Goal: Task Accomplishment & Management: Use online tool/utility

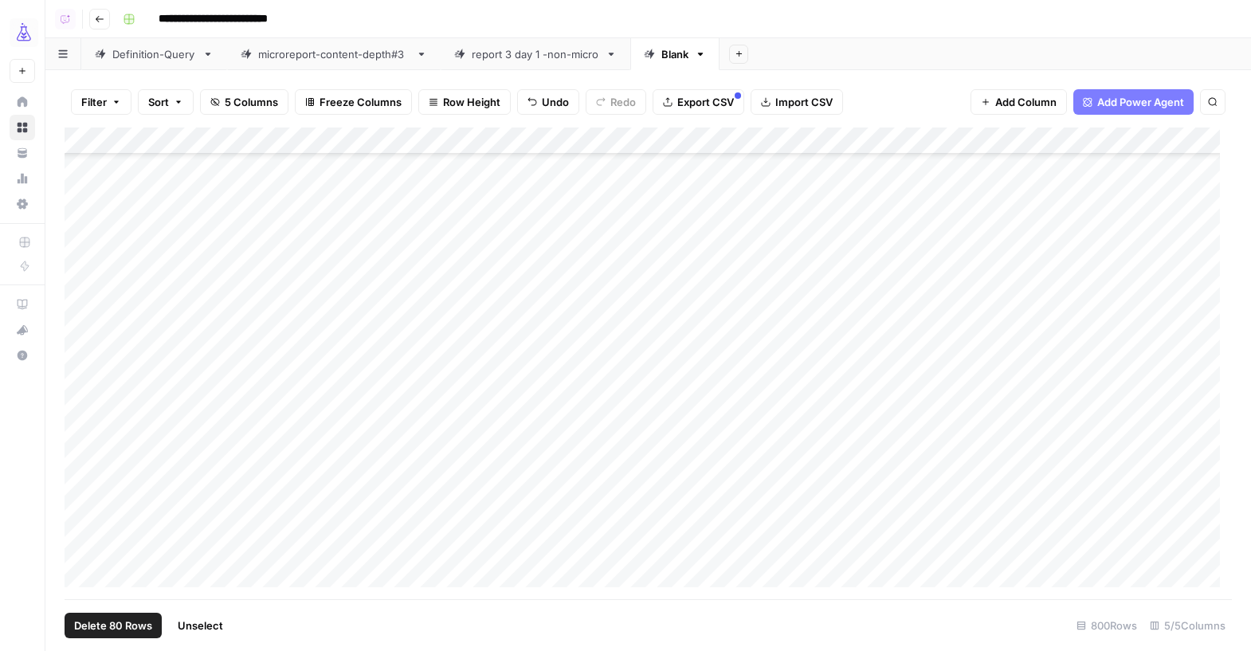
scroll to position [21099, 0]
click at [885, 29] on div "**********" at bounding box center [675, 19] width 1119 height 26
click at [698, 52] on icon "button" at bounding box center [700, 54] width 11 height 11
click at [717, 87] on icon "button" at bounding box center [712, 84] width 11 height 9
type input "****"
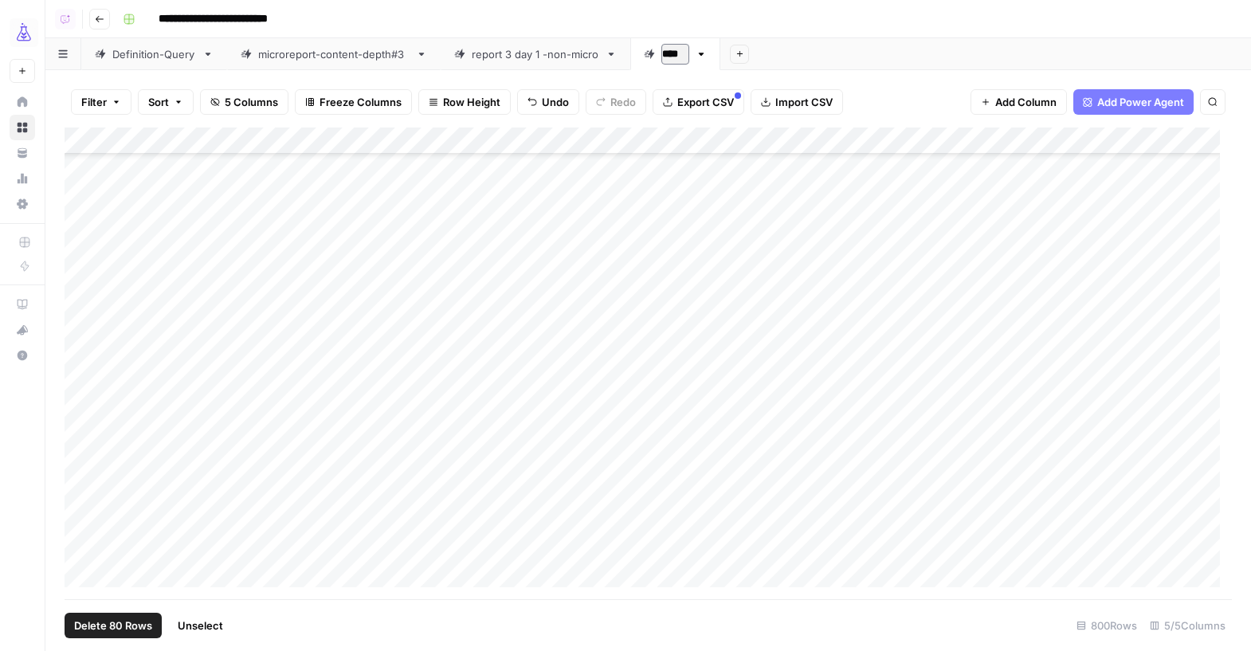
click at [795, 56] on div "Add Sheet" at bounding box center [986, 54] width 531 height 32
click at [696, 54] on icon "button" at bounding box center [698, 54] width 11 height 11
click at [721, 104] on div "Duplicate Sheet" at bounding box center [755, 107] width 100 height 16
click at [782, 53] on icon "button" at bounding box center [786, 54] width 11 height 11
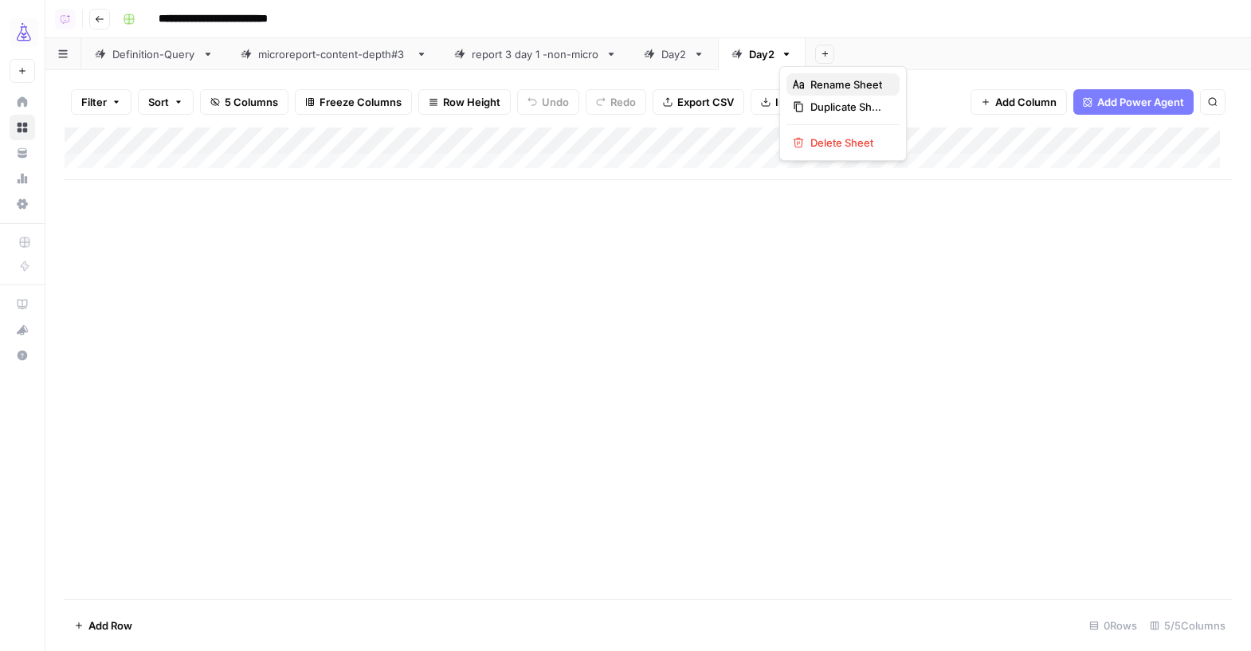
click at [793, 81] on icon "button" at bounding box center [798, 84] width 11 height 11
type input "****"
click at [899, 43] on div "Add Sheet" at bounding box center [1029, 54] width 443 height 32
drag, startPoint x: 750, startPoint y: 139, endPoint x: 667, endPoint y: 140, distance: 82.9
click at [667, 140] on div "Add Column" at bounding box center [649, 154] width 1168 height 53
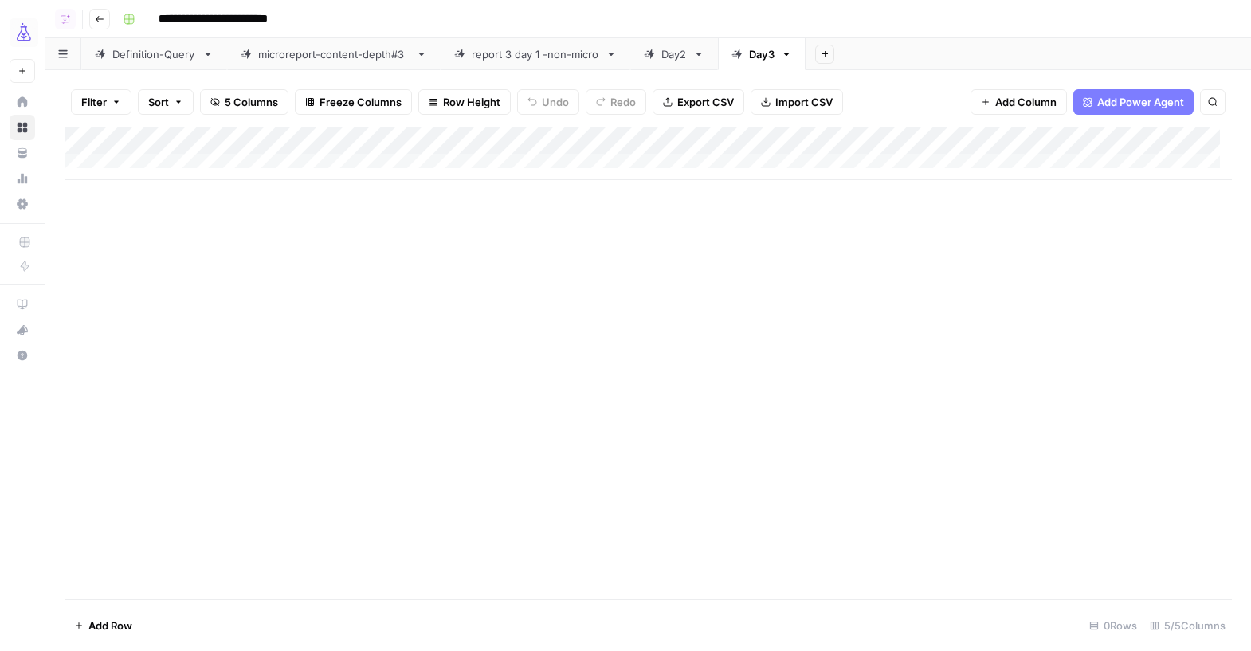
click at [117, 627] on span "Add Row" at bounding box center [110, 626] width 44 height 16
click at [995, 142] on div "Add Column" at bounding box center [649, 181] width 1168 height 107
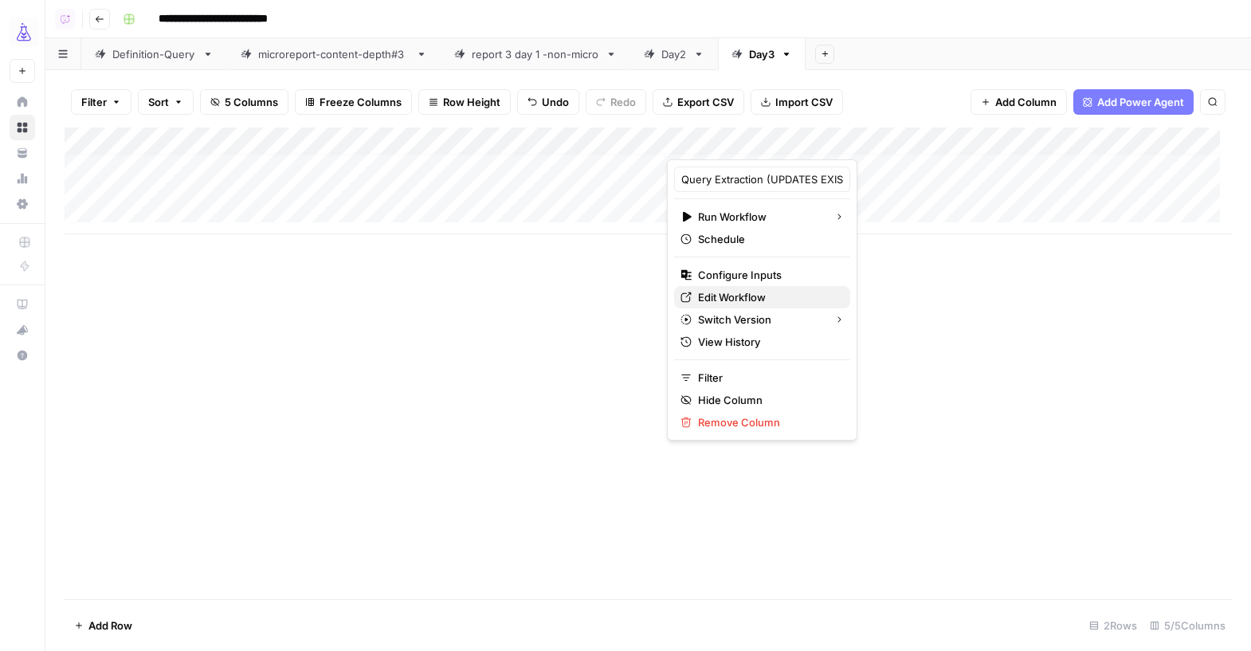
click at [686, 297] on icon at bounding box center [686, 297] width 11 height 11
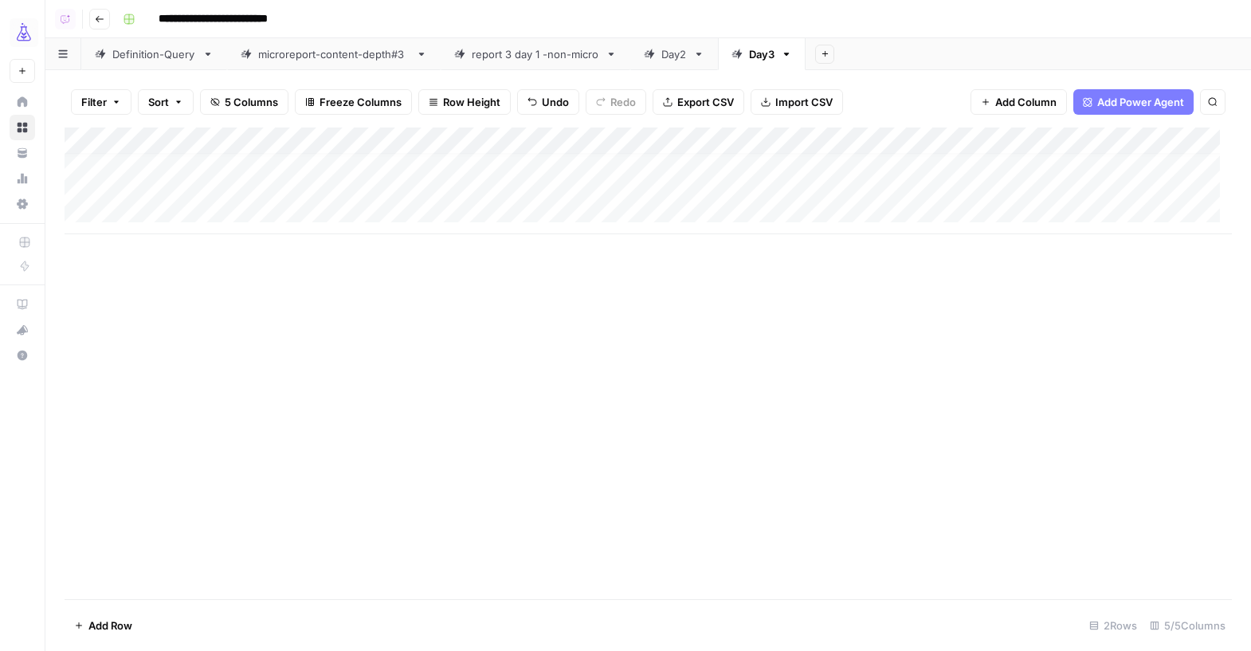
click at [229, 160] on div "Add Column" at bounding box center [649, 181] width 1168 height 107
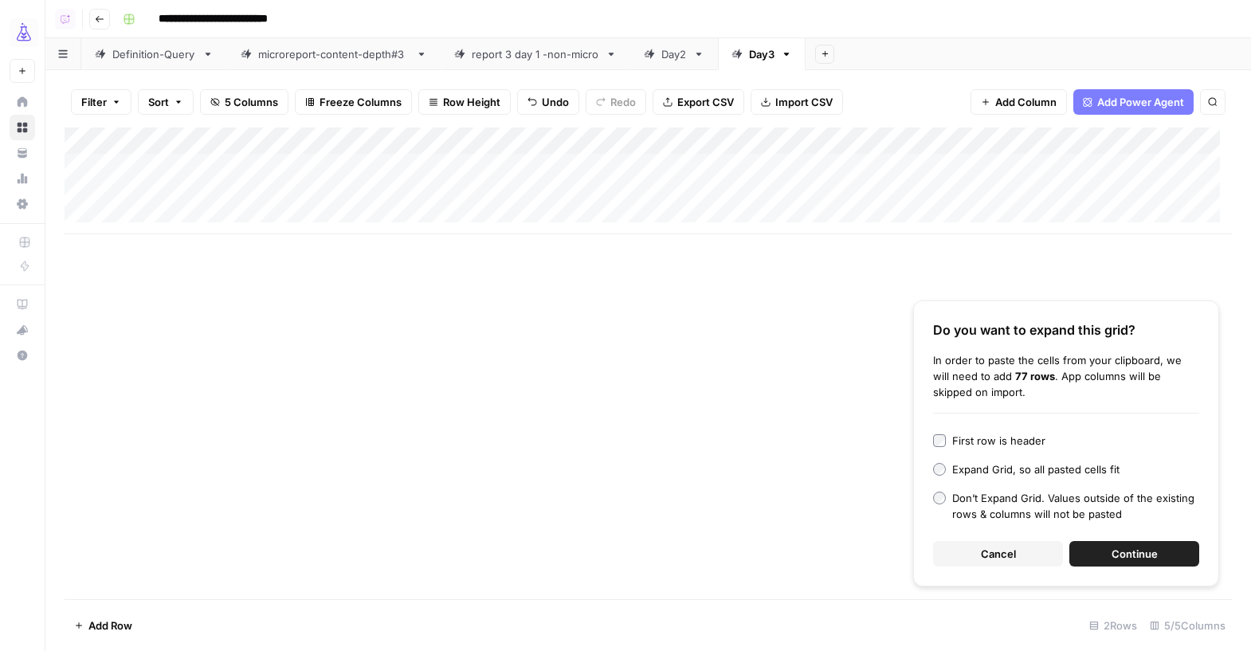
click at [977, 436] on div "First row is header" at bounding box center [999, 441] width 93 height 16
click at [1097, 555] on button "Continue" at bounding box center [1135, 554] width 130 height 26
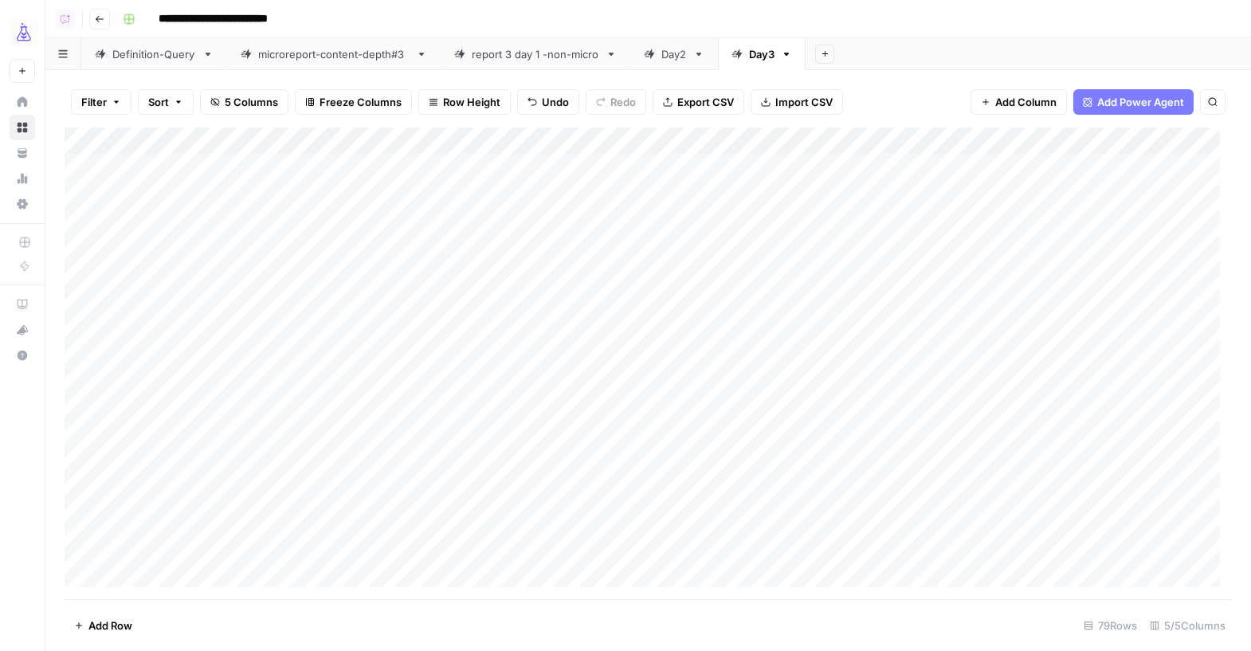
click at [159, 166] on div "Add Column" at bounding box center [649, 364] width 1168 height 472
type textarea "******"
click at [159, 189] on div "Add Column" at bounding box center [649, 364] width 1168 height 472
click at [159, 167] on div "Add Column" at bounding box center [649, 364] width 1168 height 472
drag, startPoint x: 198, startPoint y: 179, endPoint x: 191, endPoint y: 579, distance: 400.2
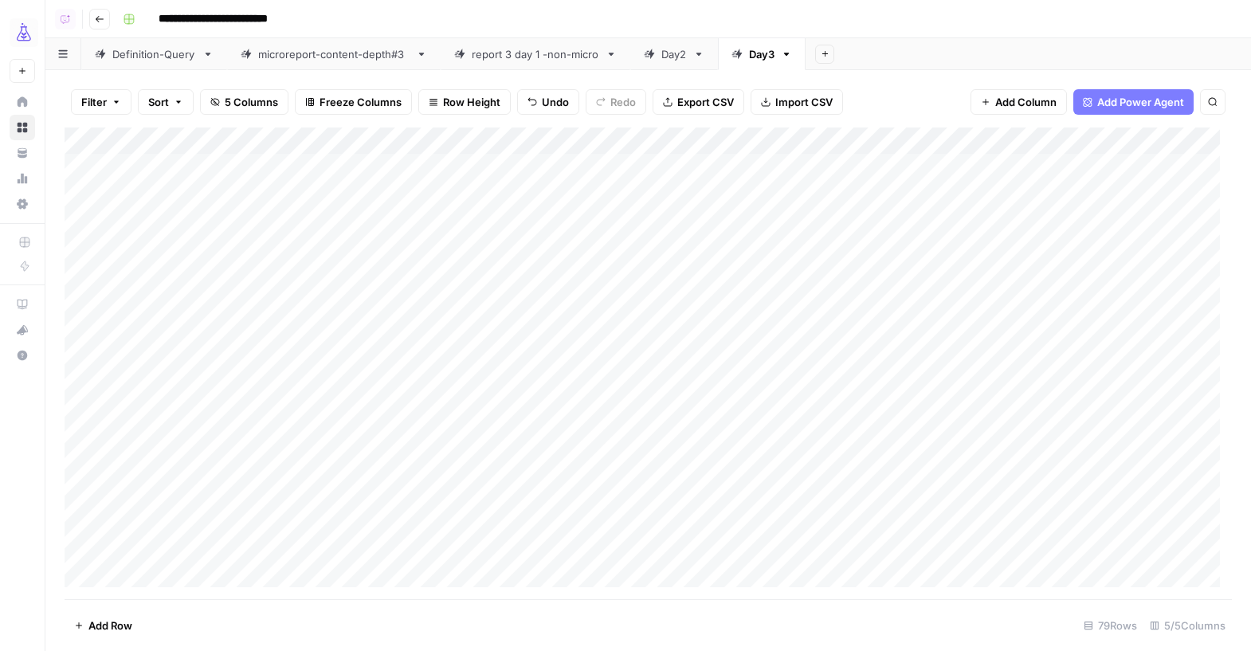
click at [191, 579] on div "Add Column" at bounding box center [649, 364] width 1168 height 472
click at [166, 140] on div "Add Column" at bounding box center [649, 364] width 1168 height 472
click at [166, 183] on input "New Column" at bounding box center [185, 179] width 162 height 16
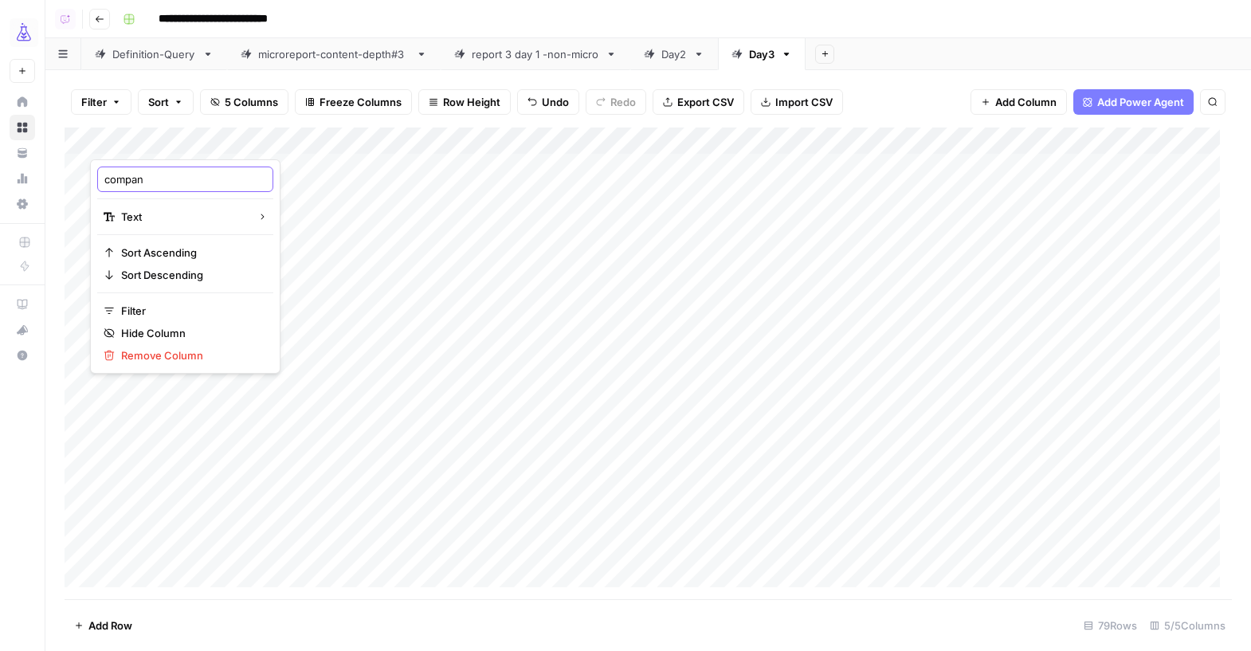
type input "company"
click at [285, 208] on div "Add Column" at bounding box center [649, 364] width 1168 height 472
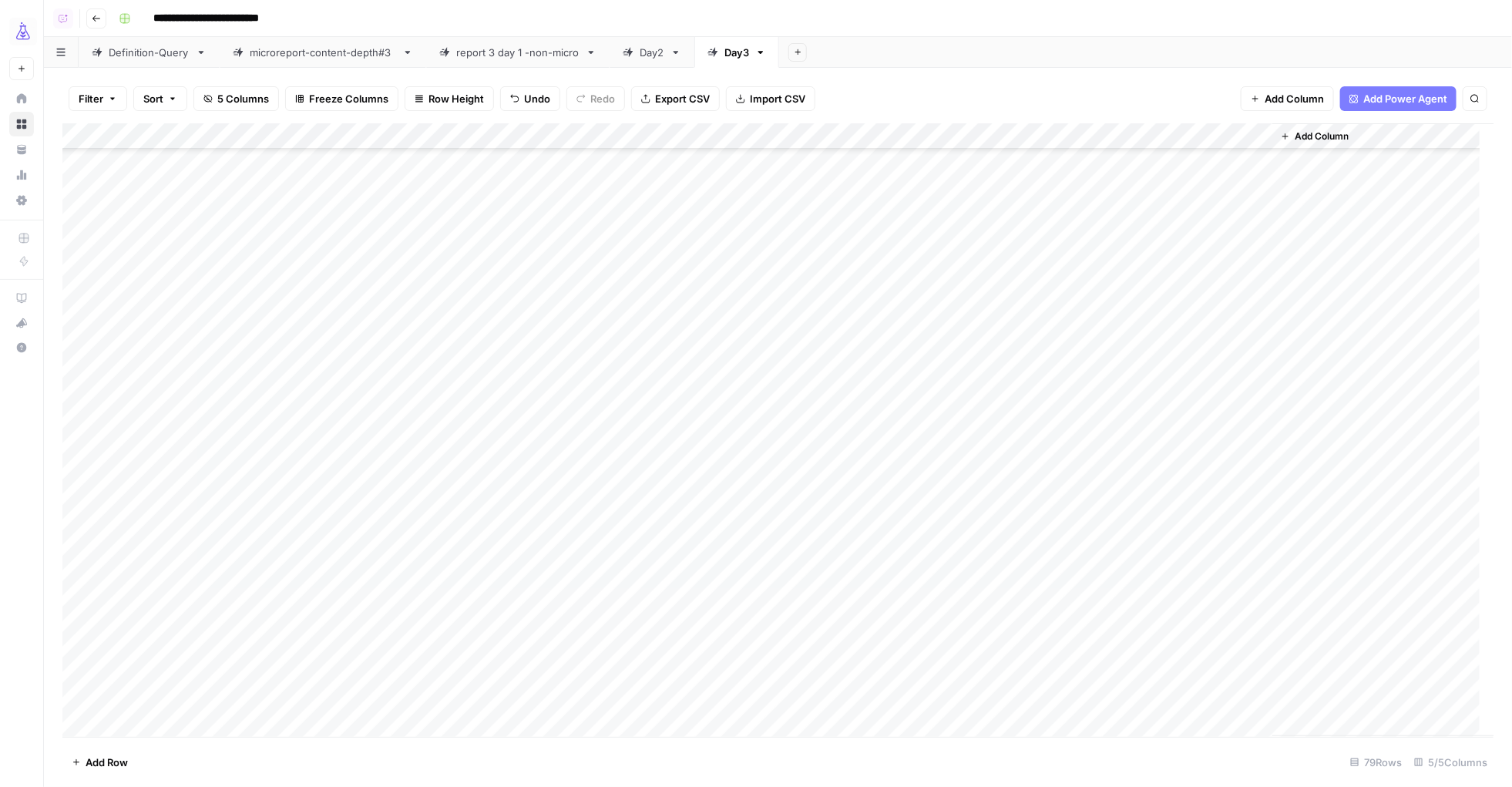
scroll to position [121, 0]
click at [146, 431] on div "Add Column" at bounding box center [778, 430] width 1432 height 613
drag, startPoint x: 195, startPoint y: 446, endPoint x: 177, endPoint y: 701, distance: 255.6
click at [177, 628] on div "Add Column" at bounding box center [778, 430] width 1432 height 613
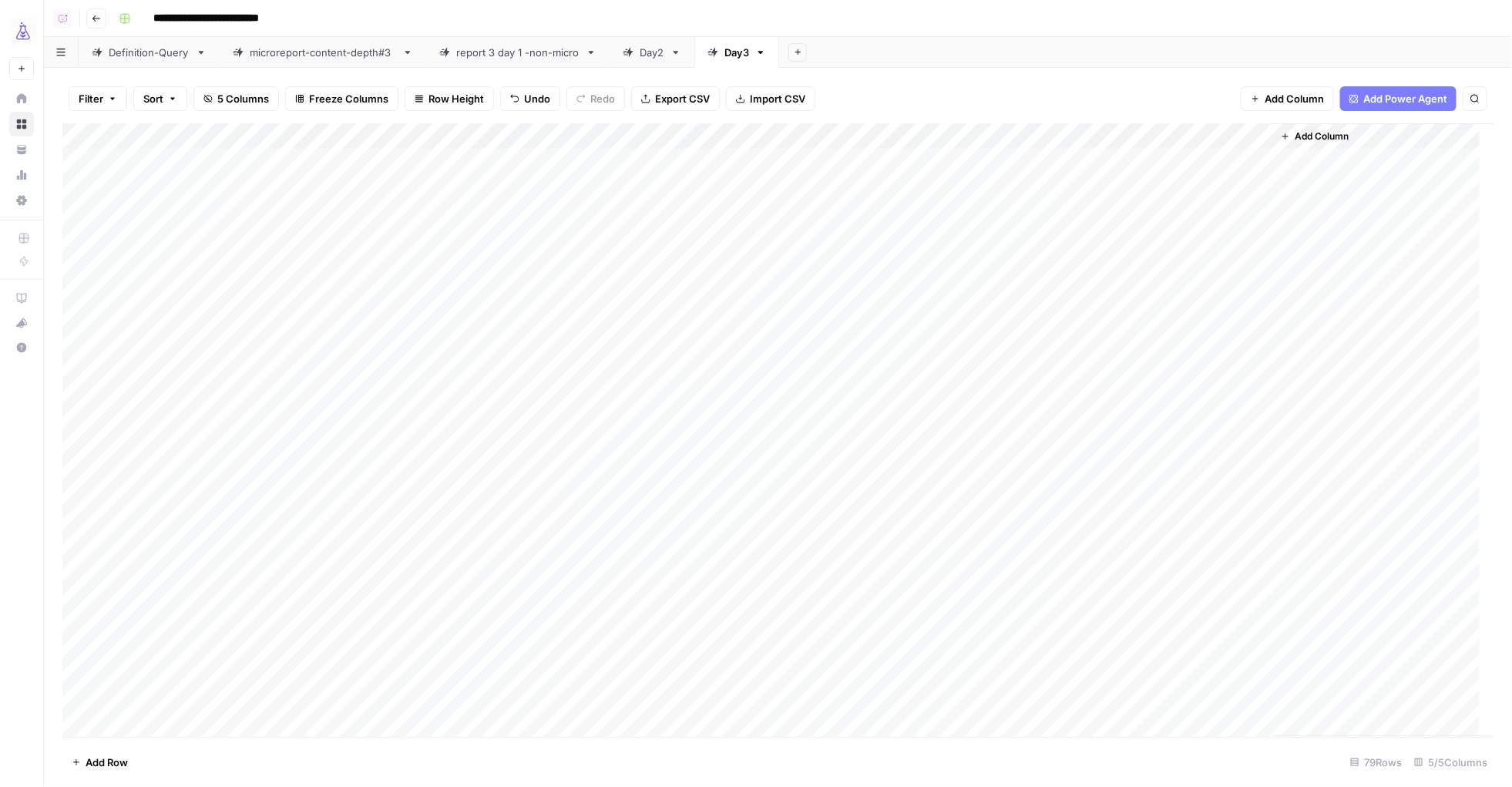
scroll to position [0, 0]
click at [979, 138] on div "Add Column" at bounding box center [778, 430] width 1432 height 613
click at [1012, 169] on span "All Rows" at bounding box center [1035, 172] width 97 height 15
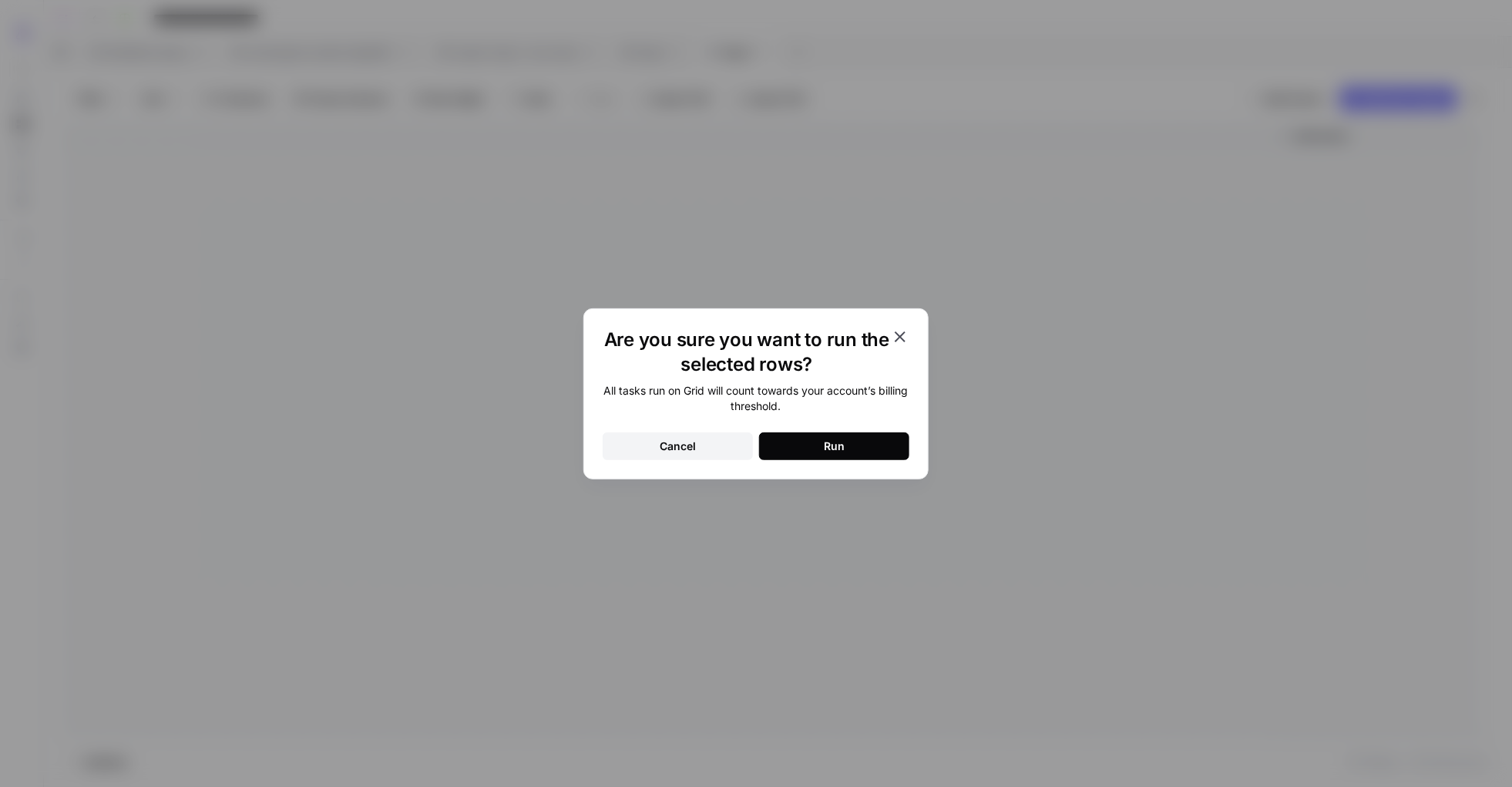
click at [864, 441] on button "Run" at bounding box center [833, 446] width 150 height 28
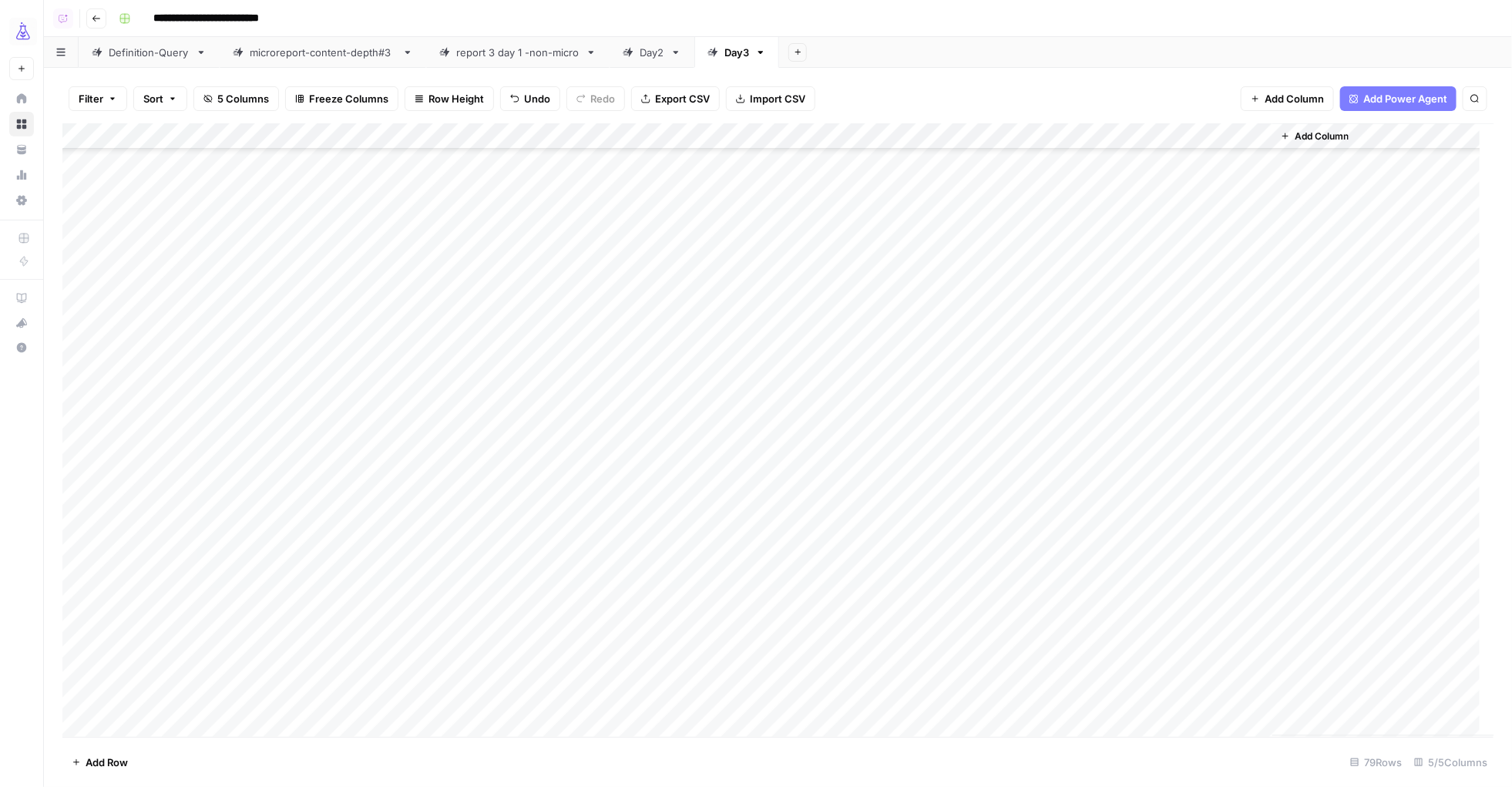
scroll to position [1507, 0]
click at [110, 628] on span "Add Row" at bounding box center [106, 762] width 43 height 15
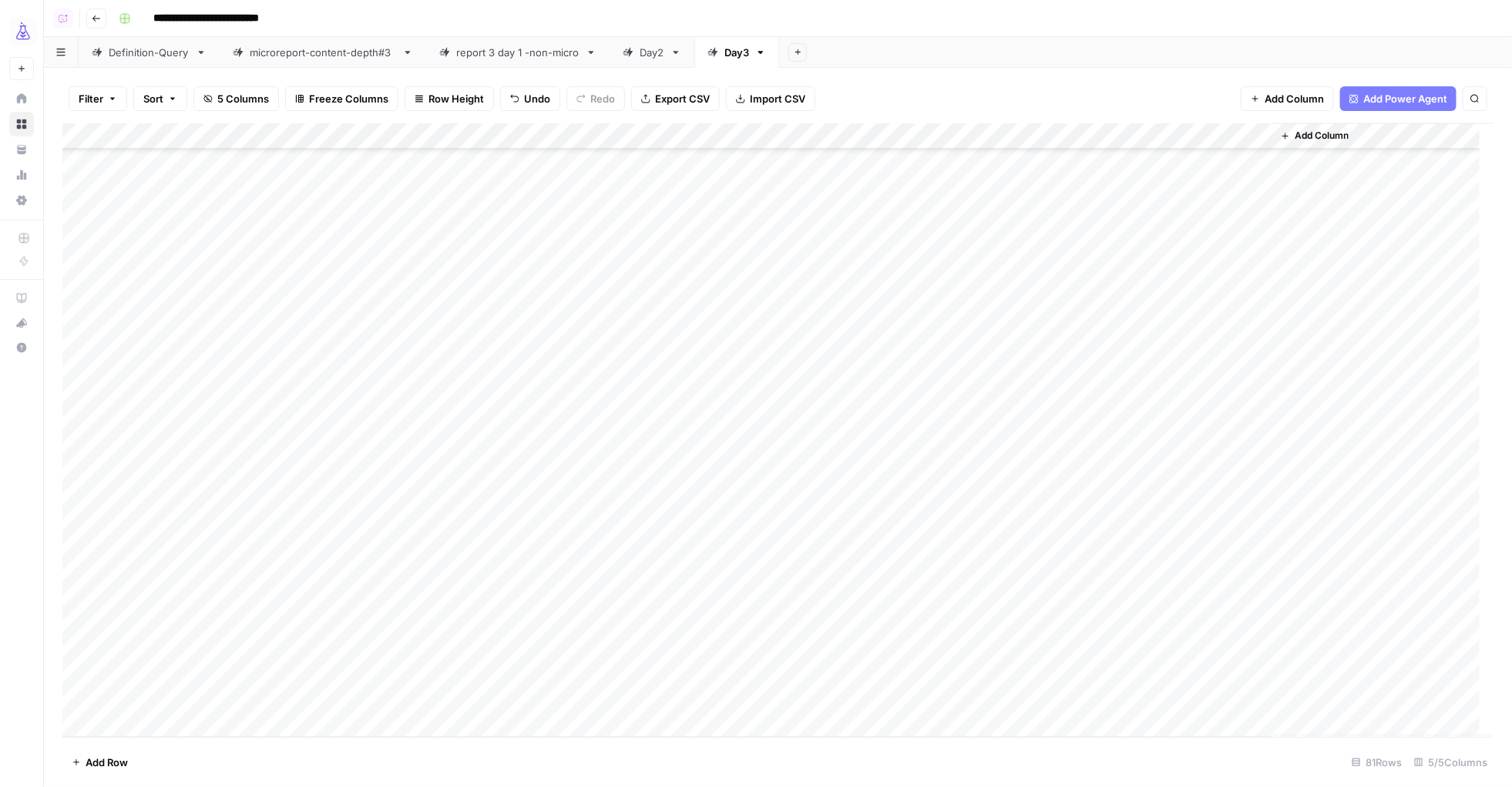
click at [234, 628] on div "Add Column" at bounding box center [778, 430] width 1432 height 613
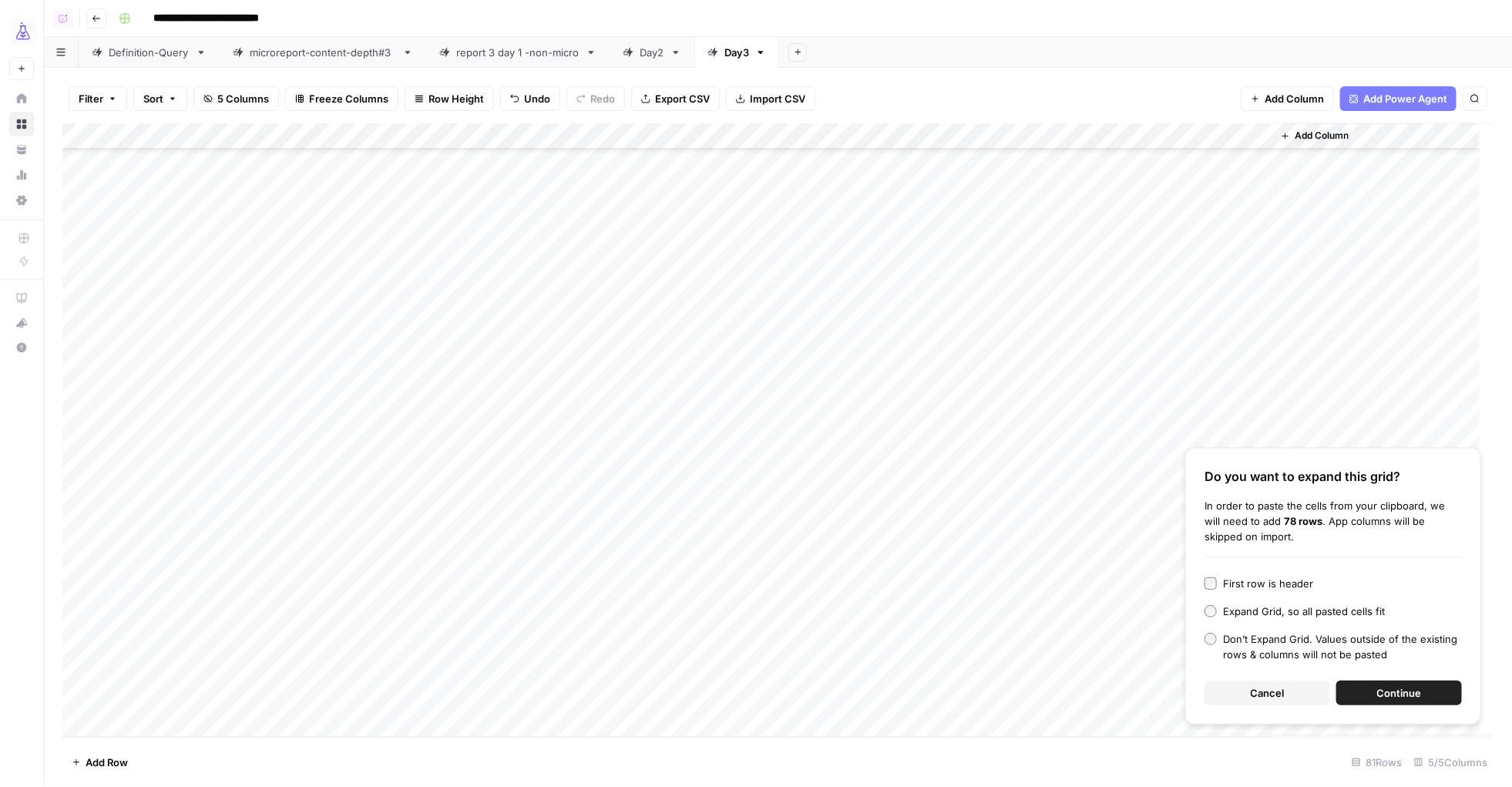
click at [1209, 628] on button "Continue" at bounding box center [1399, 693] width 126 height 25
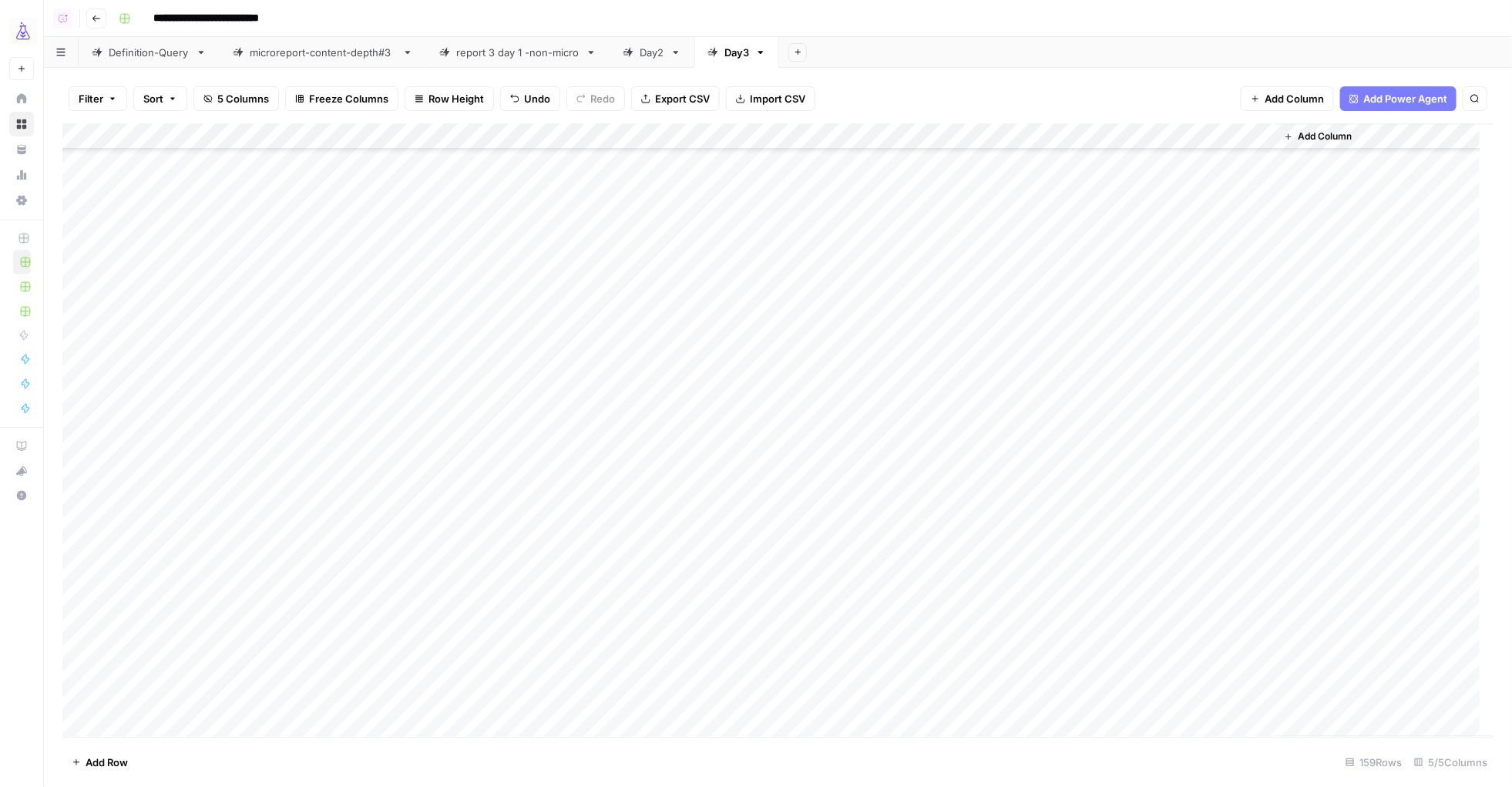
scroll to position [1744, 0]
click at [138, 481] on div "Add Column" at bounding box center [778, 430] width 1432 height 613
type textarea "******"
click at [141, 522] on div "Add Column" at bounding box center [778, 430] width 1432 height 613
click at [142, 491] on div "Add Column" at bounding box center [778, 430] width 1432 height 613
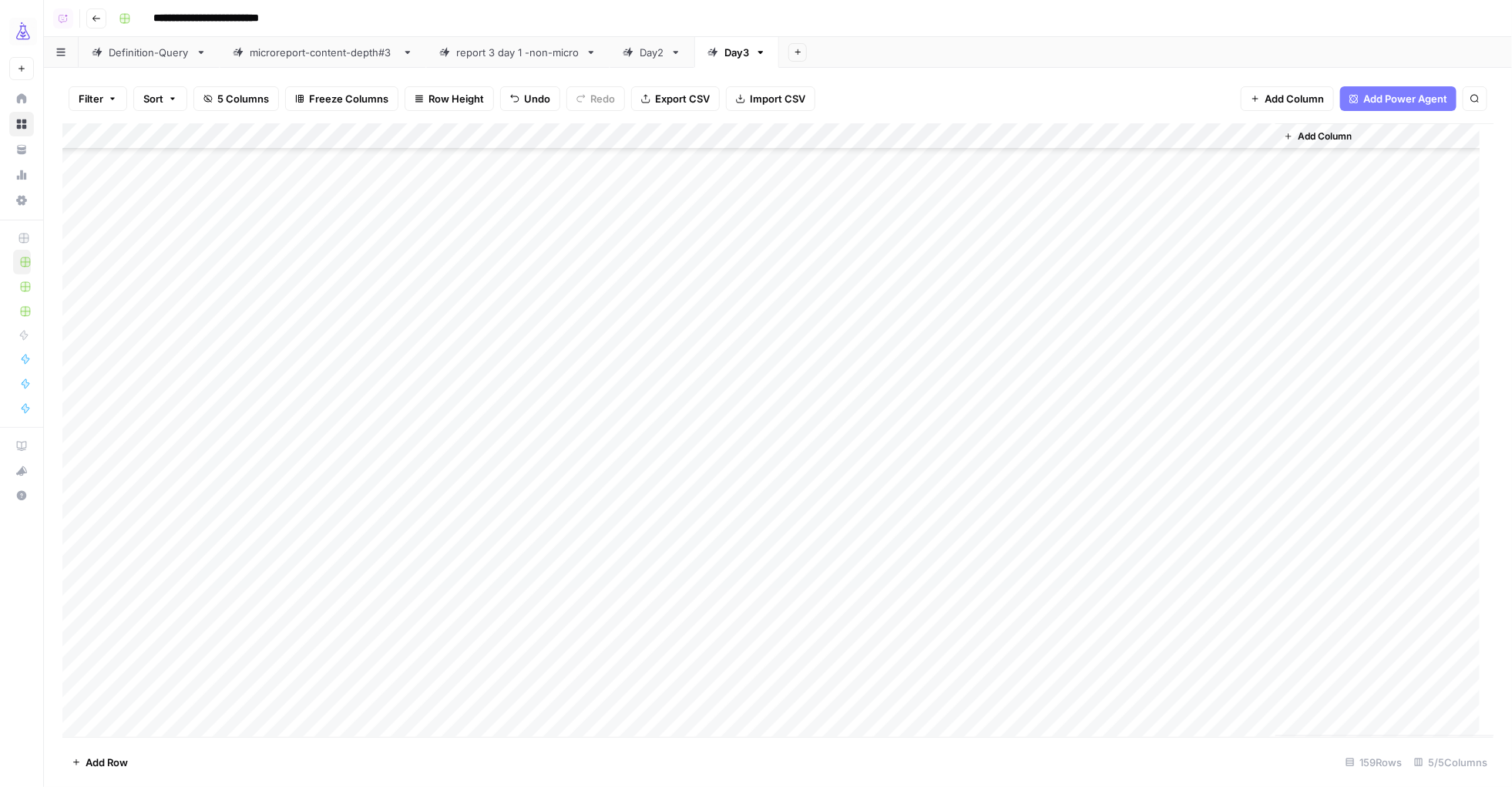
scroll to position [3604, 0]
drag, startPoint x: 195, startPoint y: 496, endPoint x: 155, endPoint y: 697, distance: 204.9
click at [155, 628] on div "Add Column" at bounding box center [778, 430] width 1432 height 613
click at [76, 628] on div "Add Column" at bounding box center [778, 430] width 1432 height 613
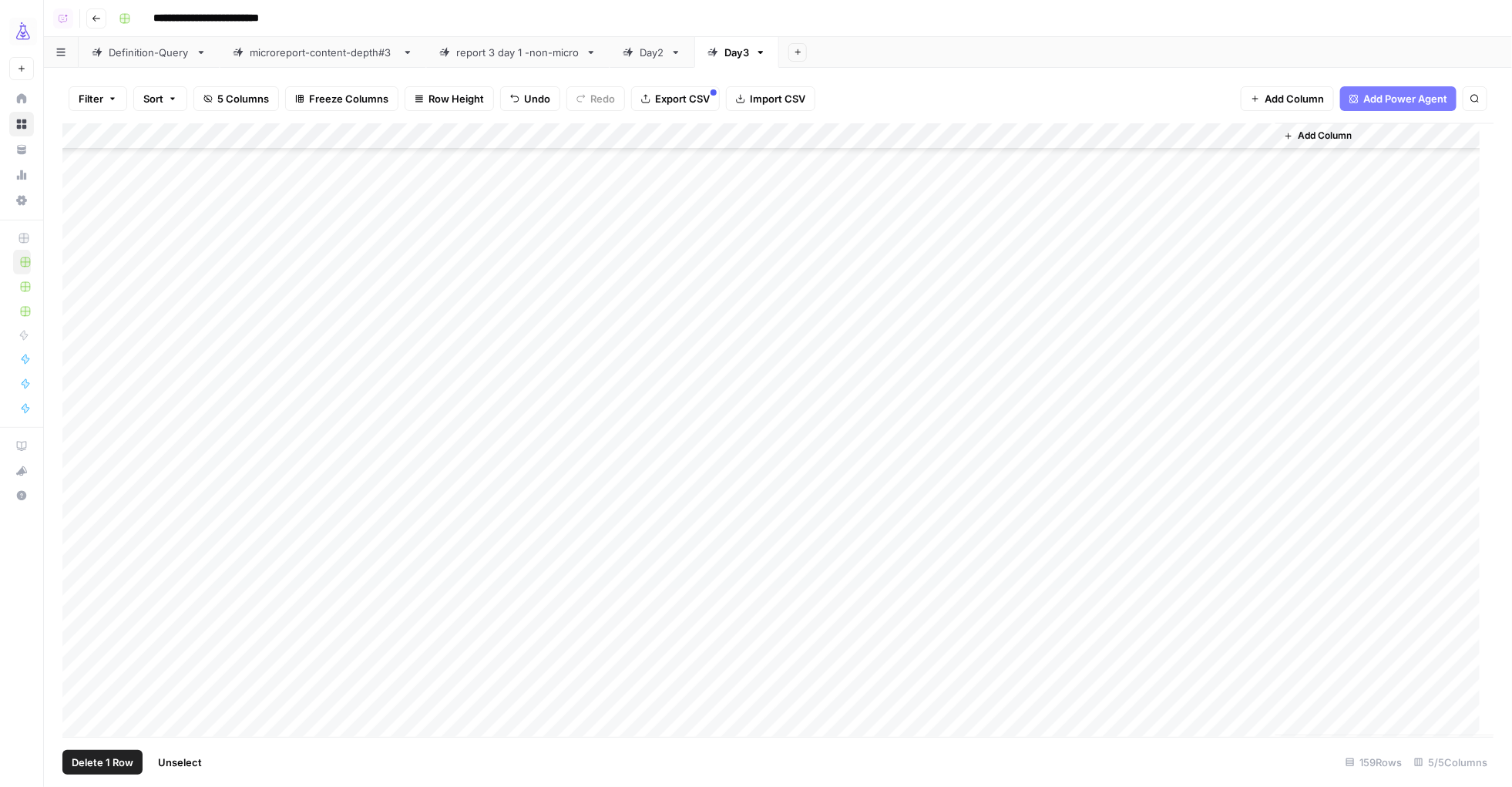
click at [75, 628] on div "Add Column" at bounding box center [778, 430] width 1432 height 613
click at [967, 133] on div "Add Column" at bounding box center [778, 430] width 1432 height 613
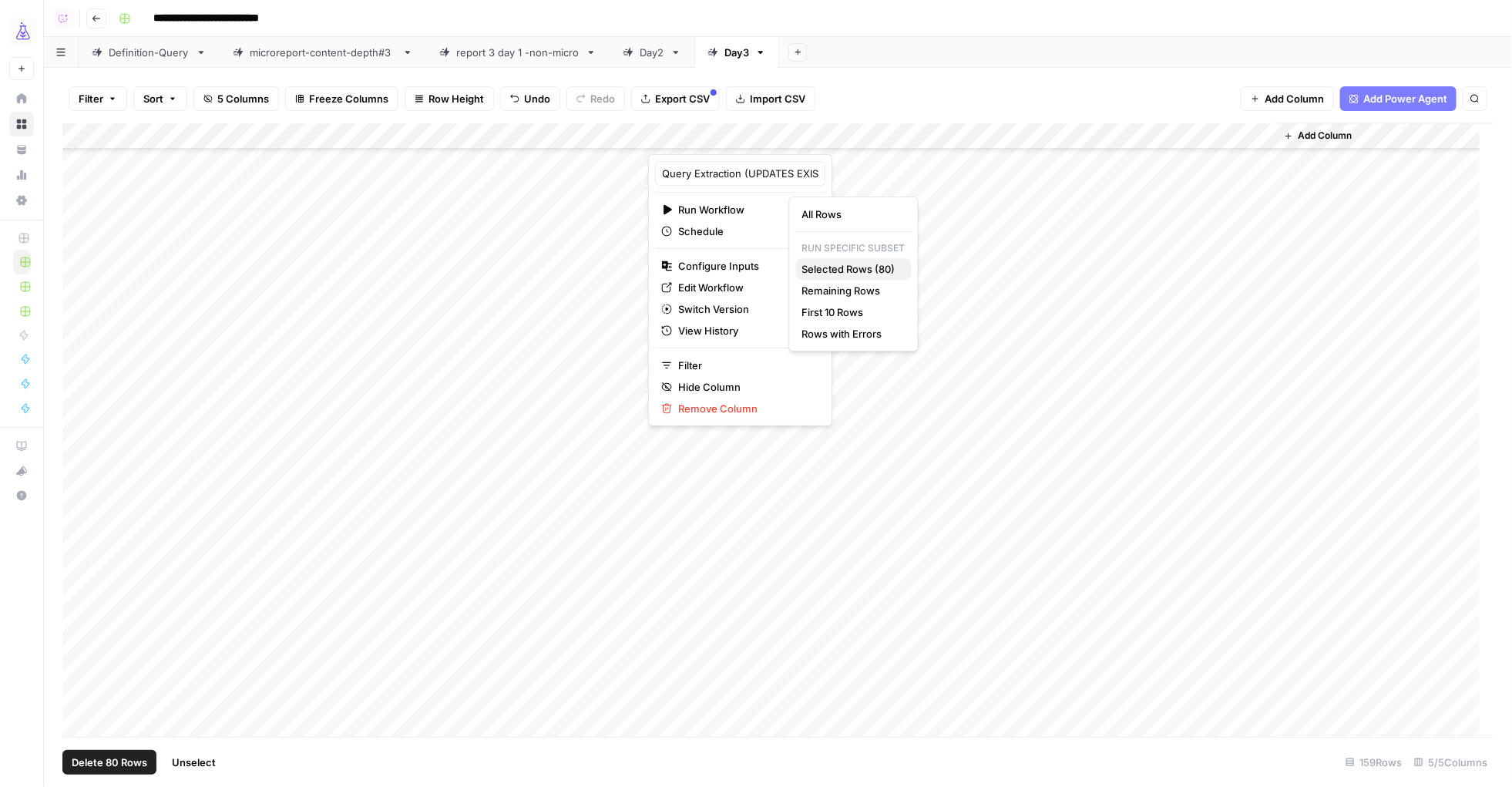
click at [833, 269] on span "Selected Rows (80)" at bounding box center [851, 269] width 97 height 15
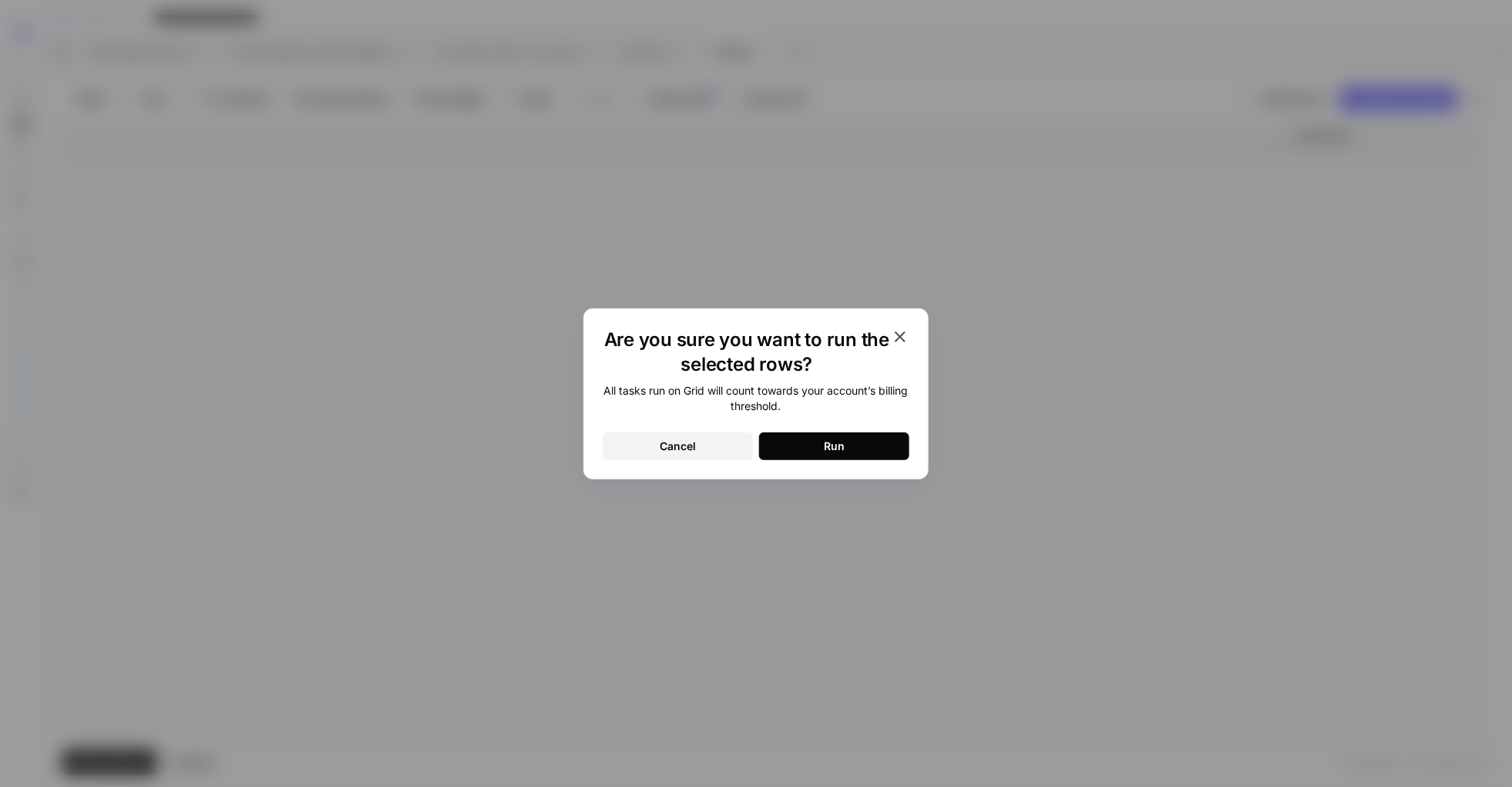
click at [783, 448] on button "Run" at bounding box center [833, 446] width 150 height 28
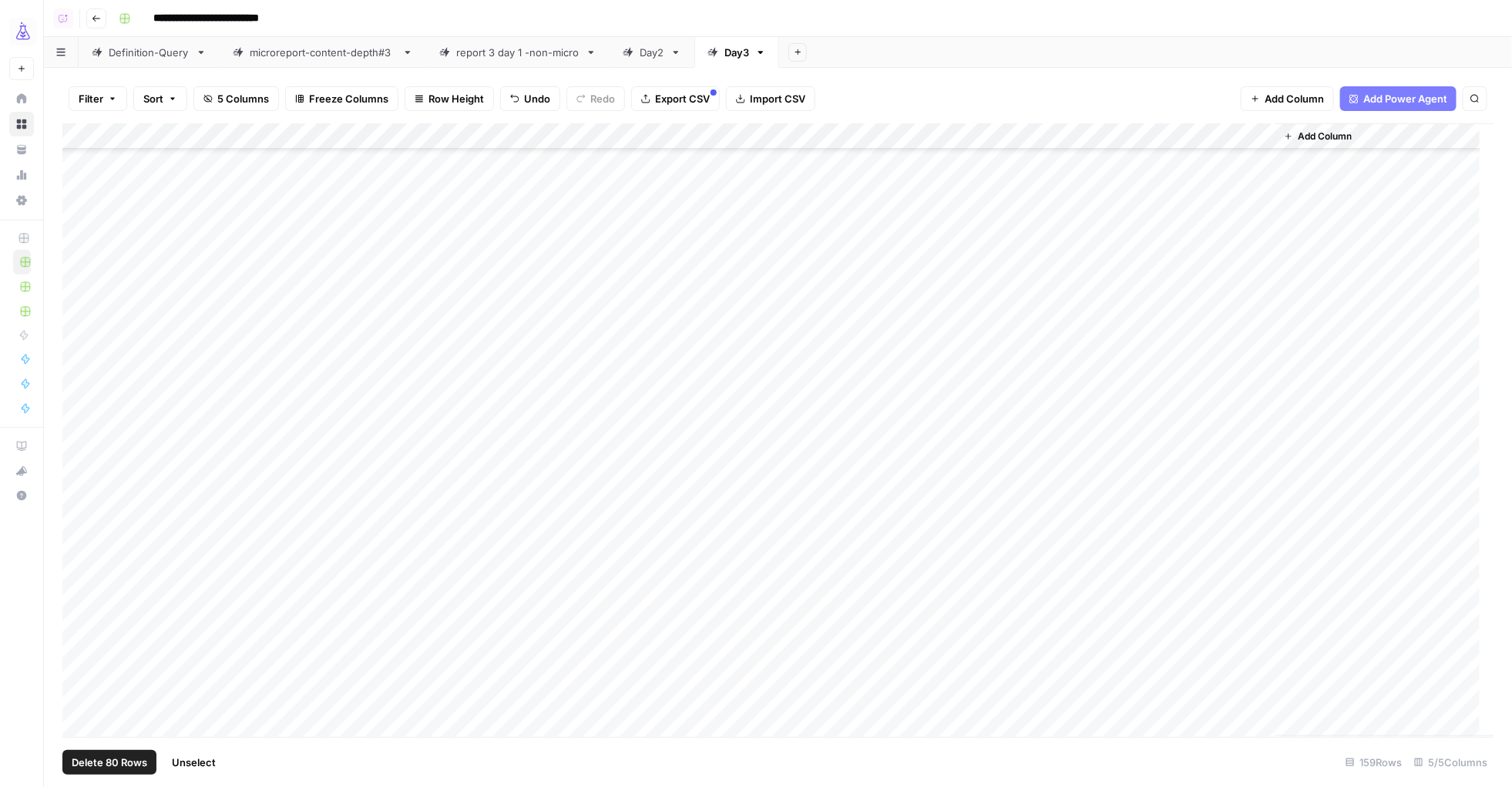
scroll to position [3603, 0]
click at [145, 628] on div "Add Column" at bounding box center [778, 430] width 1432 height 613
click at [411, 628] on div "Add Column" at bounding box center [778, 430] width 1432 height 613
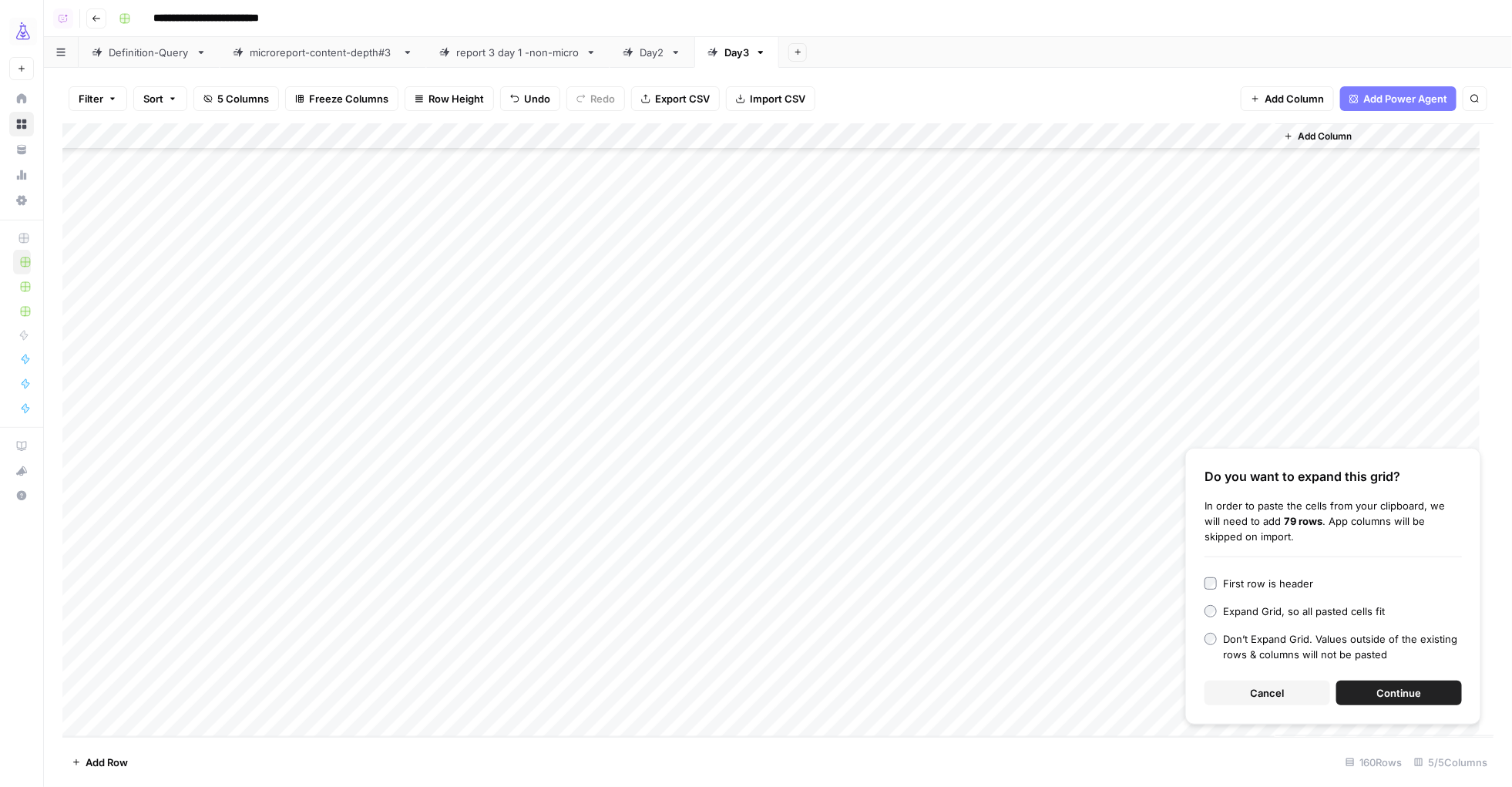
drag, startPoint x: 1371, startPoint y: 701, endPoint x: 1357, endPoint y: 700, distance: 14.0
click at [1209, 628] on button "Continue" at bounding box center [1399, 693] width 126 height 25
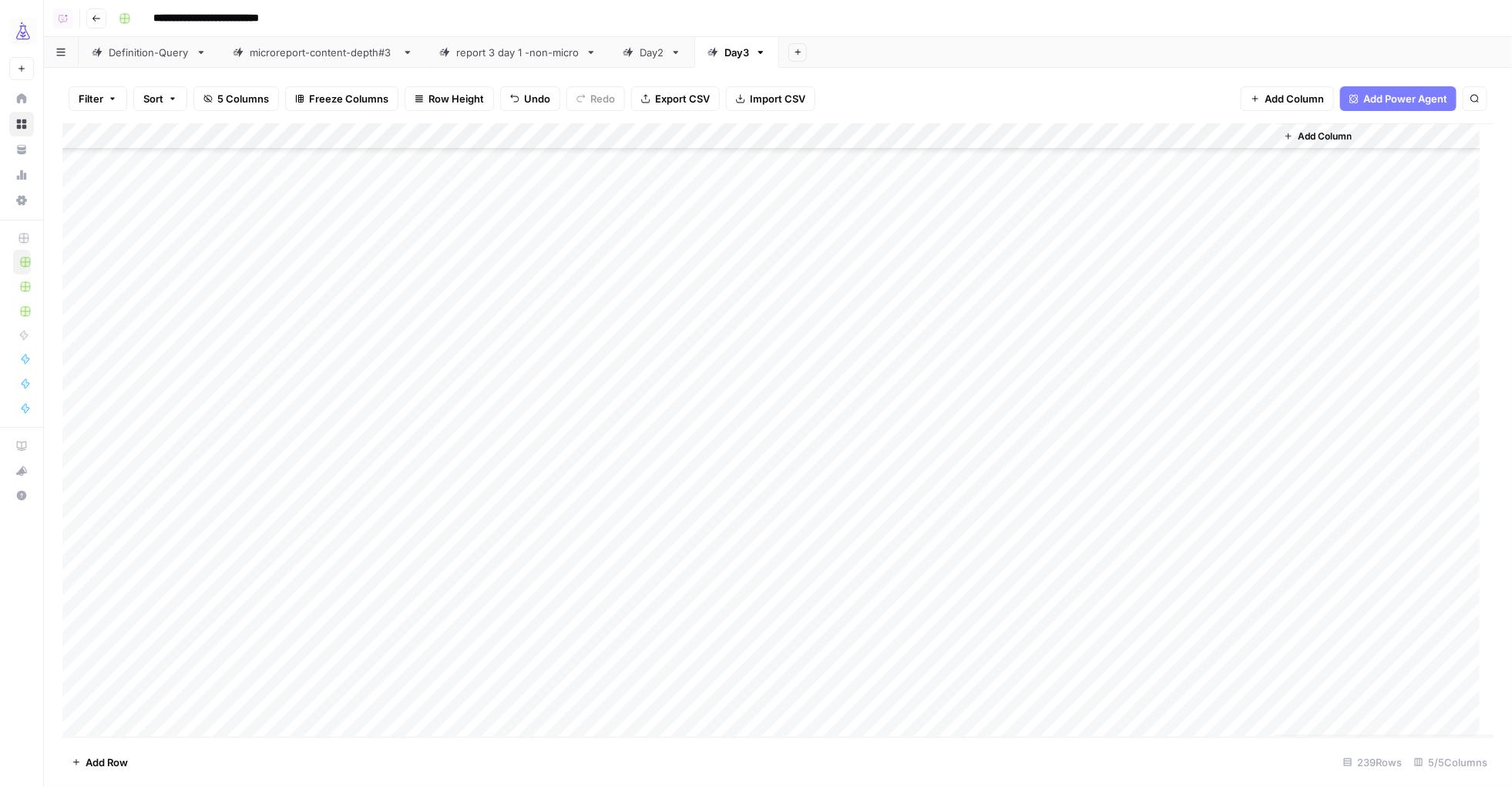
scroll to position [3697, 0]
click at [132, 628] on div "Add Column" at bounding box center [778, 430] width 1432 height 613
type textarea "*******"
click at [153, 627] on div "Add Column" at bounding box center [778, 430] width 1432 height 613
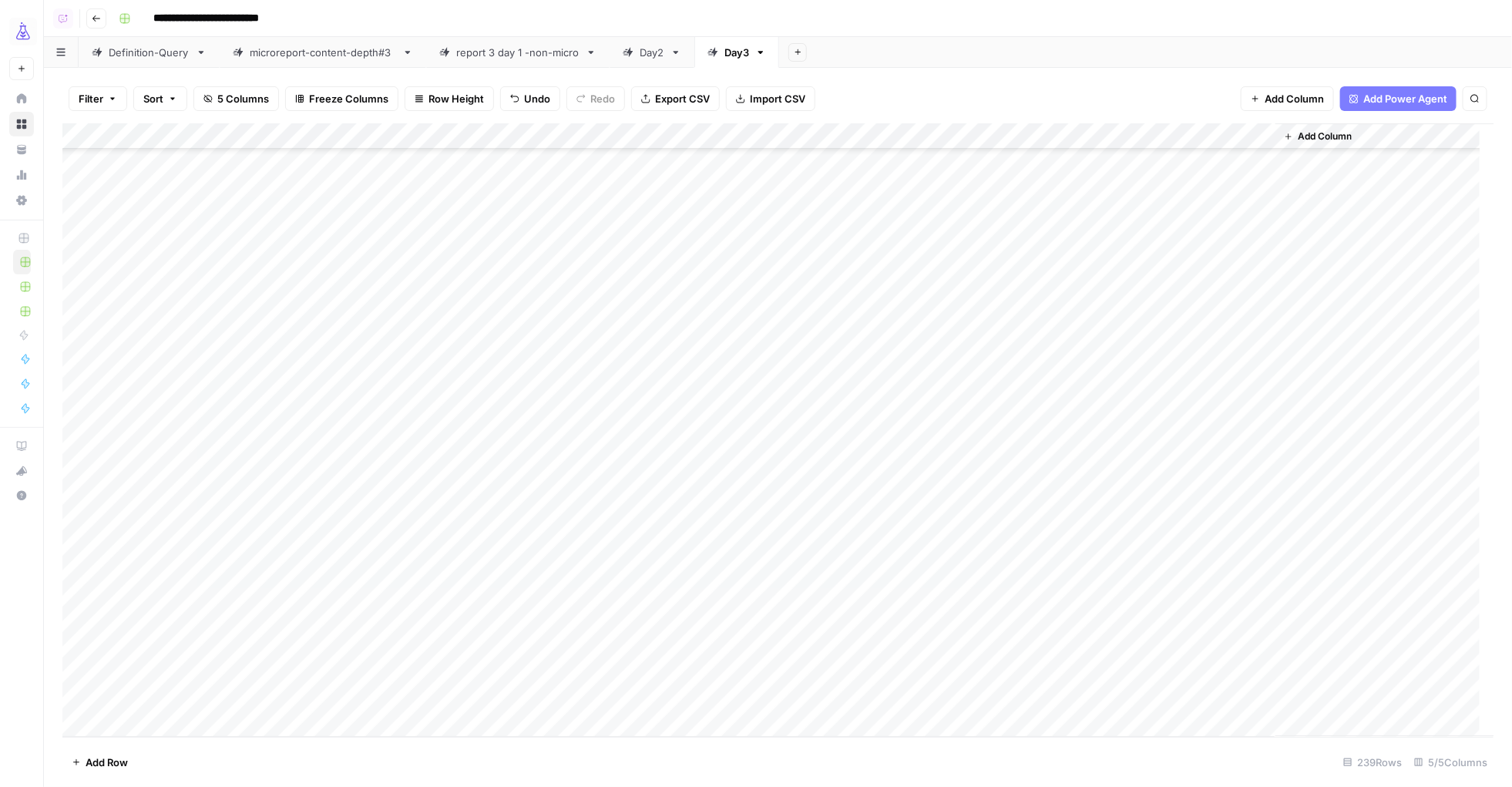
drag, startPoint x: 195, startPoint y: 639, endPoint x: 173, endPoint y: 696, distance: 61.1
click at [173, 628] on div "Add Column" at bounding box center [778, 430] width 1432 height 613
click at [76, 628] on div "Add Column" at bounding box center [778, 430] width 1432 height 613
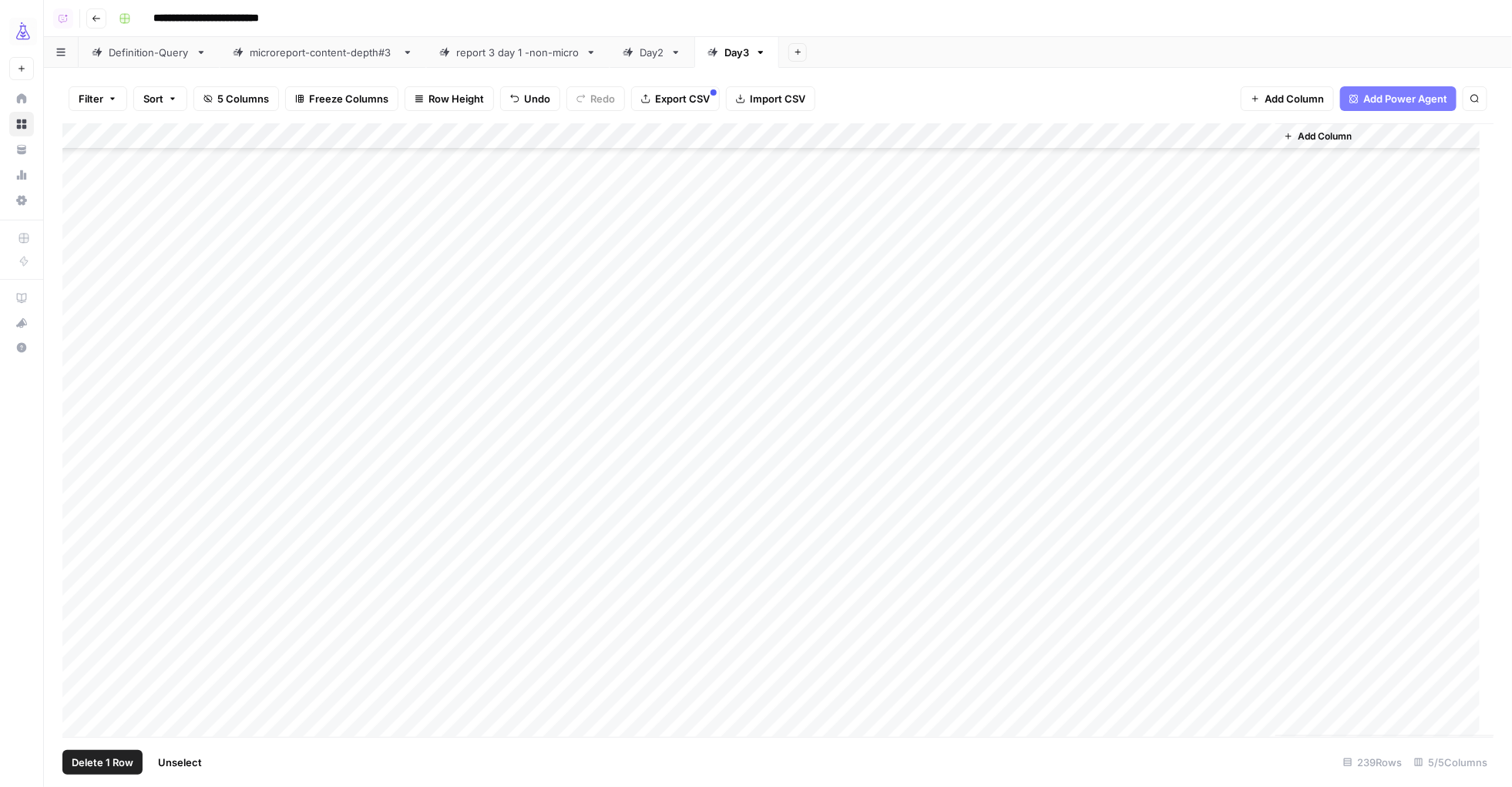
click at [78, 570] on div "Add Column" at bounding box center [778, 430] width 1432 height 613
click at [967, 141] on div "Add Column" at bounding box center [778, 430] width 1432 height 613
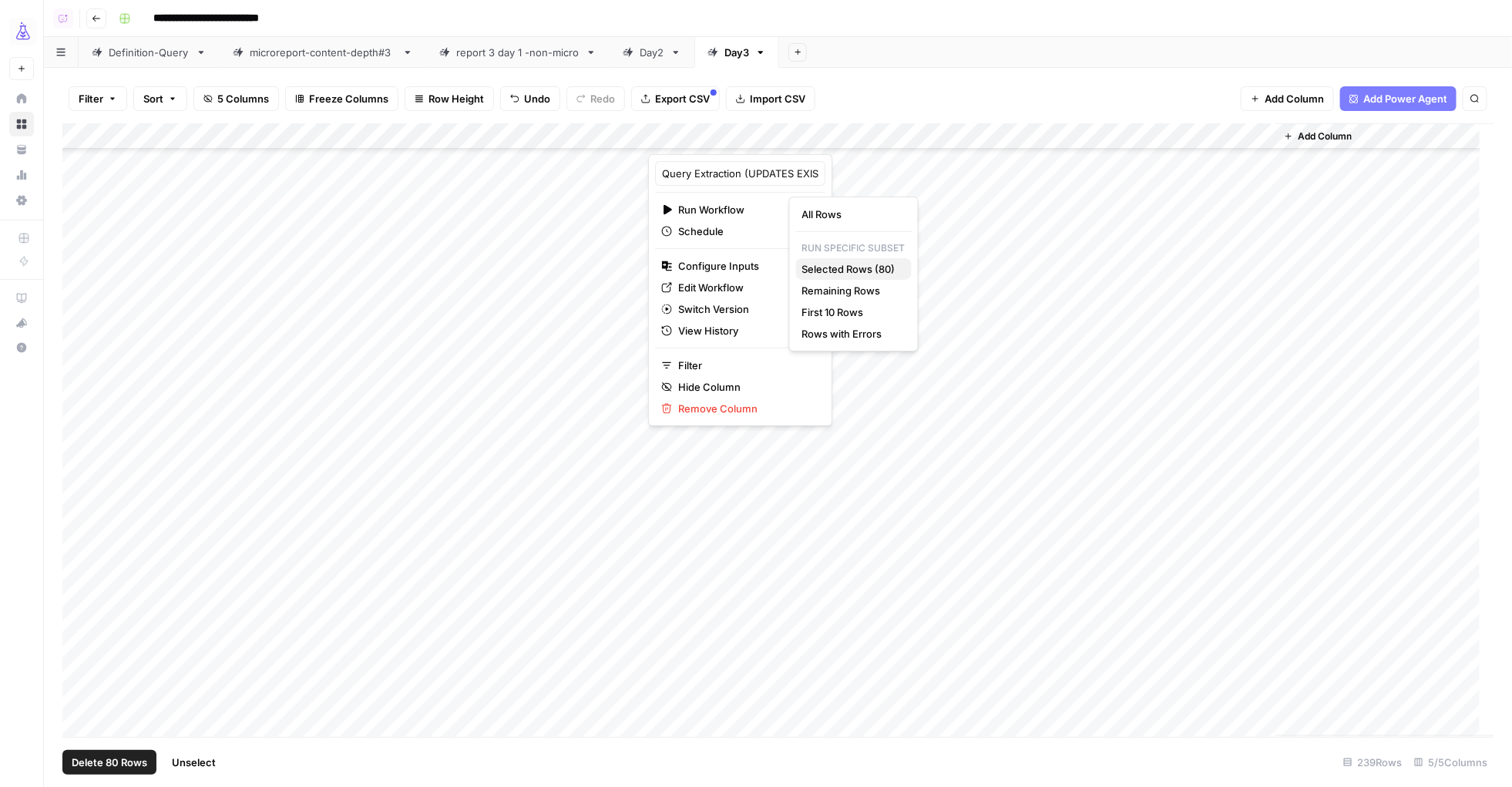
click at [819, 265] on span "Selected Rows (80)" at bounding box center [851, 269] width 97 height 15
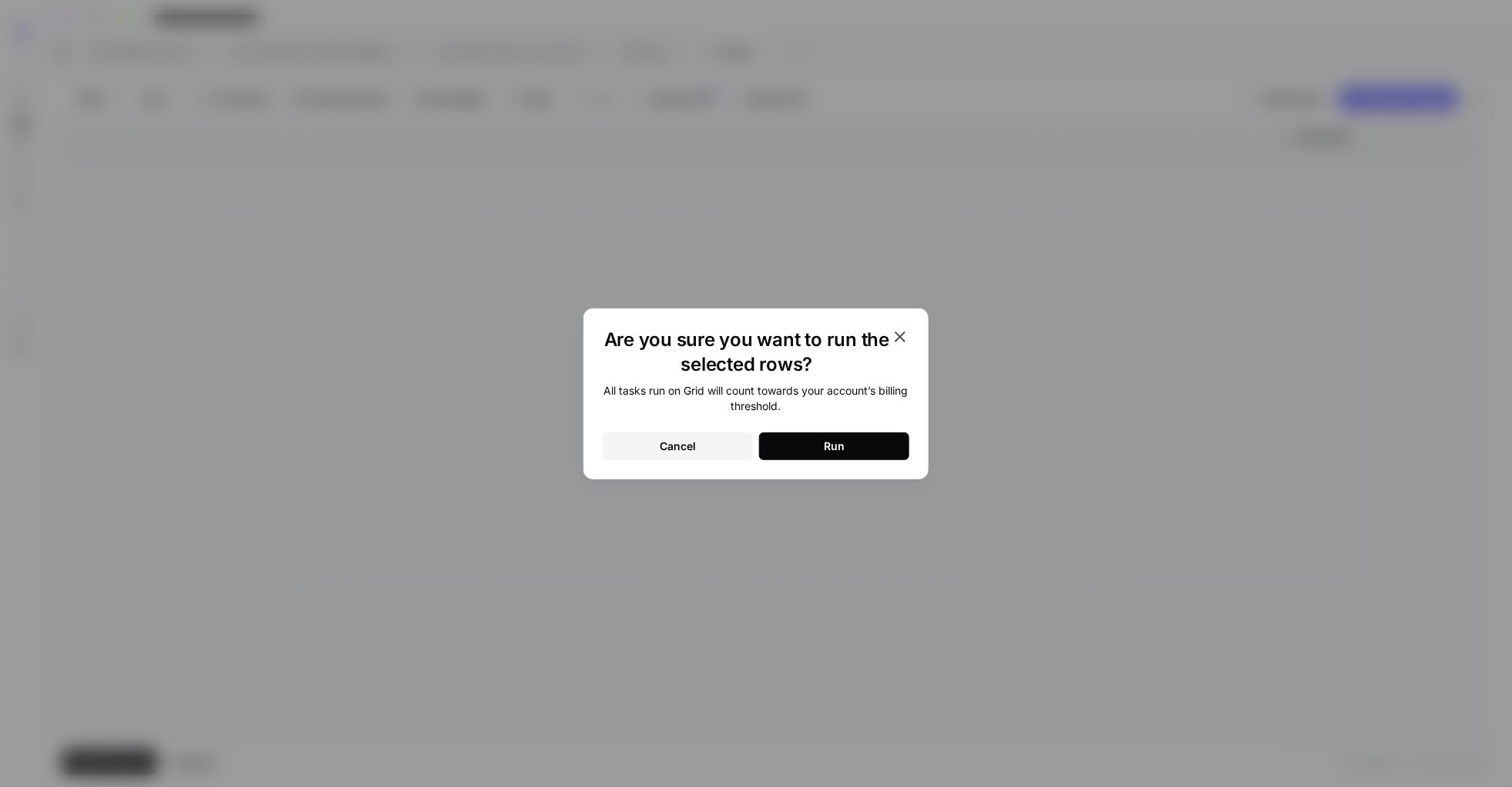
click at [791, 447] on button "Run" at bounding box center [833, 446] width 150 height 28
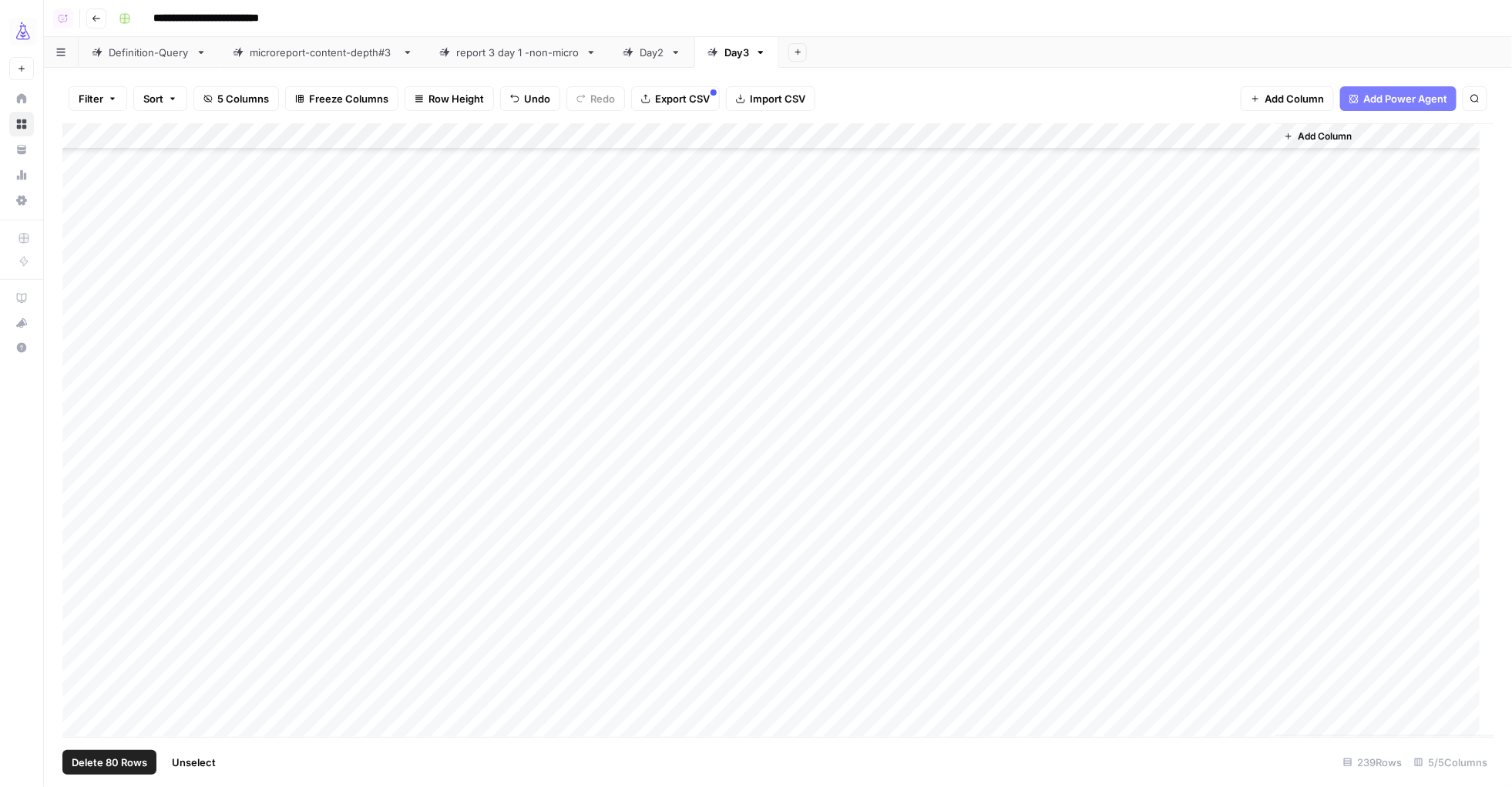
drag, startPoint x: 199, startPoint y: 764, endPoint x: 202, endPoint y: 689, distance: 75.1
click at [199, 628] on span "Unselect" at bounding box center [193, 762] width 44 height 15
click at [153, 628] on div "Add Column" at bounding box center [778, 430] width 1432 height 613
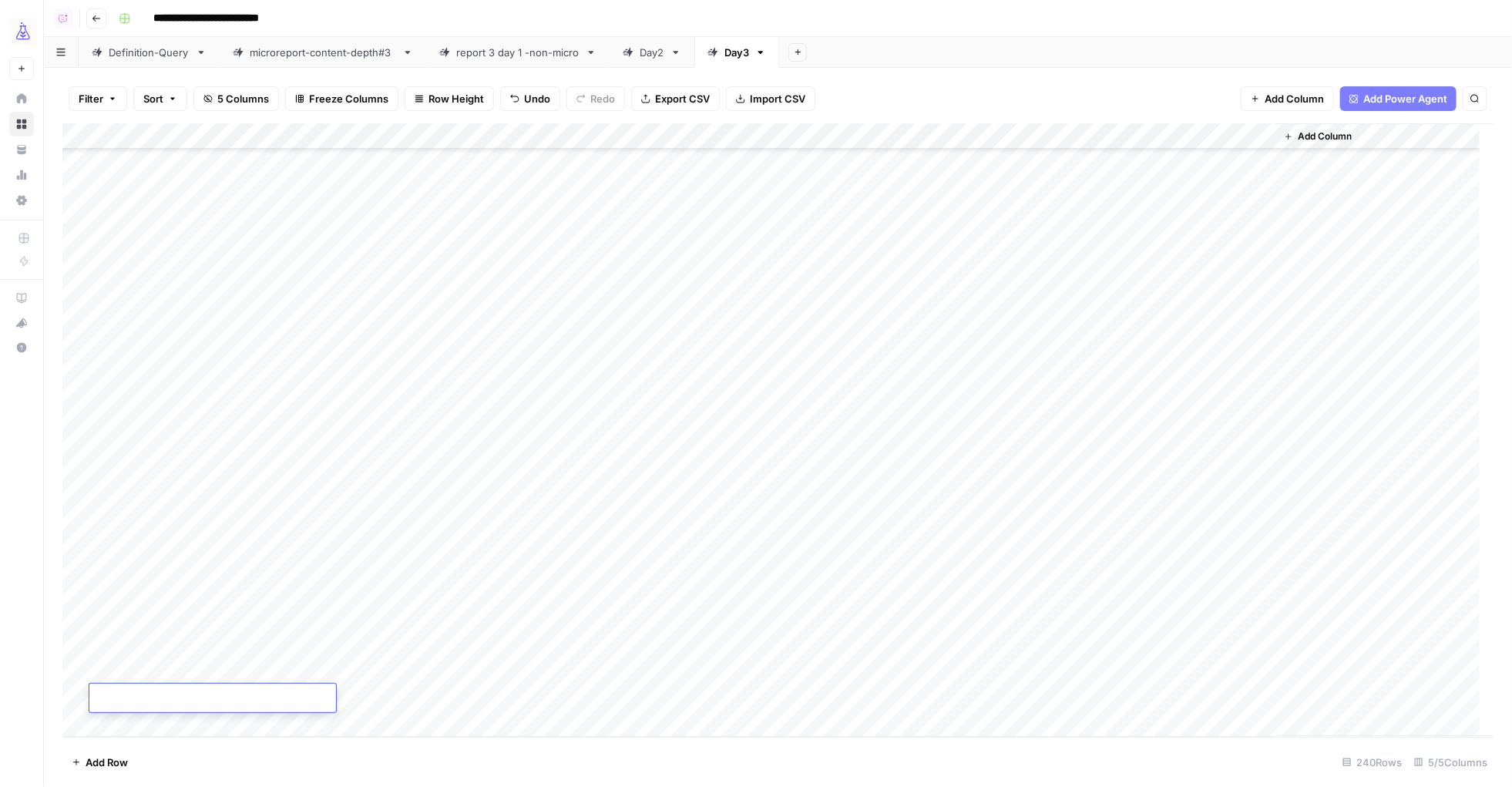
click at [448, 628] on div "Add Column" at bounding box center [778, 430] width 1432 height 613
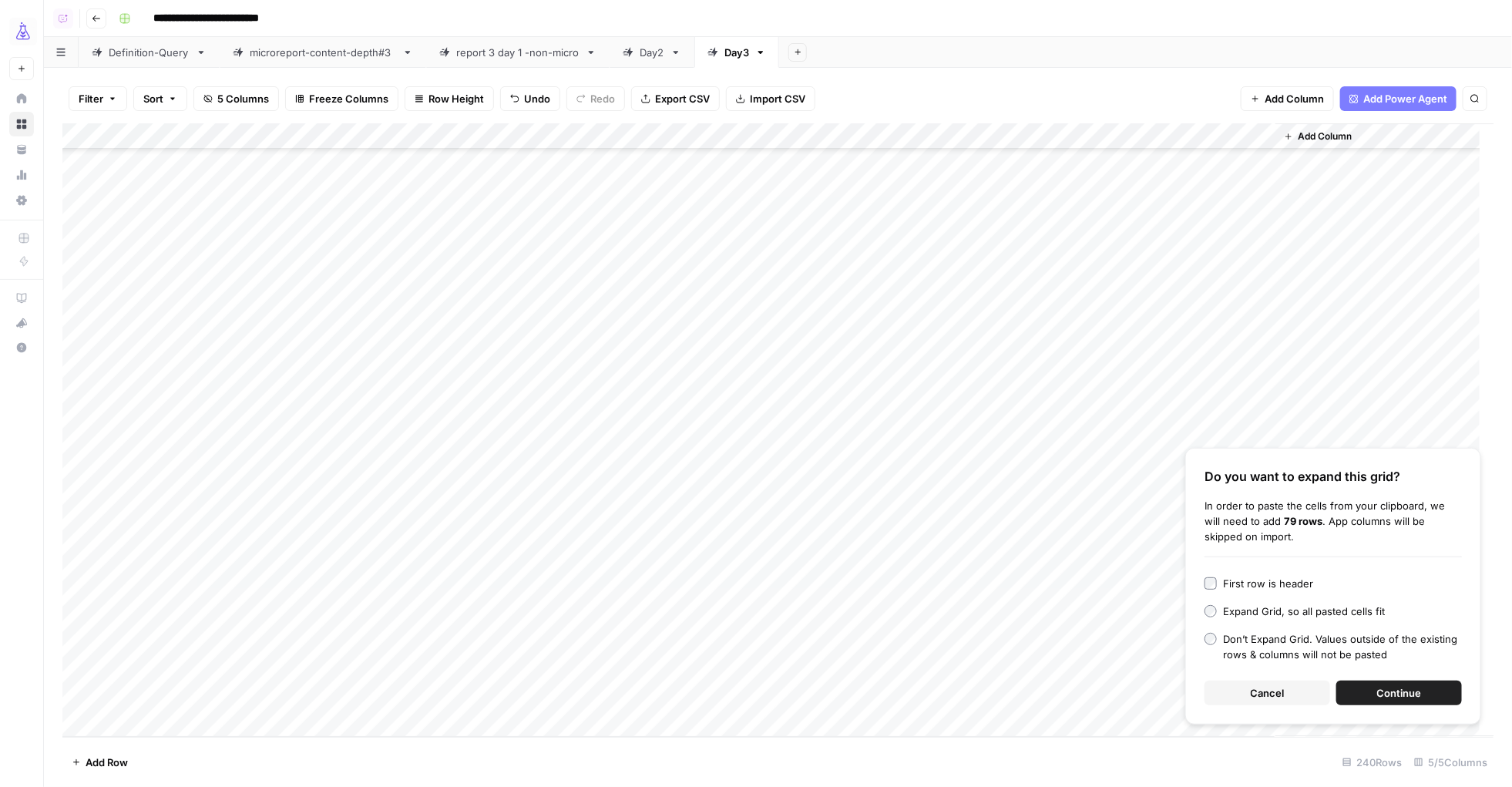
click at [1209, 628] on button "Continue" at bounding box center [1399, 693] width 126 height 25
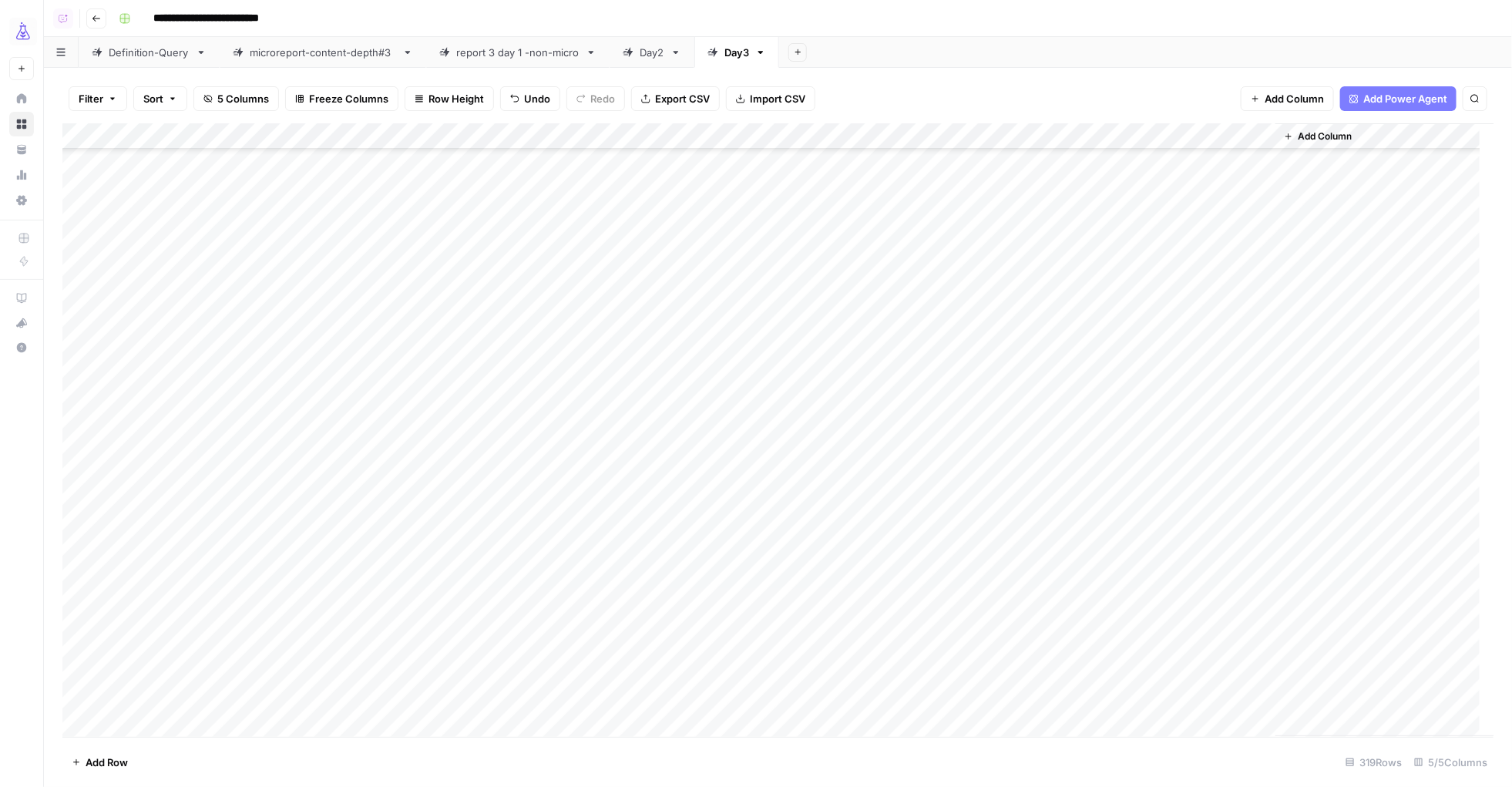
scroll to position [5940, 0]
click at [131, 488] on div "Add Column" at bounding box center [778, 430] width 1432 height 613
type textarea "*******"
click at [150, 522] on div "Add Column" at bounding box center [778, 430] width 1432 height 613
click at [244, 489] on div "Add Column" at bounding box center [778, 430] width 1432 height 613
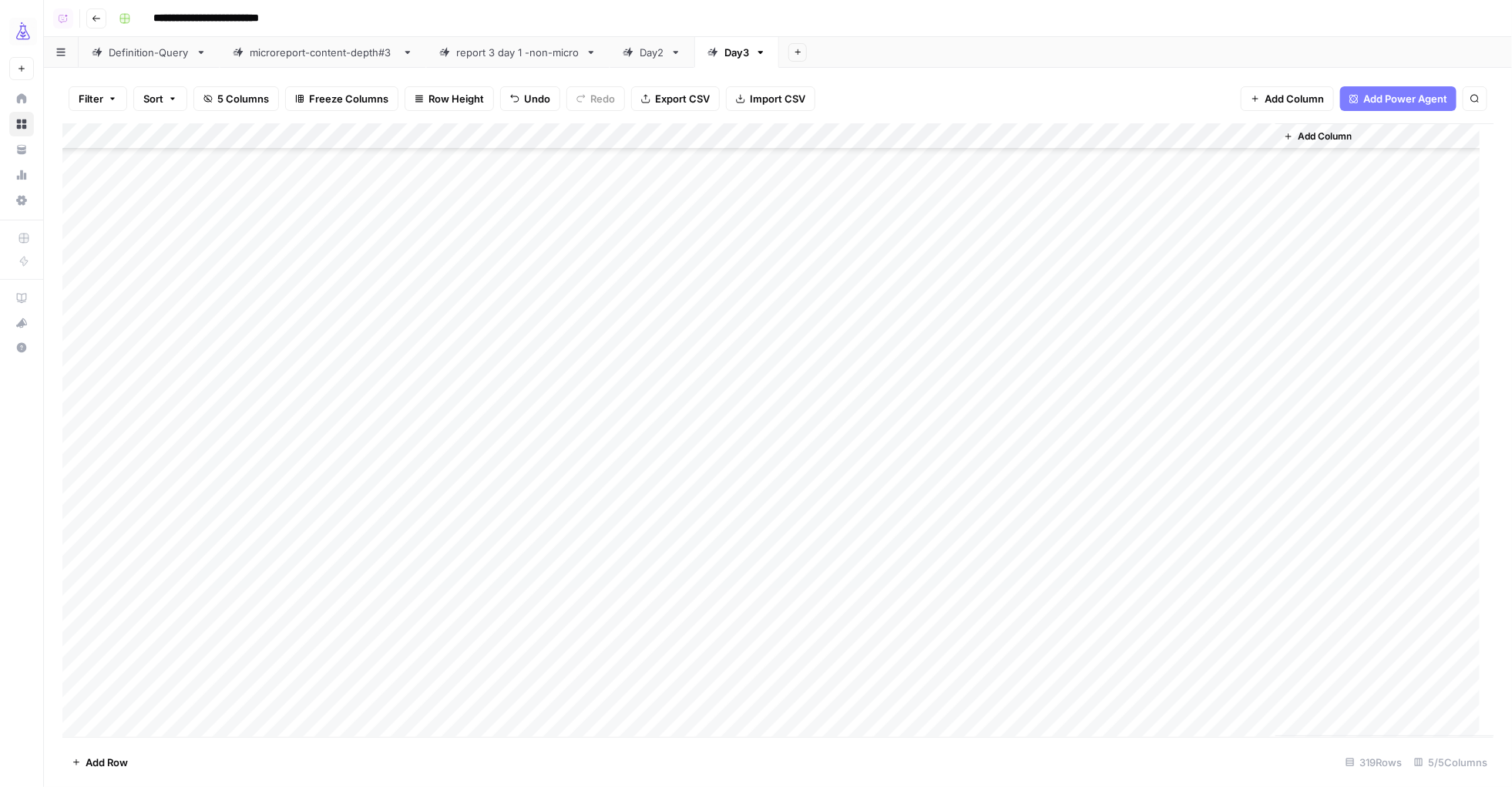
click at [138, 491] on div "Add Column" at bounding box center [778, 430] width 1432 height 613
drag, startPoint x: 196, startPoint y: 493, endPoint x: 190, endPoint y: 704, distance: 211.1
click at [188, 628] on div "Add Column" at bounding box center [778, 430] width 1432 height 613
click at [75, 628] on div "Add Column" at bounding box center [778, 430] width 1432 height 613
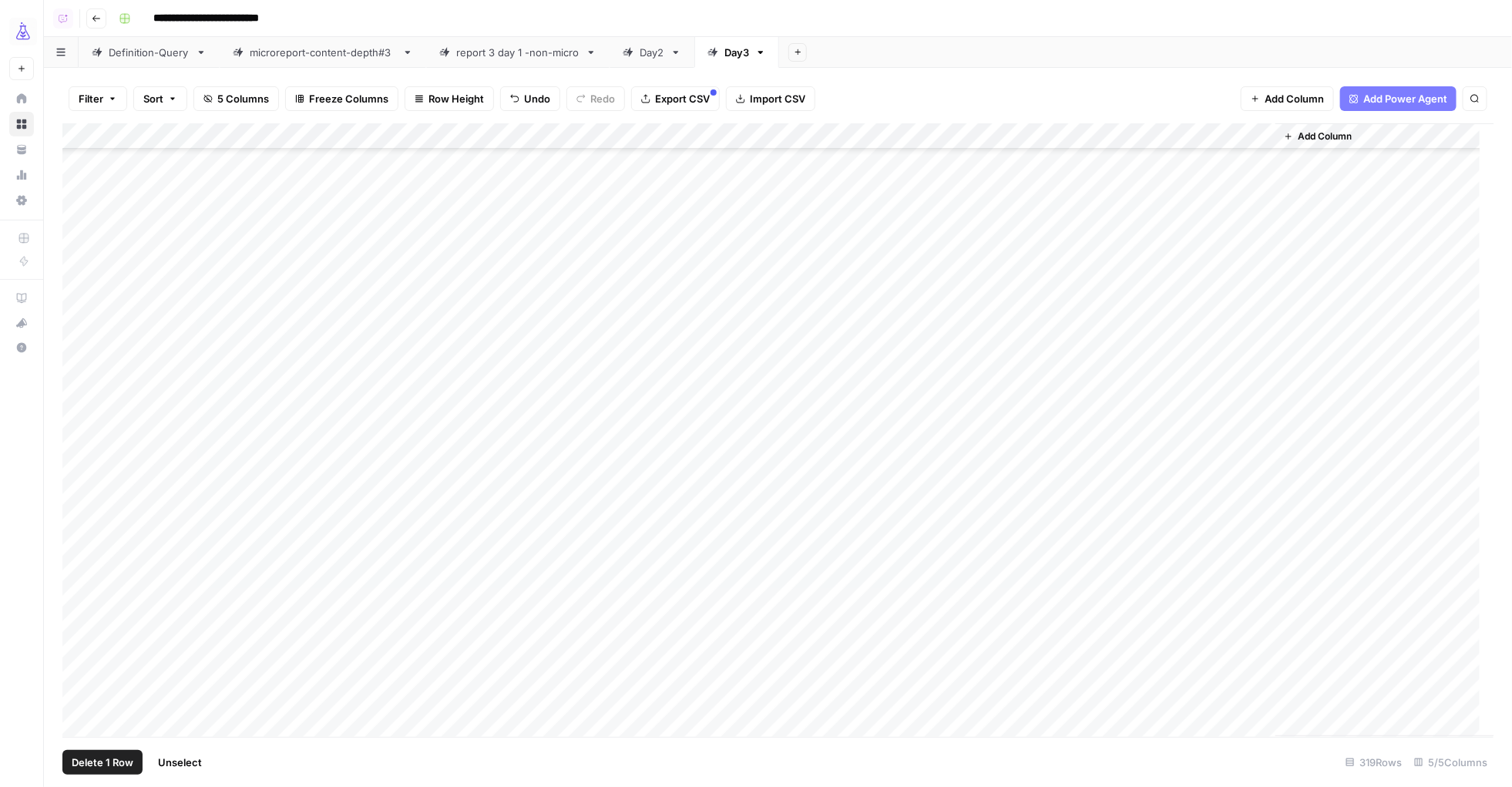
scroll to position [6081, 0]
click at [77, 342] on div "Add Column" at bounding box center [778, 430] width 1432 height 613
click at [966, 137] on div "Add Column" at bounding box center [778, 430] width 1432 height 613
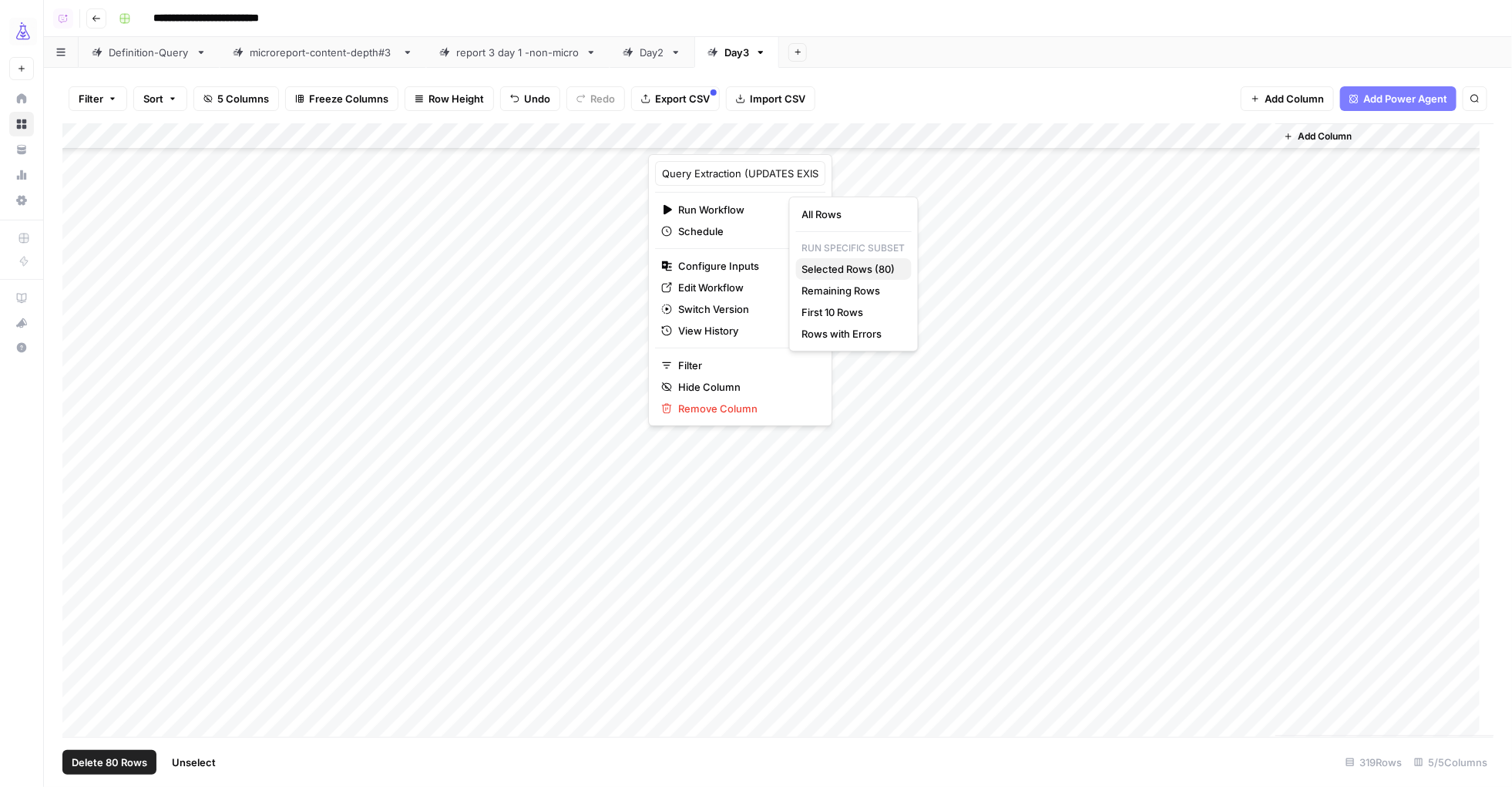
click at [835, 269] on span "Selected Rows (80)" at bounding box center [851, 269] width 97 height 15
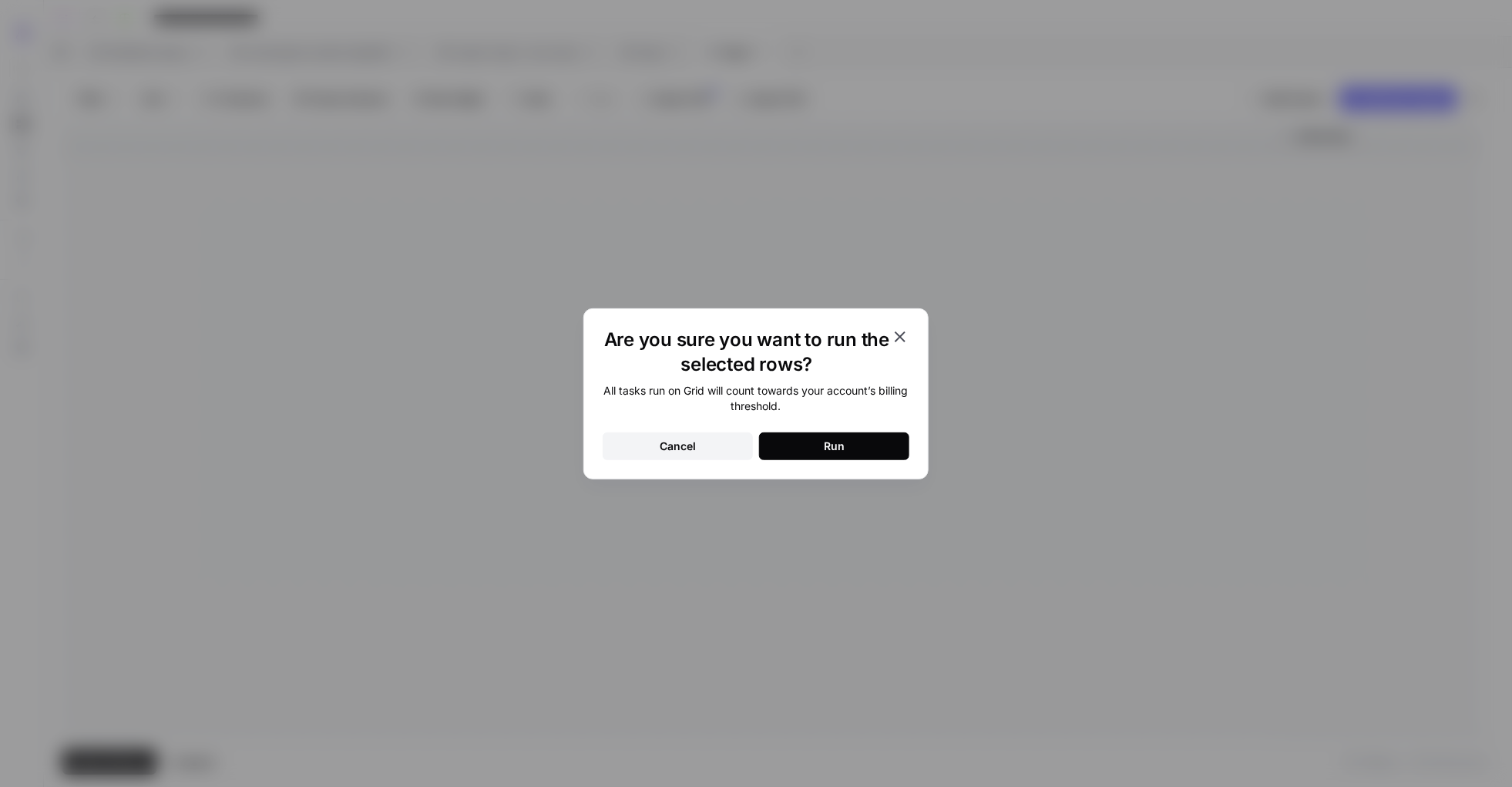
click at [835, 439] on div "Run" at bounding box center [834, 447] width 21 height 15
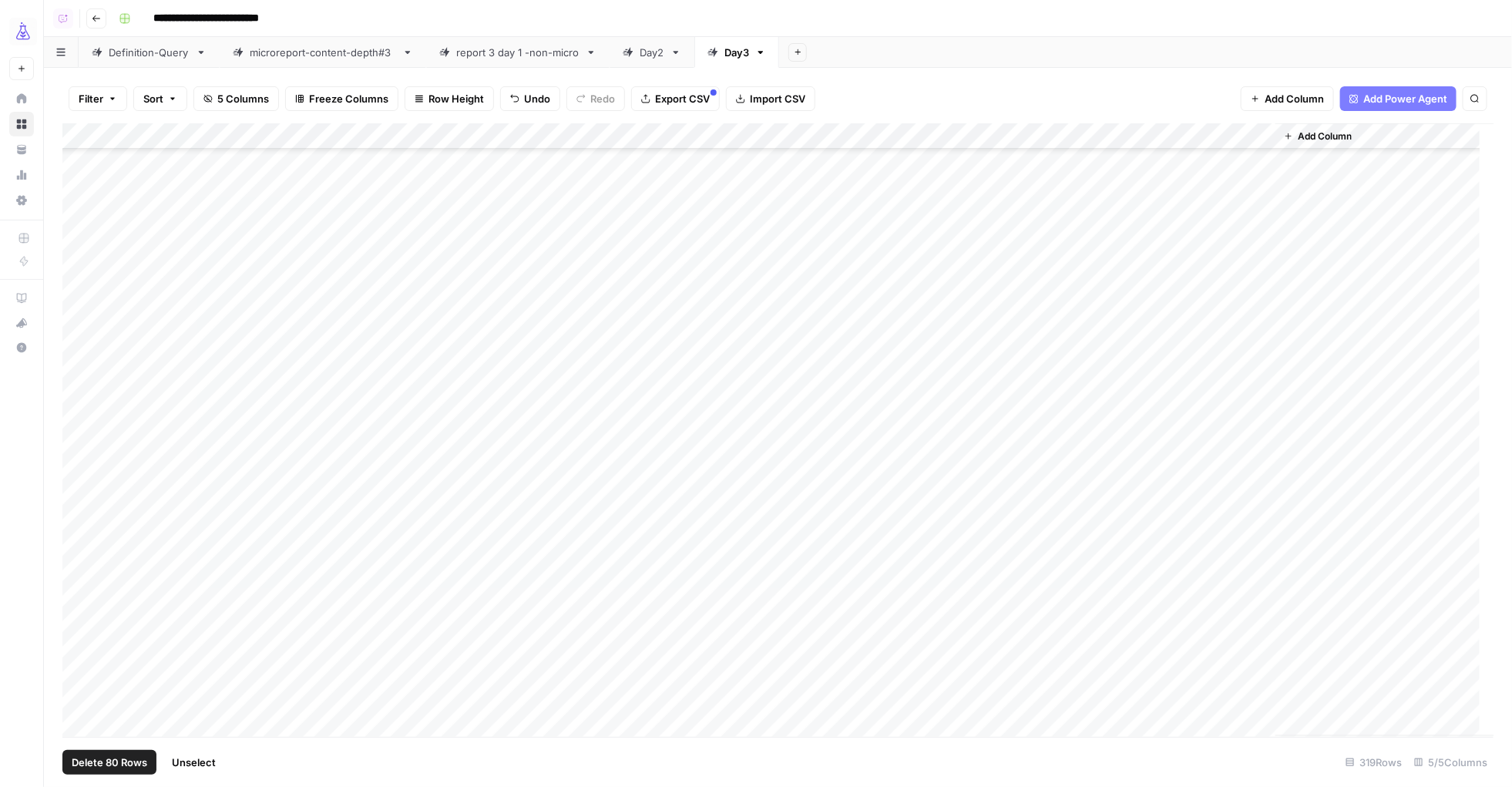
scroll to position [7056, 0]
click at [199, 628] on span "Unselect" at bounding box center [193, 762] width 44 height 15
click at [88, 628] on span "Add Row" at bounding box center [106, 762] width 43 height 15
click at [263, 628] on div "Add Column" at bounding box center [778, 430] width 1432 height 613
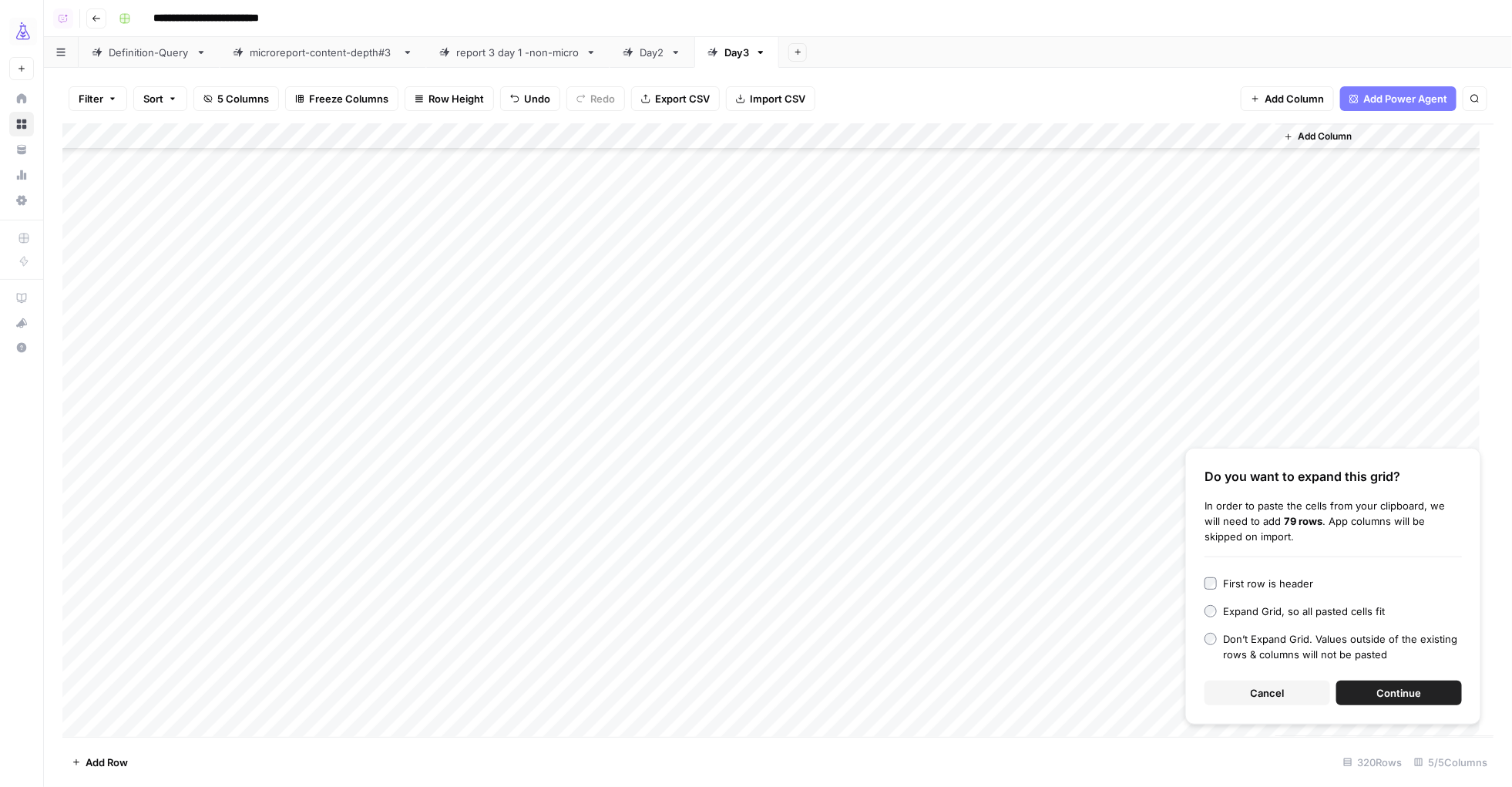
drag, startPoint x: 1396, startPoint y: 689, endPoint x: 1071, endPoint y: 667, distance: 325.7
click at [1209, 628] on span "Continue" at bounding box center [1399, 693] width 44 height 15
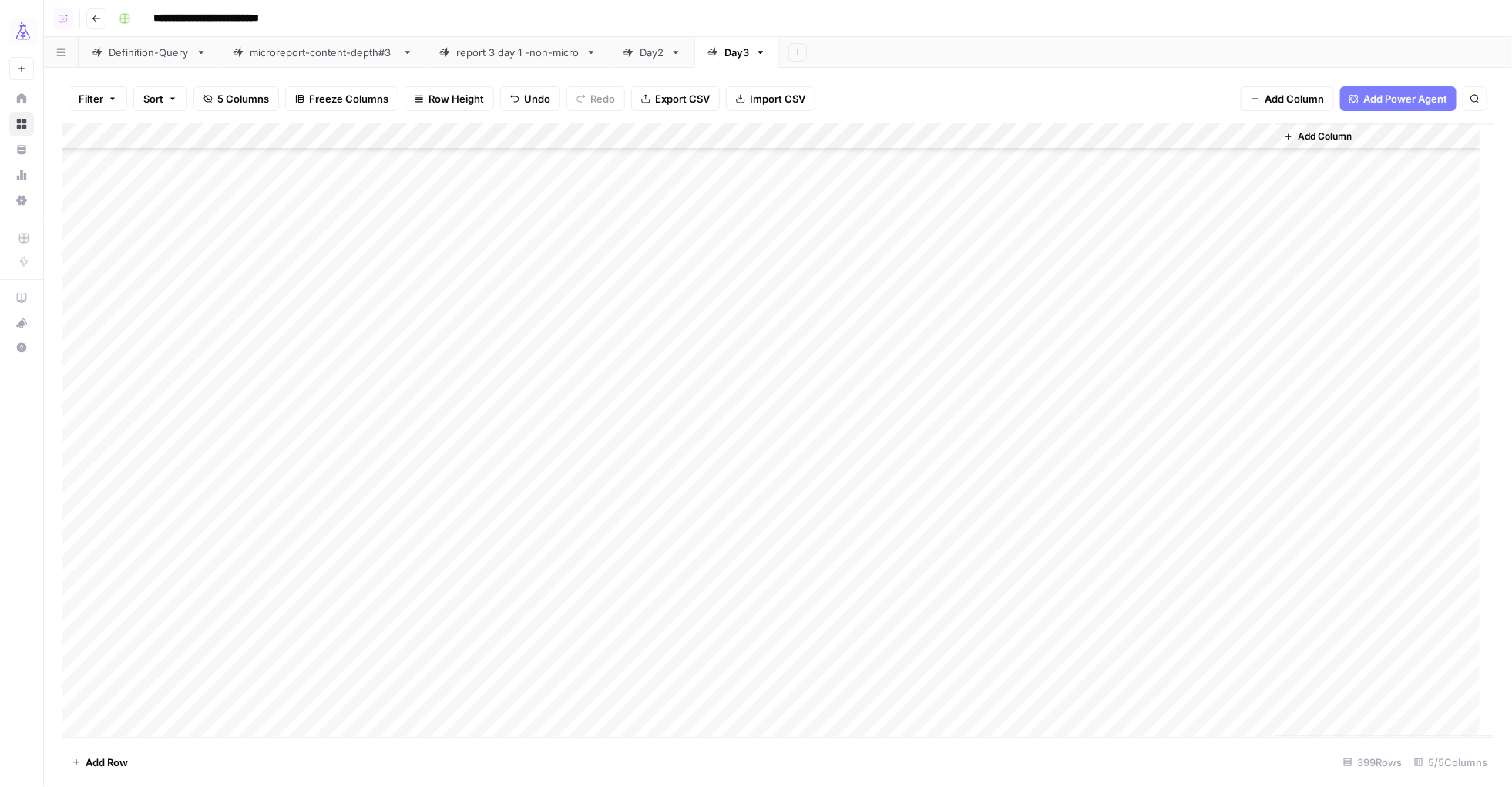
click at [156, 628] on div "Add Column" at bounding box center [778, 430] width 1432 height 613
type textarea "***"
click at [285, 628] on div "Add Column" at bounding box center [778, 430] width 1432 height 613
click at [143, 413] on div "Add Column" at bounding box center [778, 430] width 1432 height 613
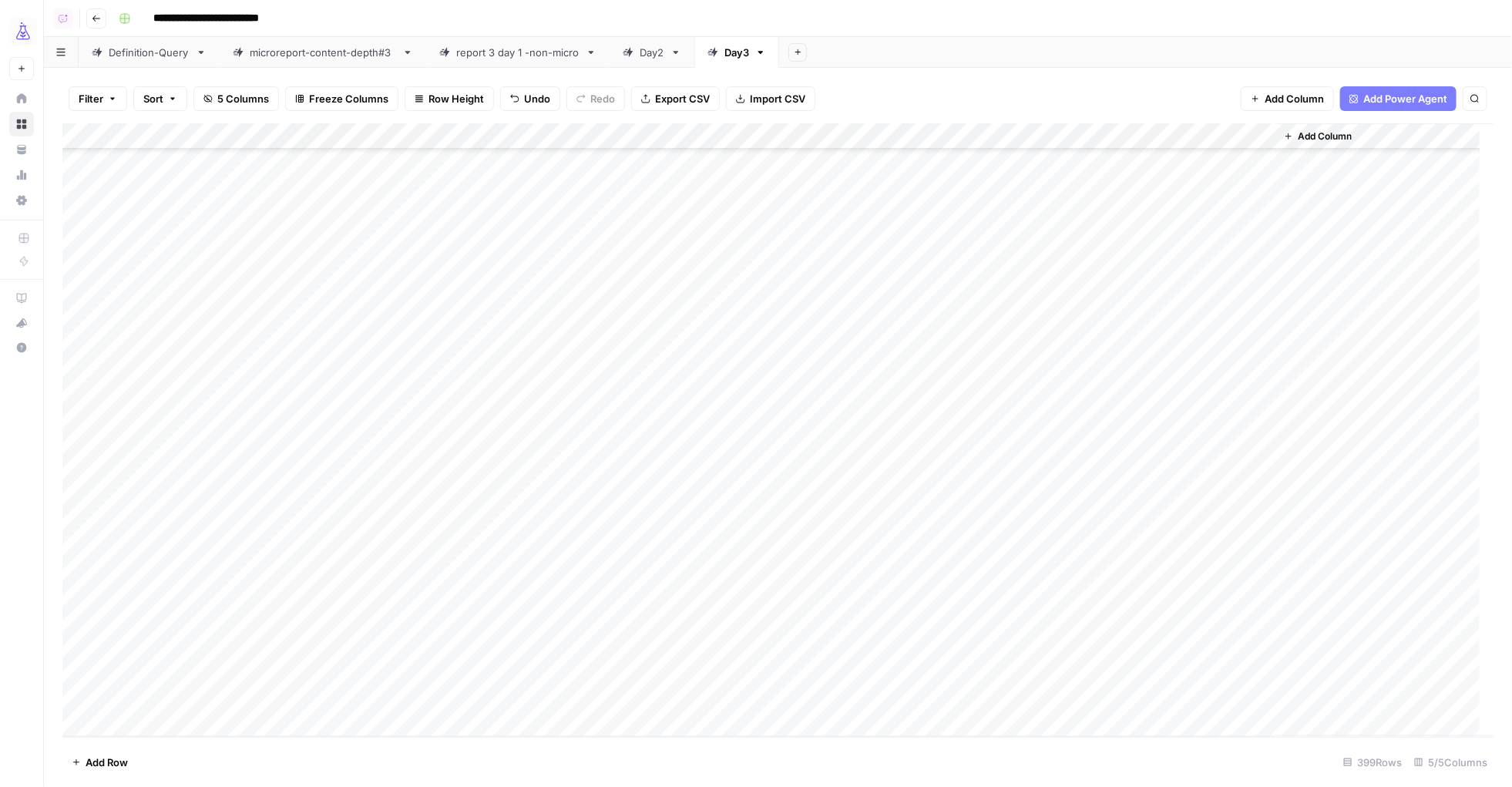
scroll to position [9893, 0]
drag, startPoint x: 194, startPoint y: 423, endPoint x: 141, endPoint y: 686, distance: 268.3
click at [140, 628] on div "Add Column" at bounding box center [778, 430] width 1432 height 613
click at [76, 628] on div "Add Column" at bounding box center [778, 430] width 1432 height 613
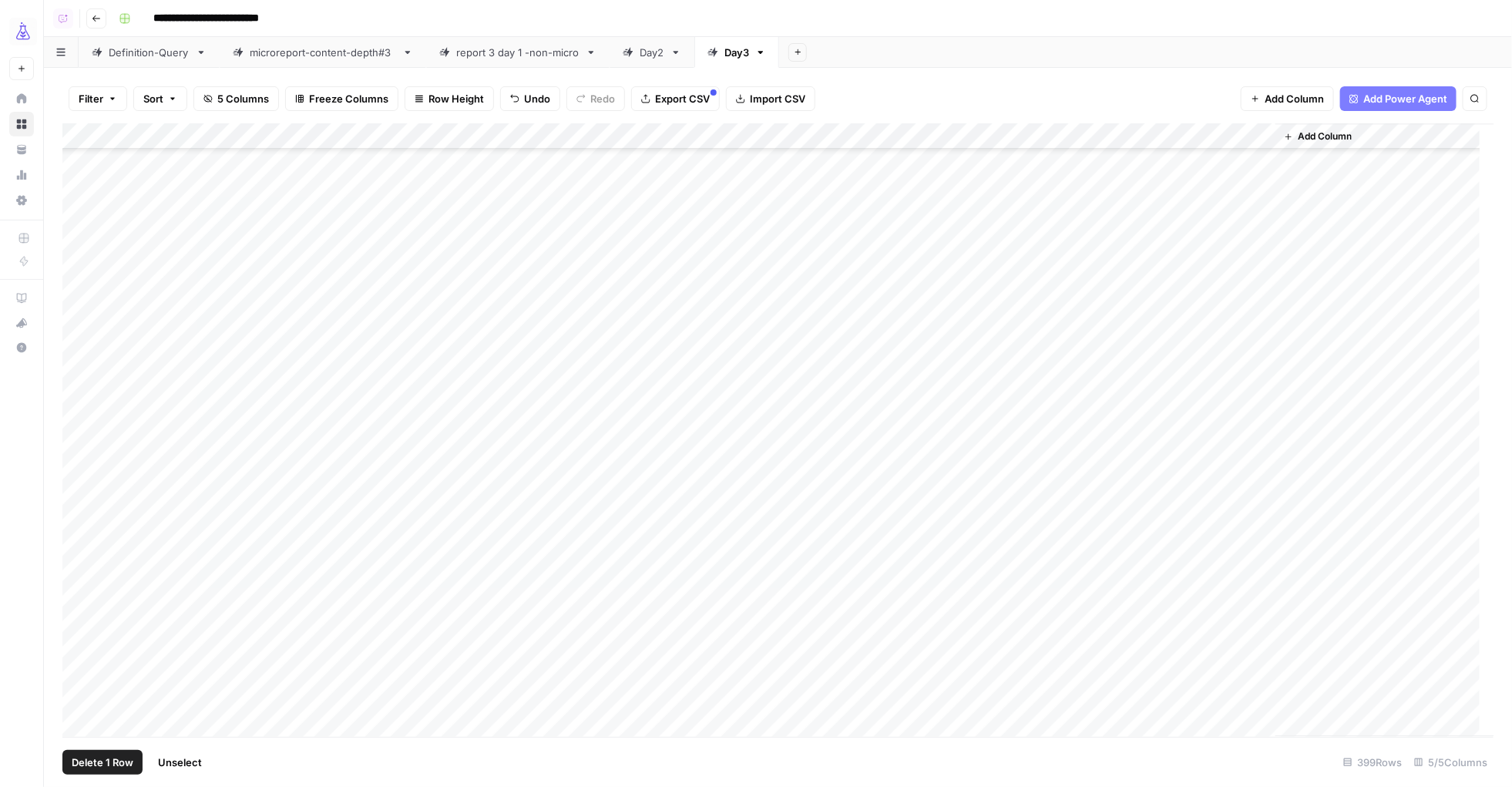
scroll to position [7843, 0]
click at [78, 628] on div "Add Column" at bounding box center [778, 430] width 1432 height 613
click at [965, 137] on div "Add Column" at bounding box center [778, 430] width 1432 height 613
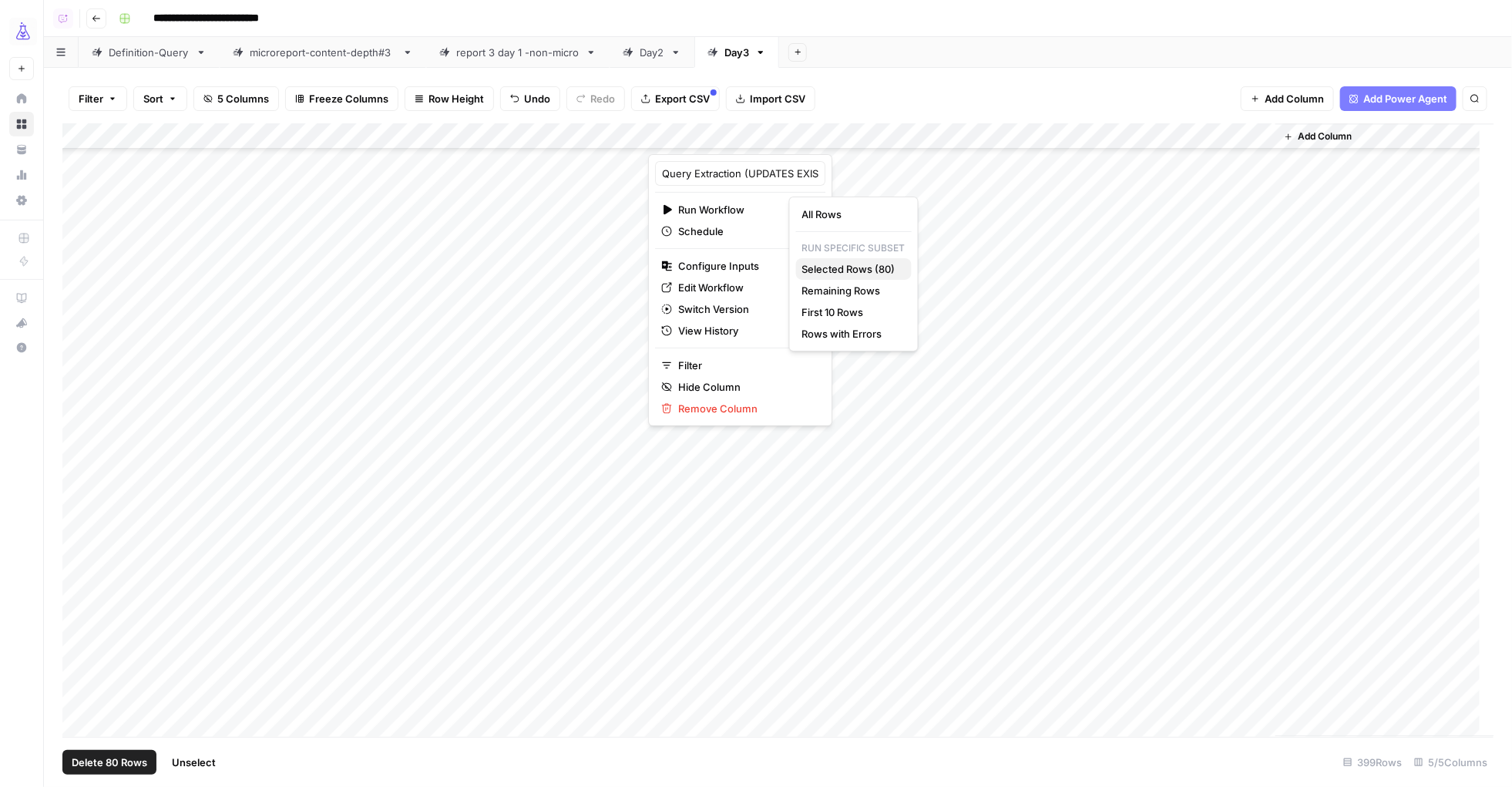
click at [829, 274] on span "Selected Rows (80)" at bounding box center [851, 269] width 97 height 15
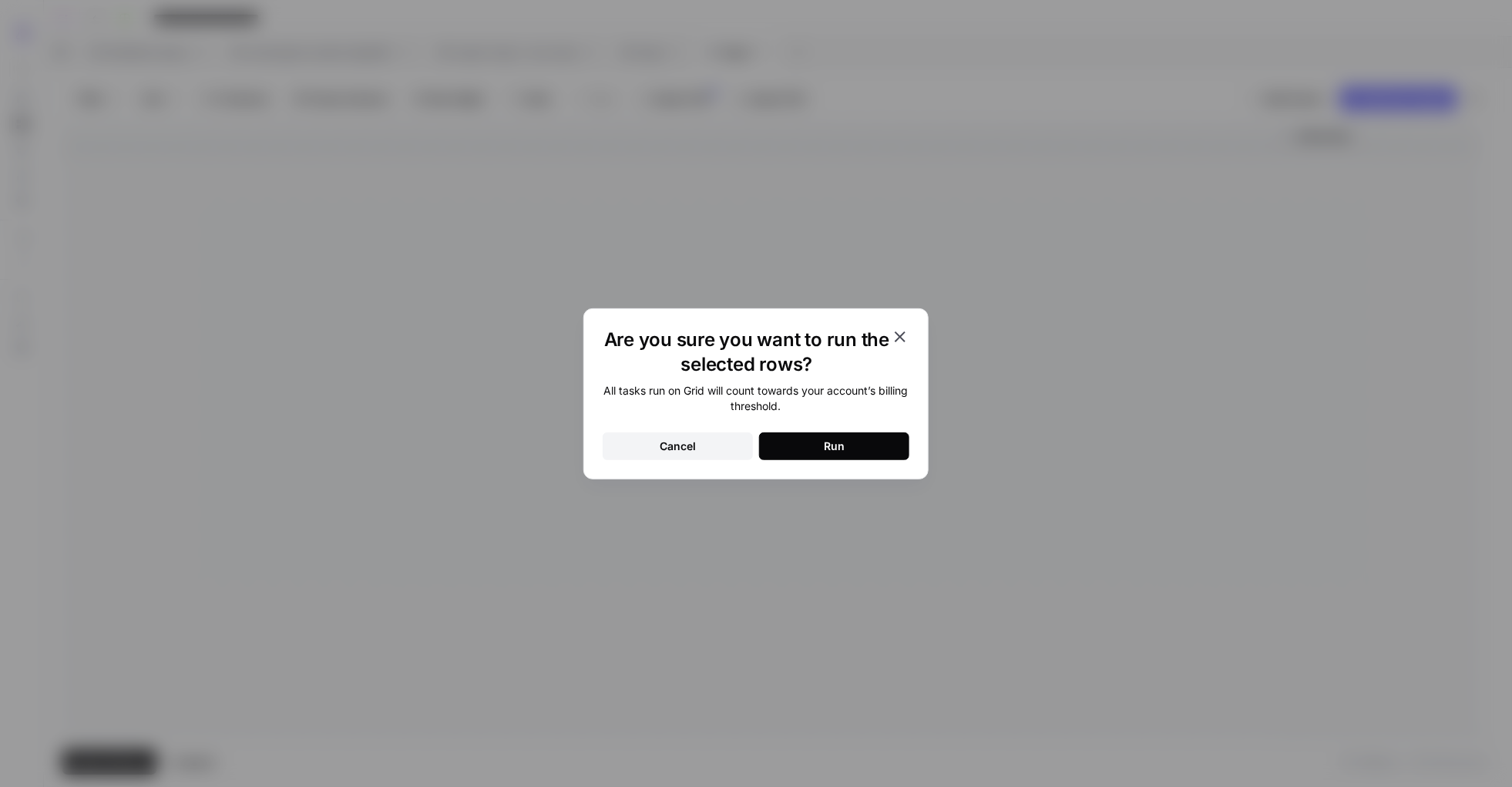
click at [807, 448] on button "Run" at bounding box center [833, 446] width 150 height 28
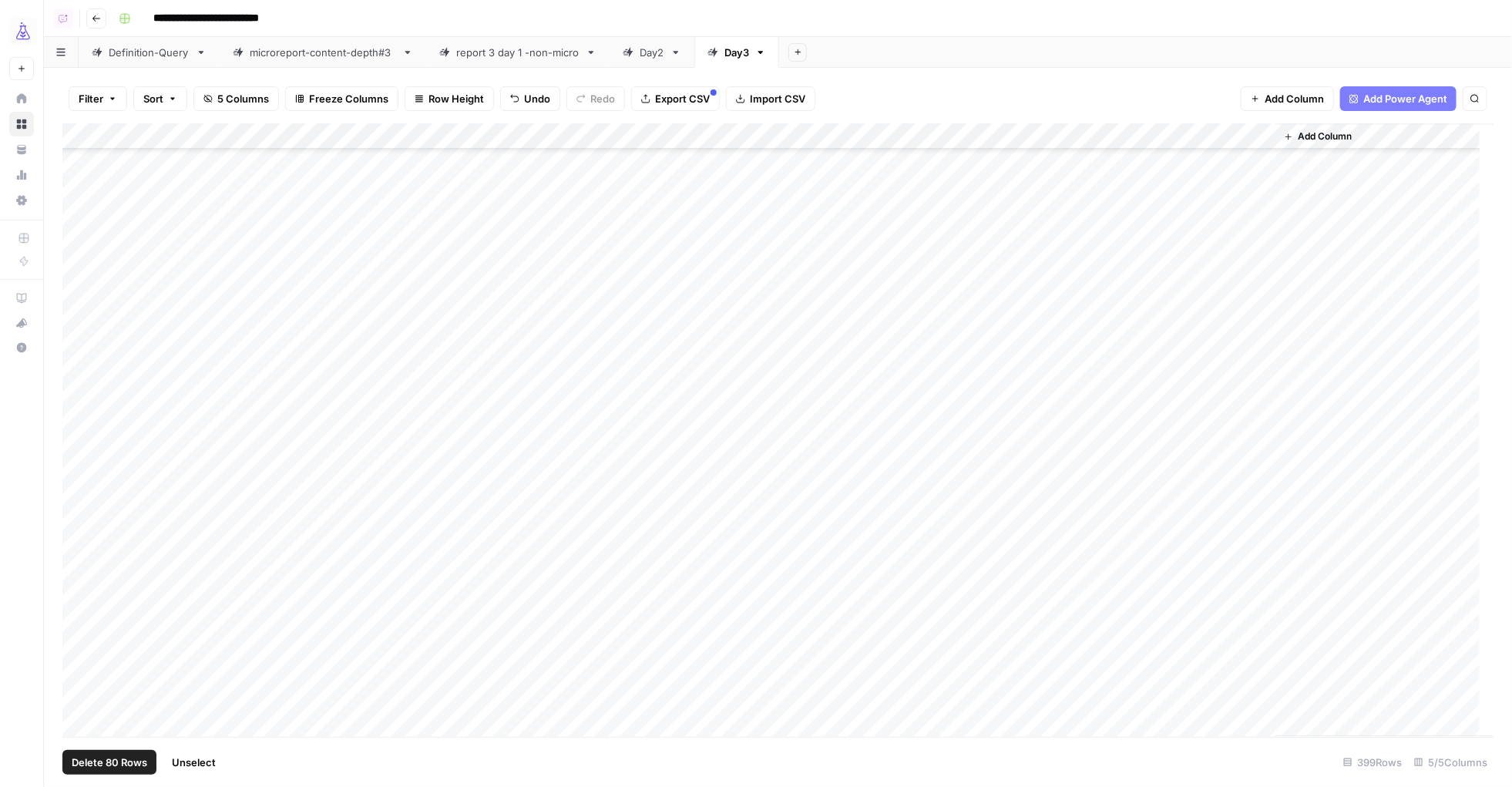
scroll to position [7844, 0]
click at [191, 628] on span "Unselect" at bounding box center [193, 762] width 44 height 15
click at [134, 628] on button "Add Row" at bounding box center [100, 763] width 74 height 25
drag, startPoint x: 262, startPoint y: 709, endPoint x: 262, endPoint y: 717, distance: 8.0
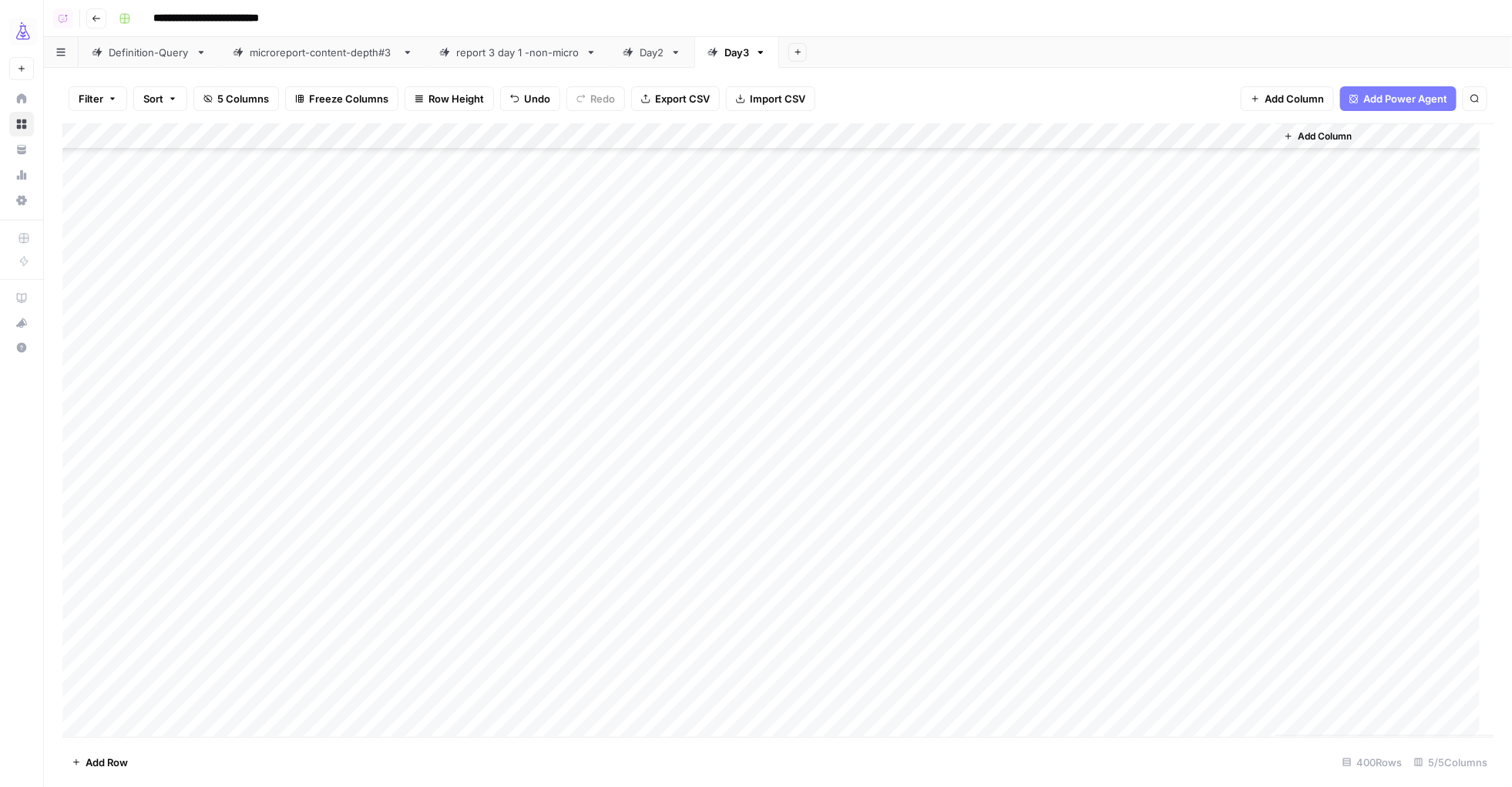
click at [261, 628] on div "Add Column" at bounding box center [778, 430] width 1432 height 613
click at [253, 628] on div "Add Column" at bounding box center [778, 430] width 1432 height 613
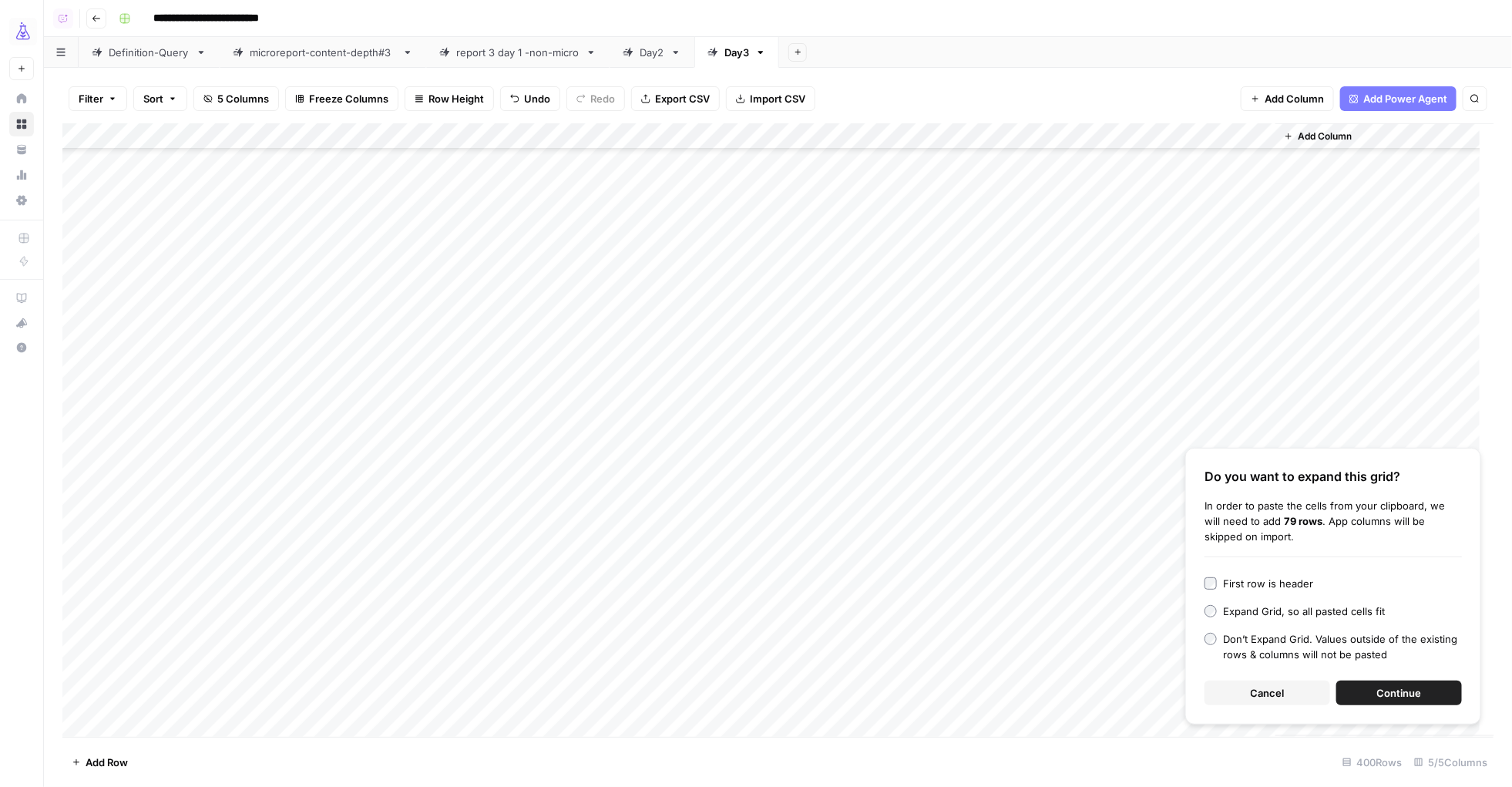
click at [1209, 628] on button "Continue" at bounding box center [1399, 693] width 126 height 25
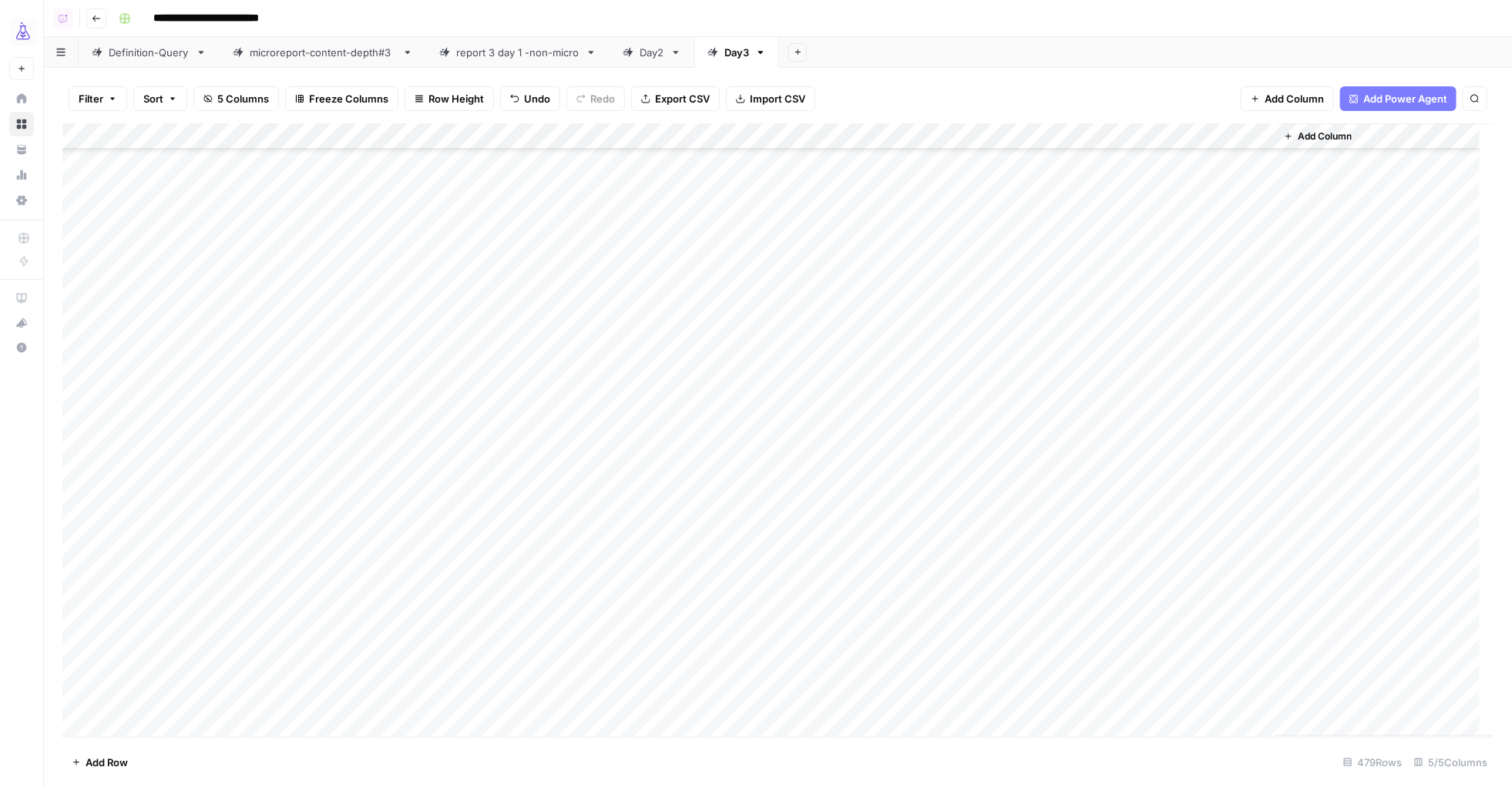
click at [120, 628] on div "Add Column" at bounding box center [778, 430] width 1432 height 613
type textarea "********"
click at [425, 628] on footer "Add Row 479 Rows 5/5 Columns" at bounding box center [778, 762] width 1431 height 50
drag, startPoint x: 195, startPoint y: 176, endPoint x: 232, endPoint y: 780, distance: 605.1
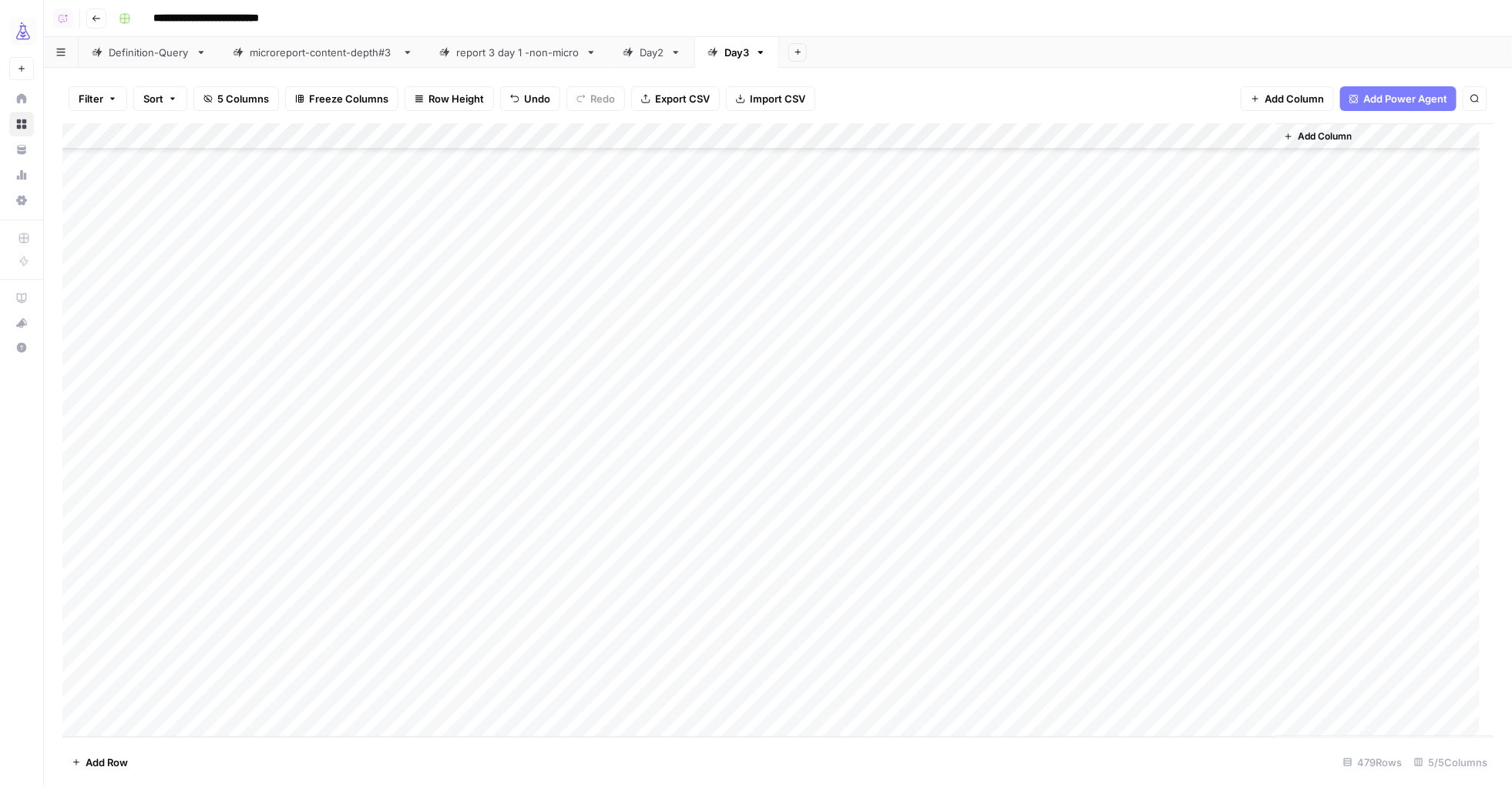
click at [231, 628] on div "Filter Sort 5 Columns Freeze Columns Row Height Undo Redo Export CSV Import CSV…" at bounding box center [777, 427] width 1468 height 719
drag, startPoint x: 198, startPoint y: 457, endPoint x: 188, endPoint y: 697, distance: 240.2
click at [188, 628] on div "Add Column" at bounding box center [778, 430] width 1432 height 613
click at [75, 628] on div "Add Column" at bounding box center [778, 430] width 1432 height 613
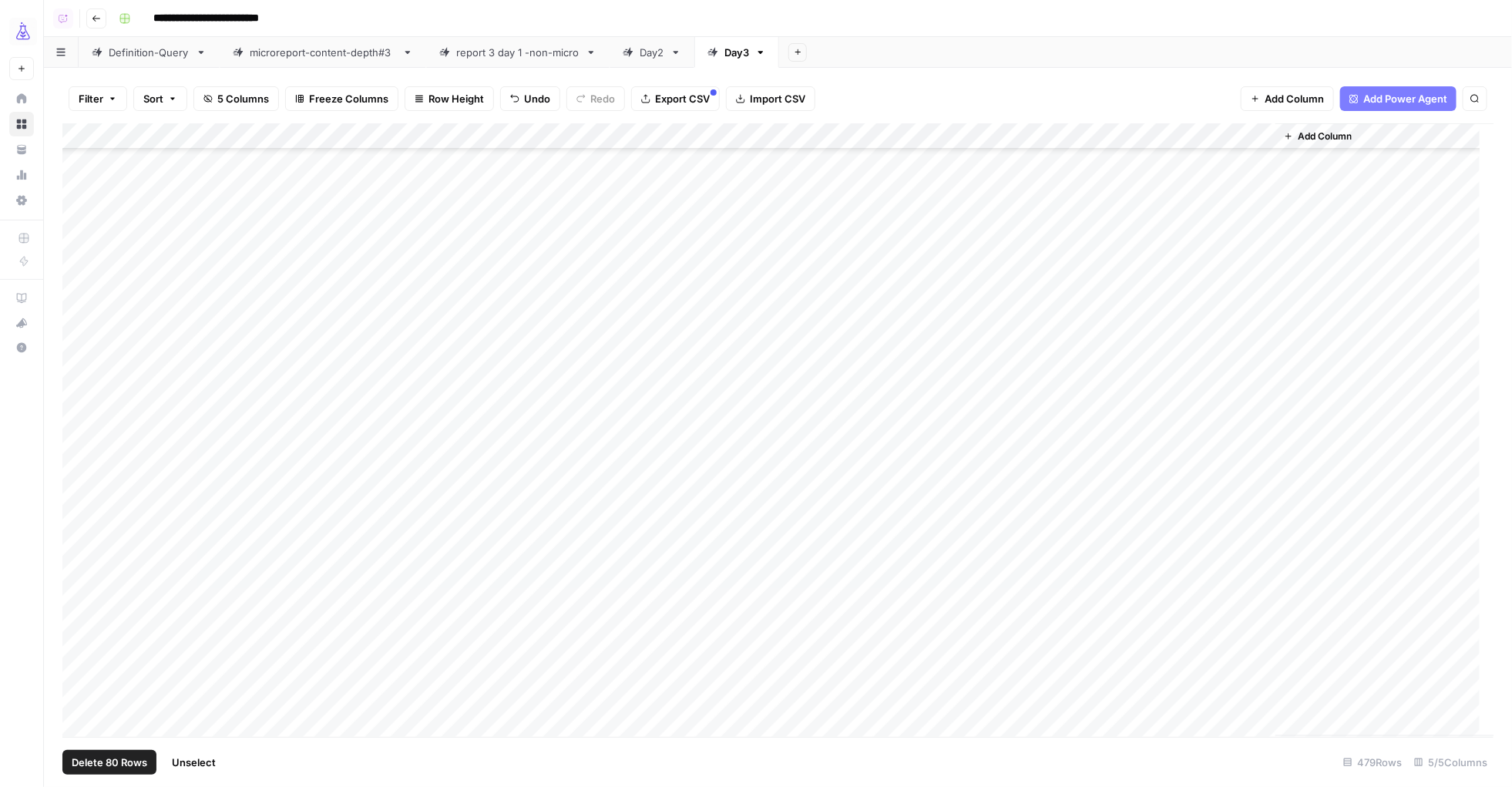
click at [77, 628] on div "Add Column" at bounding box center [778, 430] width 1432 height 613
click at [963, 135] on div "Add Column" at bounding box center [778, 430] width 1432 height 613
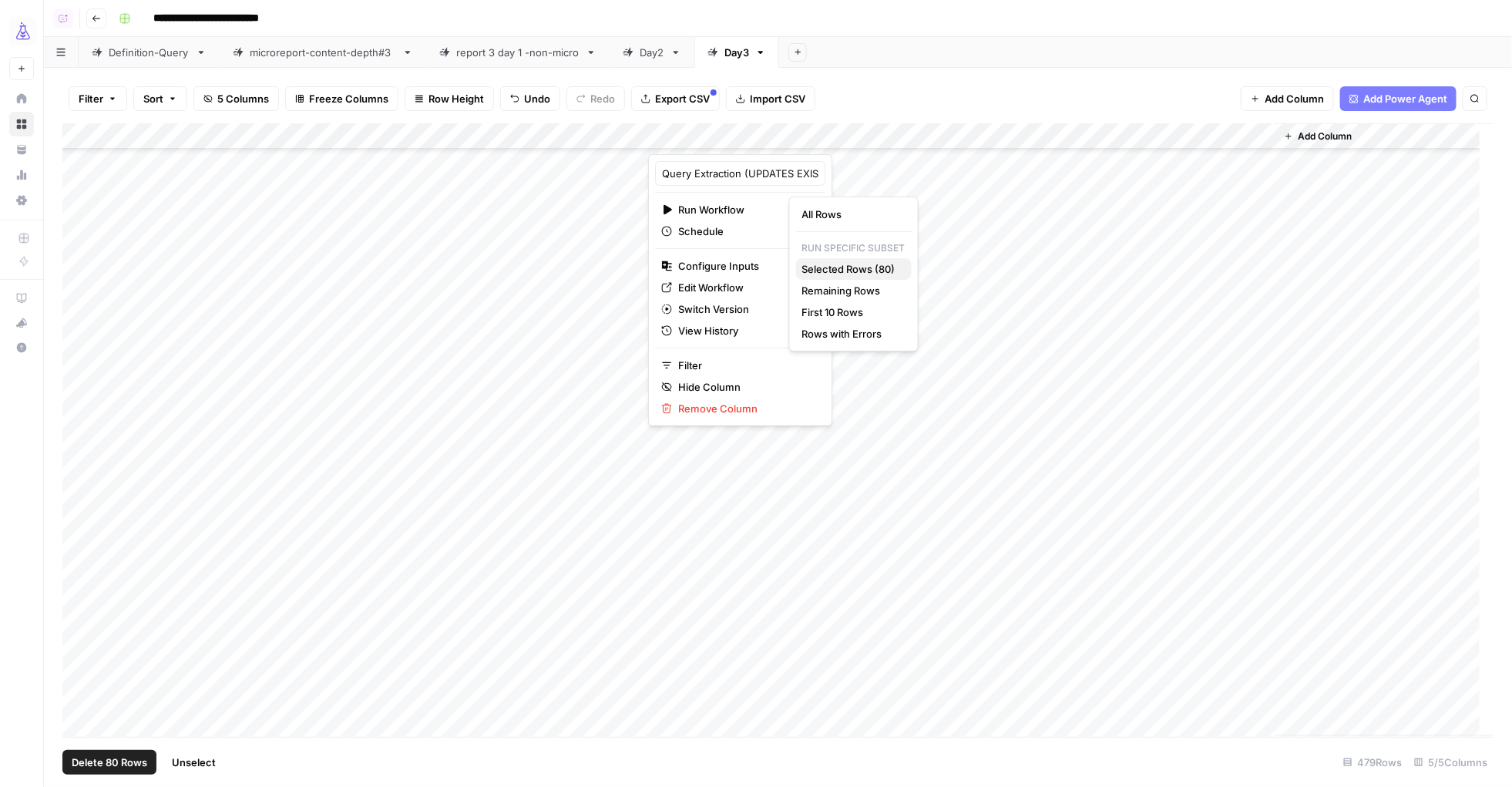
click at [836, 268] on span "Selected Rows (80)" at bounding box center [851, 269] width 97 height 15
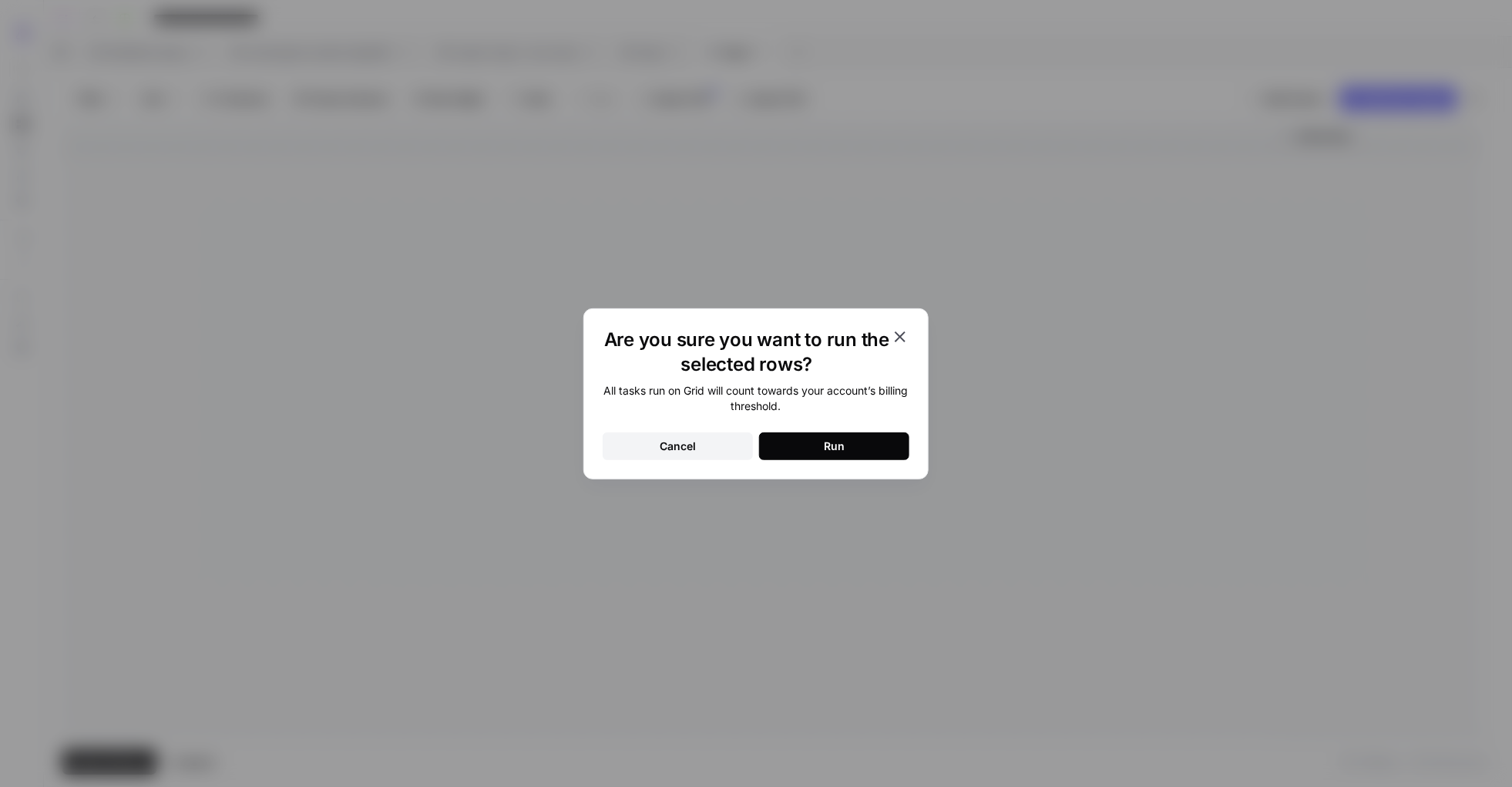
click at [797, 441] on button "Run" at bounding box center [833, 446] width 150 height 28
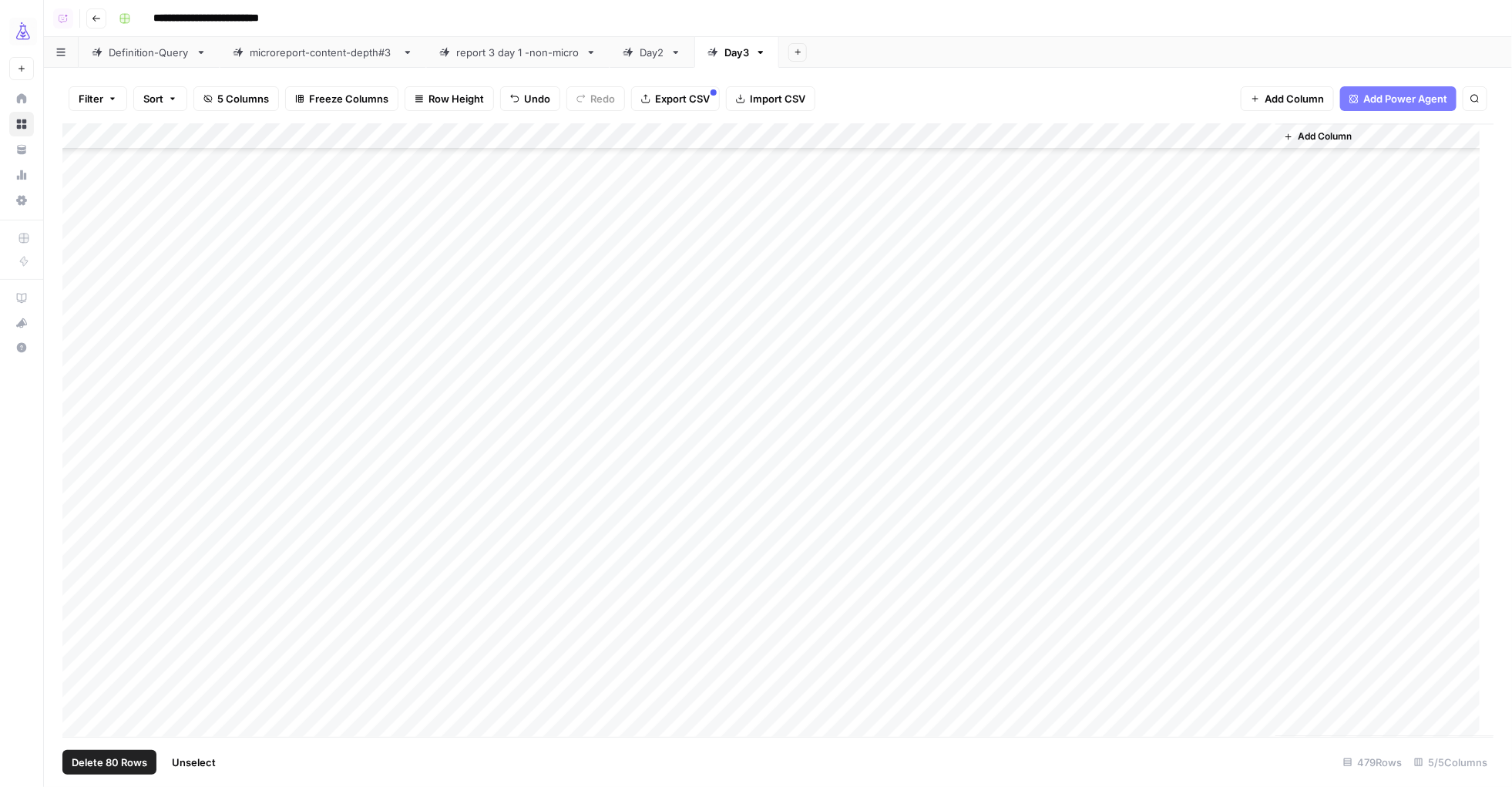
scroll to position [10774, 0]
click at [195, 628] on span "Unselect" at bounding box center [193, 762] width 44 height 15
click at [109, 628] on span "Add Row" at bounding box center [106, 762] width 43 height 15
click at [256, 628] on div "Add Column" at bounding box center [778, 430] width 1432 height 613
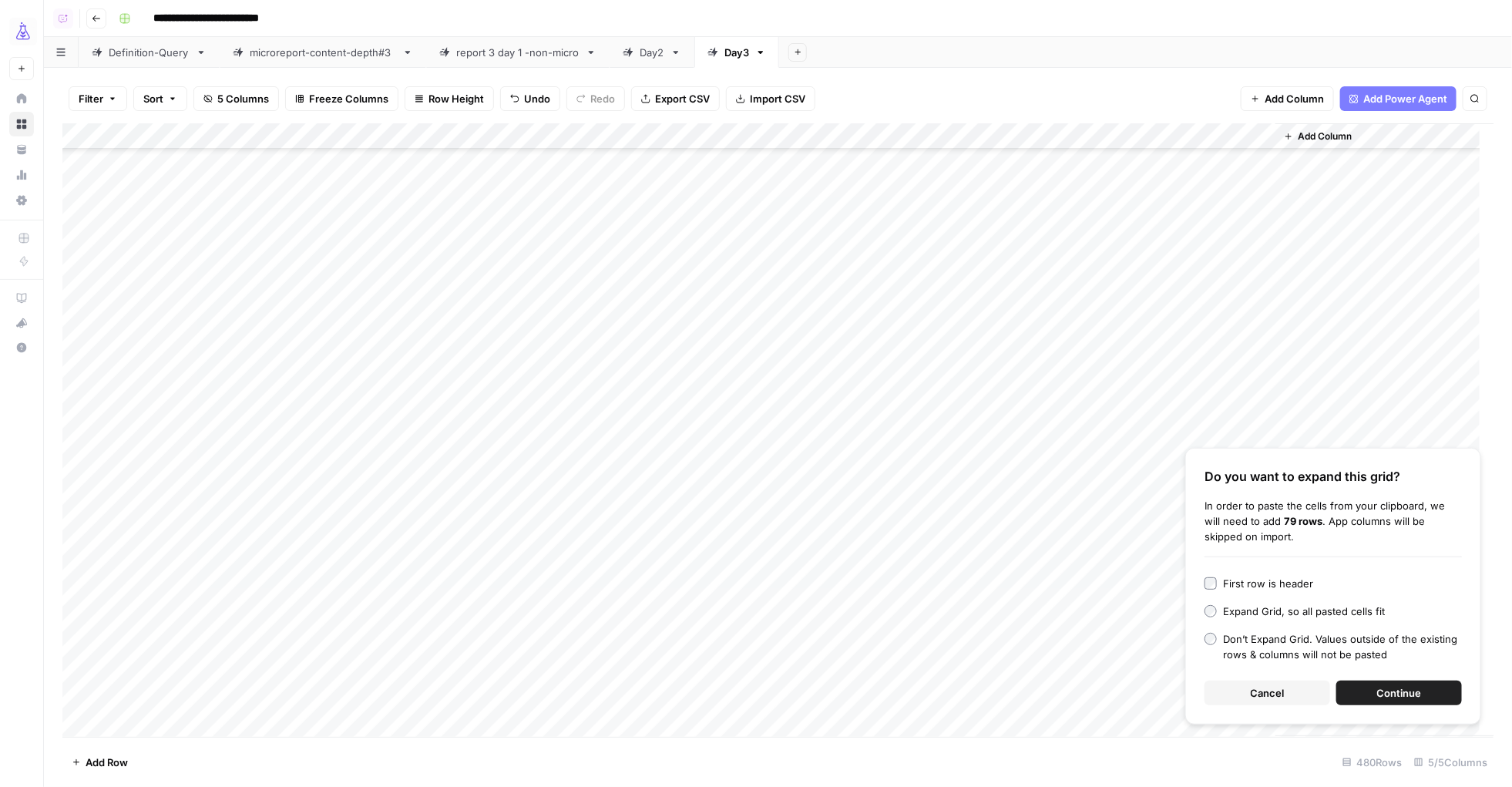
drag, startPoint x: 1428, startPoint y: 690, endPoint x: 1126, endPoint y: 701, distance: 302.2
click at [1209, 628] on button "Continue" at bounding box center [1399, 693] width 126 height 25
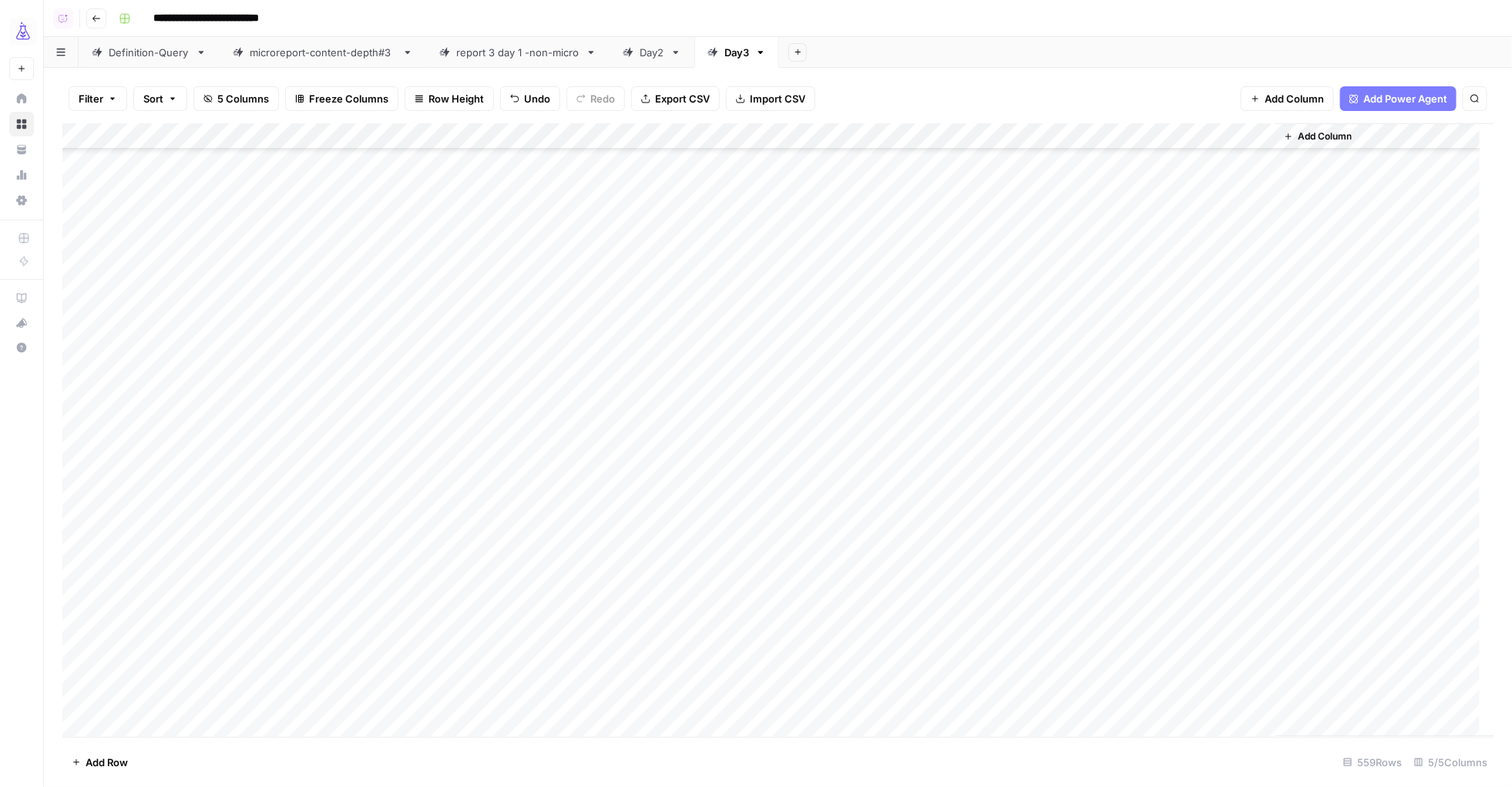
click at [150, 628] on div "Add Column" at bounding box center [778, 430] width 1432 height 613
type textarea "******"
click at [261, 628] on footer "Add Row 559 Rows 5/5 Columns" at bounding box center [778, 762] width 1431 height 50
drag, startPoint x: 197, startPoint y: 439, endPoint x: 161, endPoint y: 693, distance: 256.5
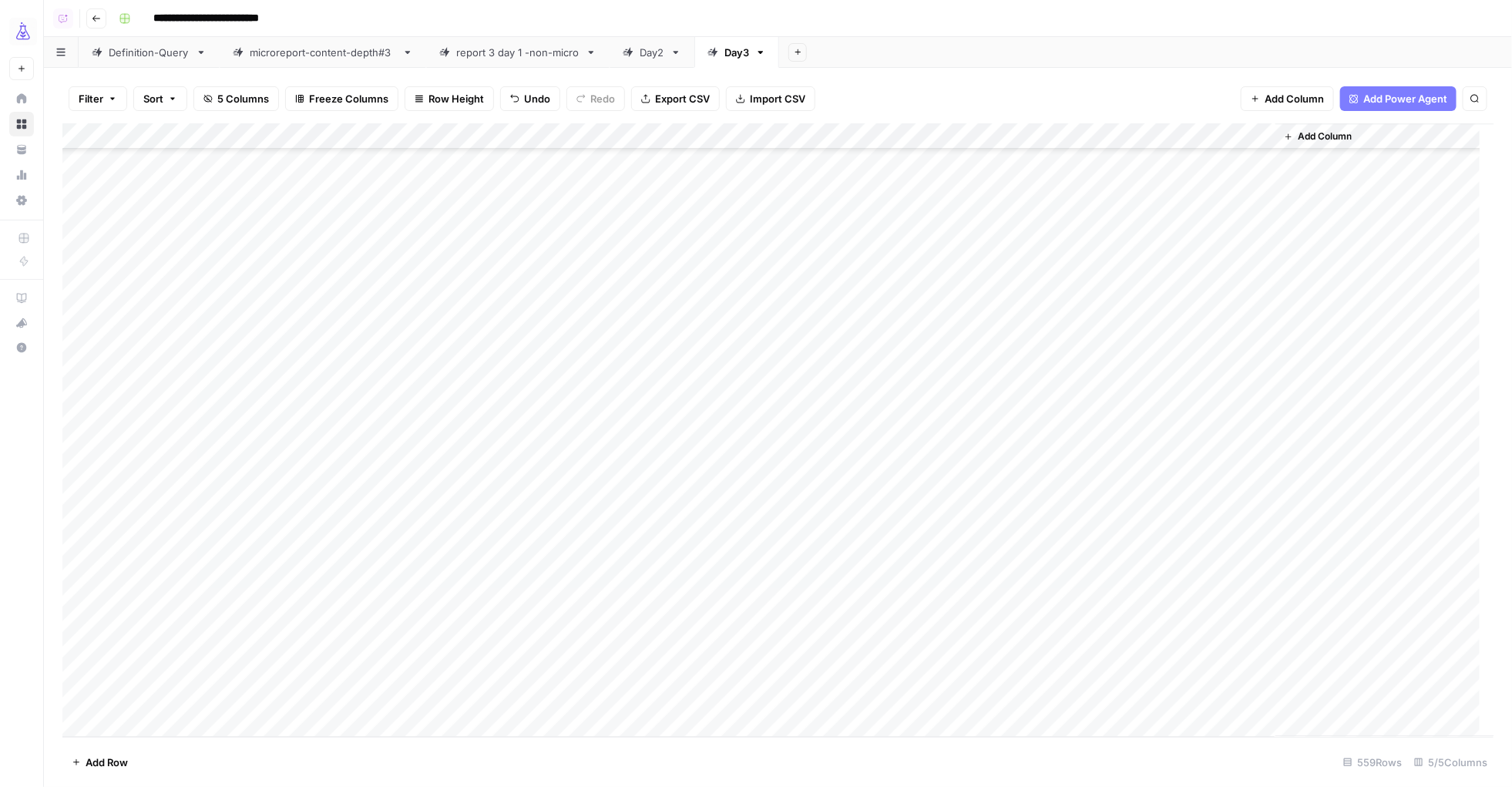
click at [161, 628] on div "Add Column" at bounding box center [778, 430] width 1432 height 613
drag, startPoint x: 82, startPoint y: 503, endPoint x: 81, endPoint y: 515, distance: 12.0
click at [82, 503] on div "Add Column" at bounding box center [778, 430] width 1432 height 613
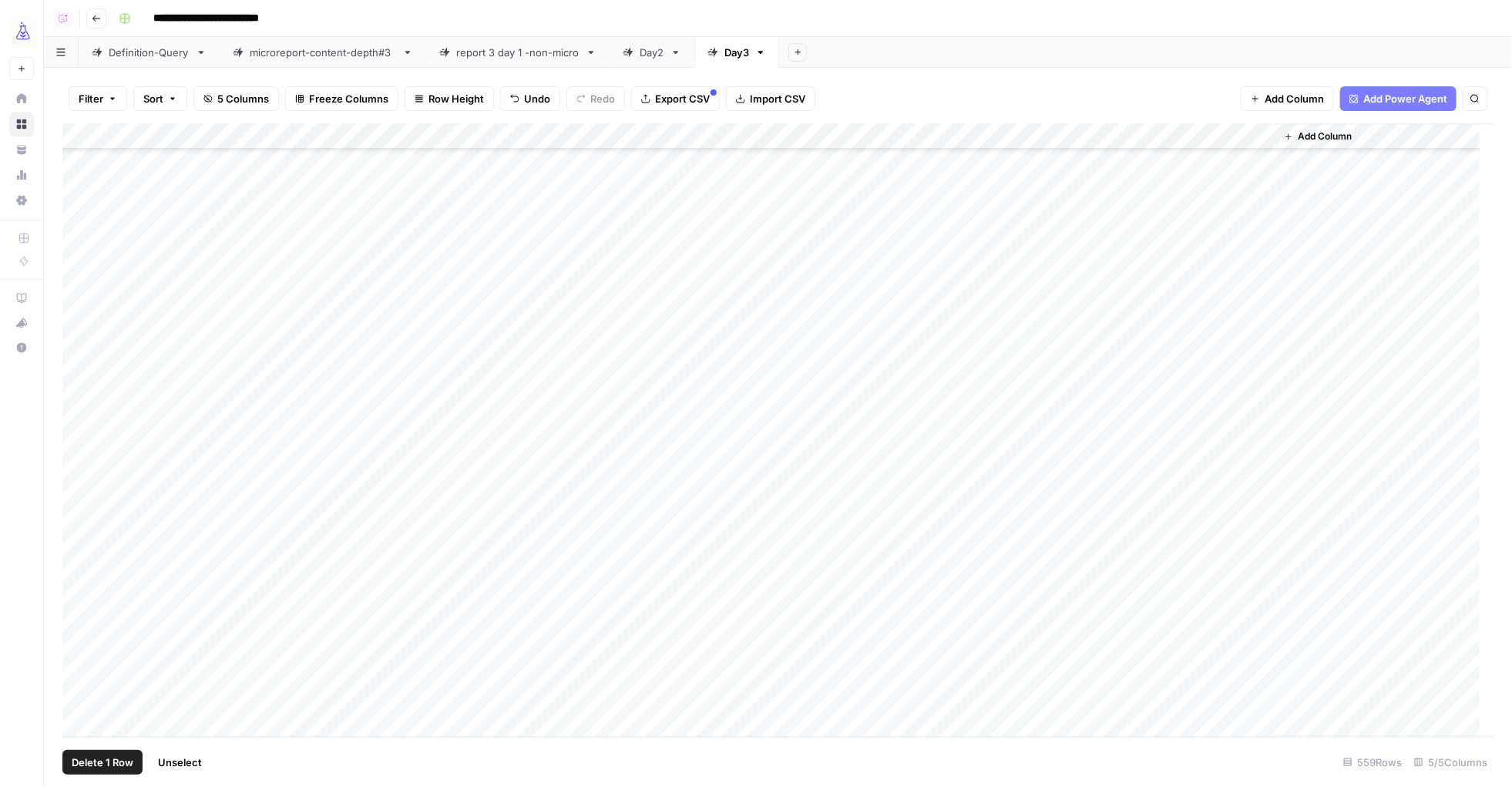
click at [81, 628] on div "Add Column" at bounding box center [778, 430] width 1432 height 613
click at [967, 138] on div "Add Column" at bounding box center [778, 430] width 1432 height 613
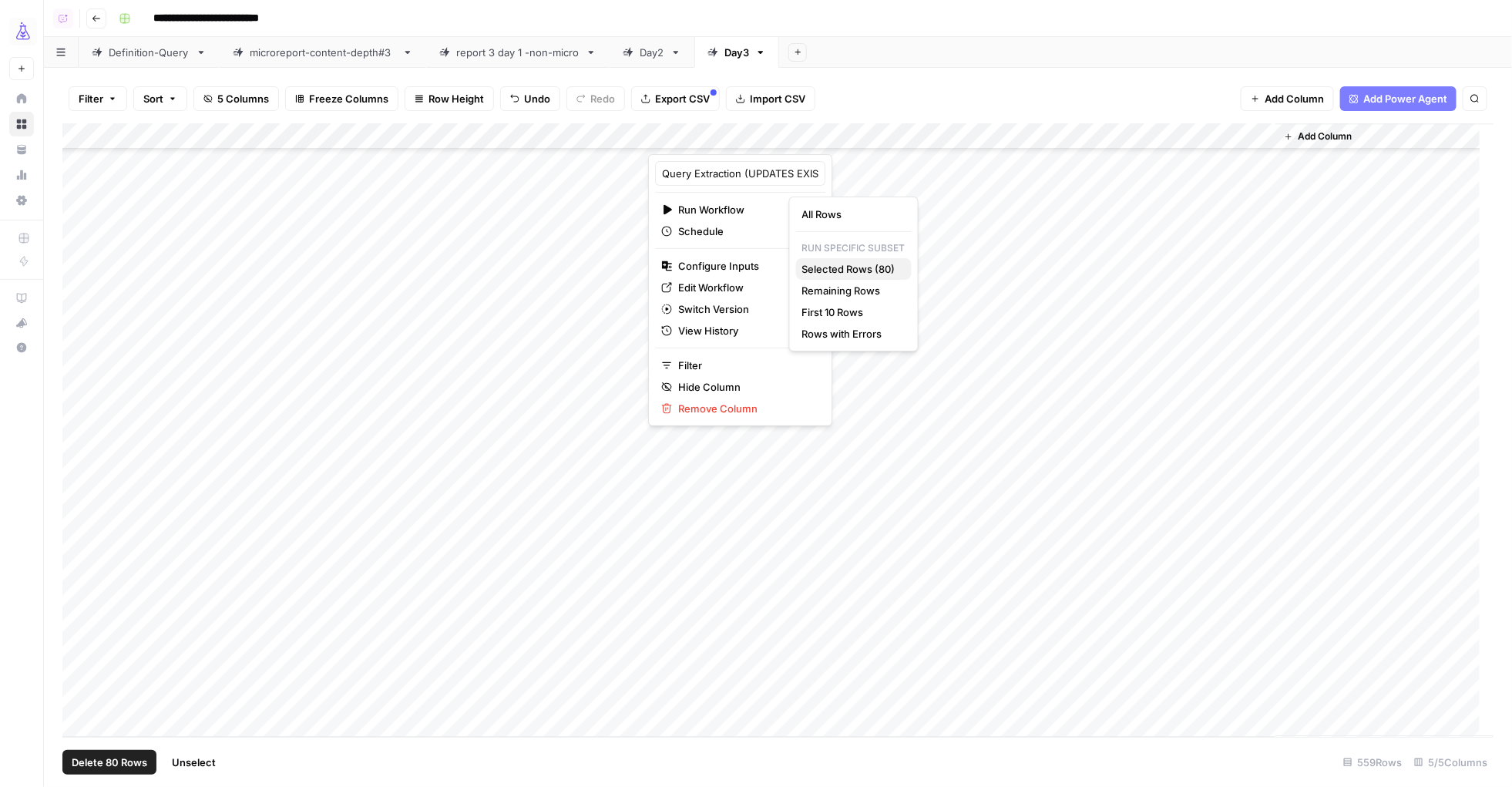
click at [817, 267] on span "Selected Rows (80)" at bounding box center [851, 269] width 97 height 15
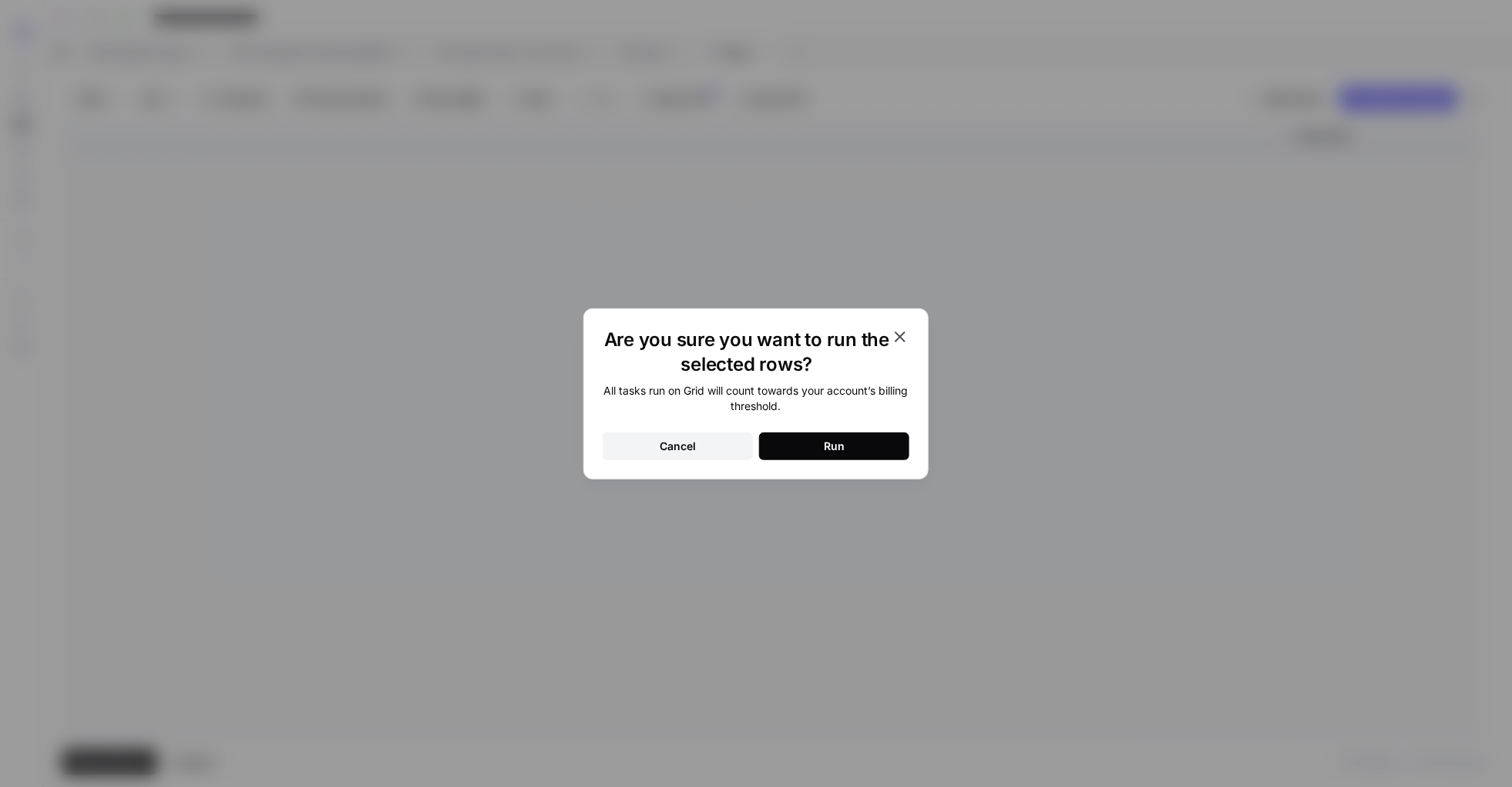
click at [835, 439] on div "Run" at bounding box center [834, 447] width 21 height 15
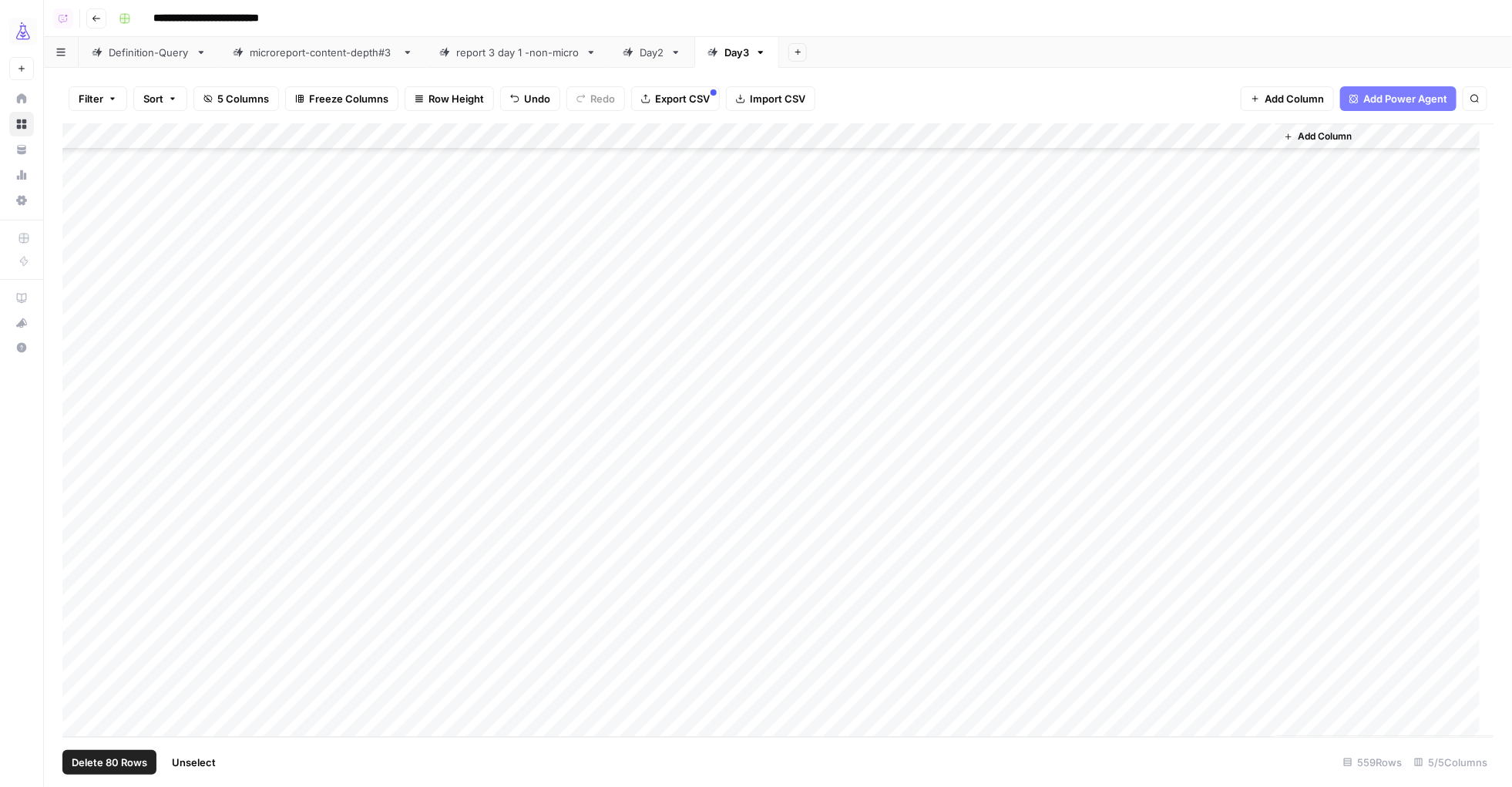
click at [195, 628] on span "Unselect" at bounding box center [193, 762] width 44 height 15
click at [138, 628] on div "Add Column" at bounding box center [778, 430] width 1432 height 613
click at [416, 628] on div "Add Column" at bounding box center [778, 430] width 1432 height 613
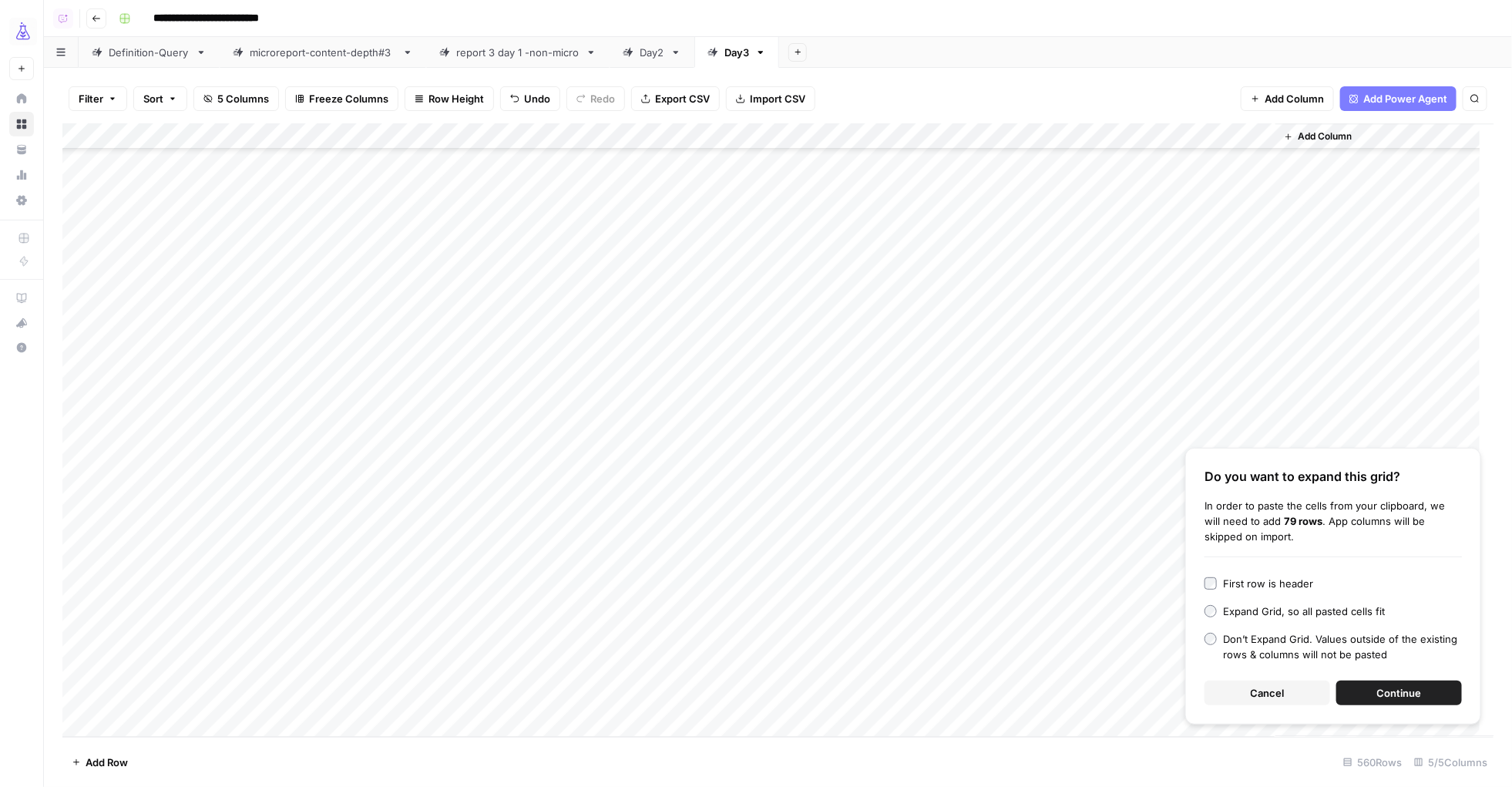
drag, startPoint x: 1424, startPoint y: 685, endPoint x: 1322, endPoint y: 680, distance: 102.1
click at [1209, 628] on button "Continue" at bounding box center [1399, 693] width 126 height 25
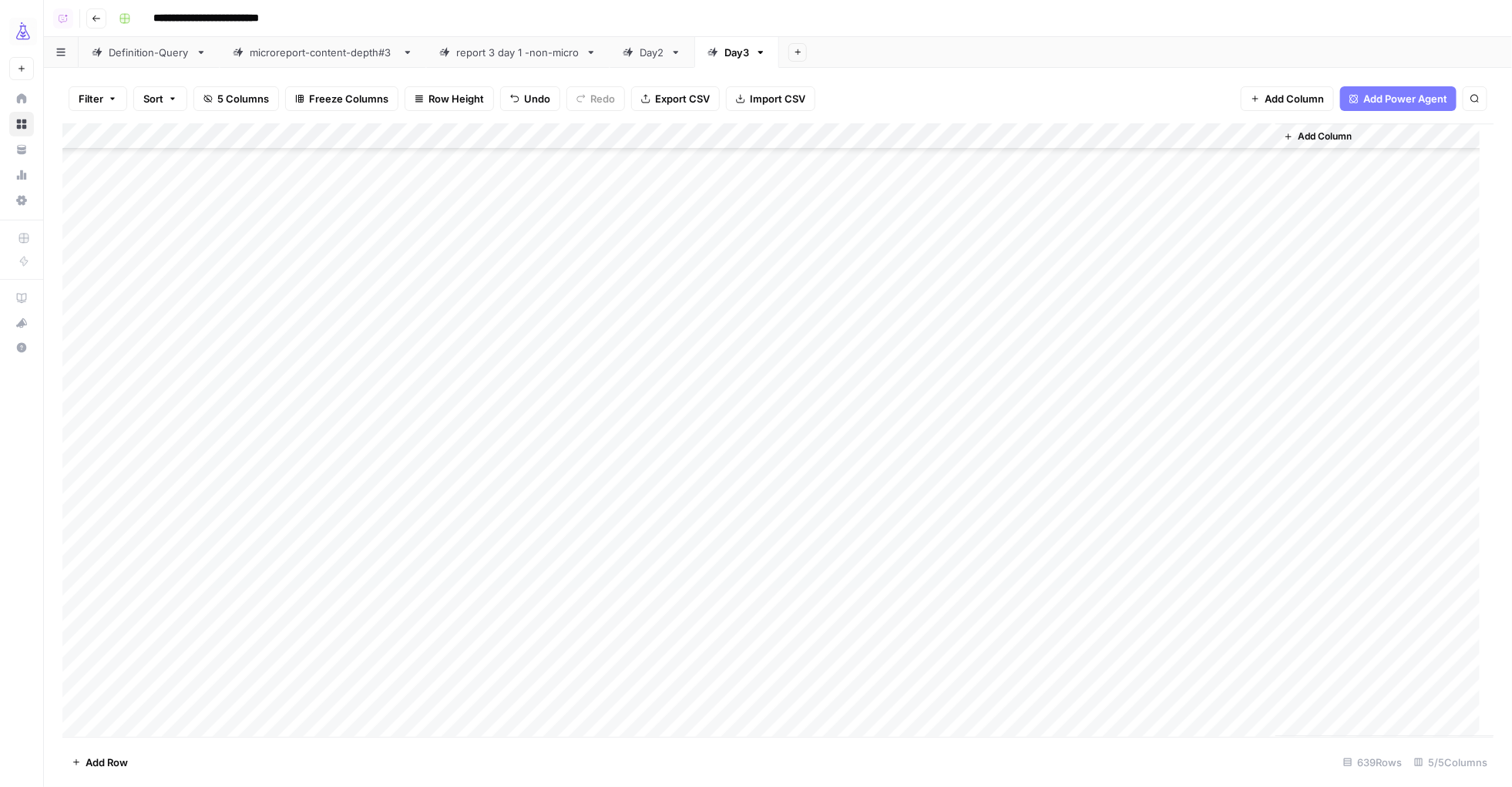
scroll to position [14335, 0]
click at [127, 480] on div "Add Column" at bounding box center [778, 430] width 1432 height 613
type textarea "**********"
drag, startPoint x: 128, startPoint y: 509, endPoint x: 134, endPoint y: 498, distance: 12.5
click at [128, 509] on div "Add Column" at bounding box center [778, 430] width 1432 height 613
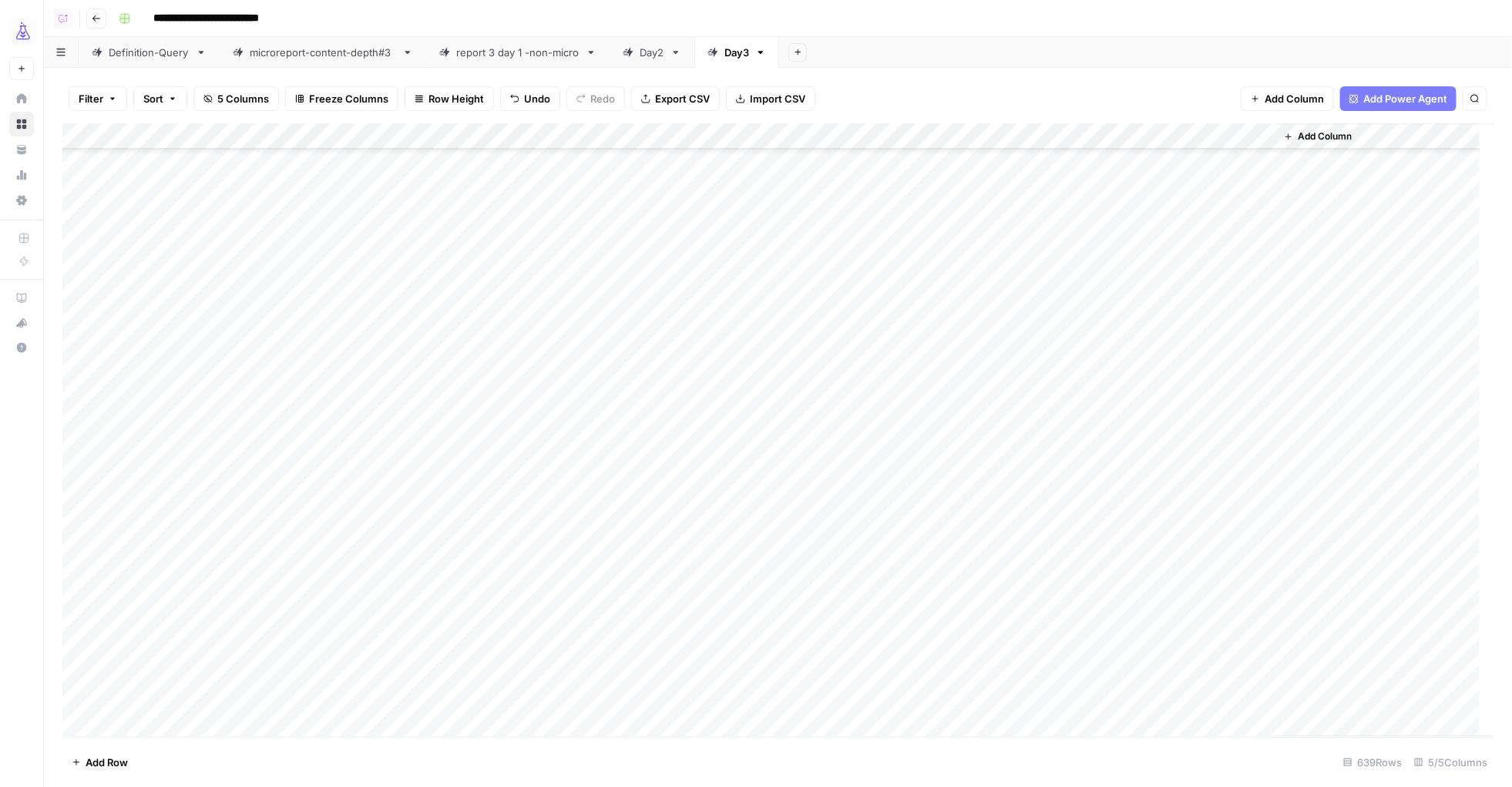
click at [154, 475] on div "Add Column" at bounding box center [778, 430] width 1432 height 613
drag, startPoint x: 194, startPoint y: 483, endPoint x: 169, endPoint y: 680, distance: 198.6
click at [169, 628] on div "Add Column" at bounding box center [778, 430] width 1432 height 613
click at [157, 628] on div "Add Column" at bounding box center [778, 430] width 1432 height 613
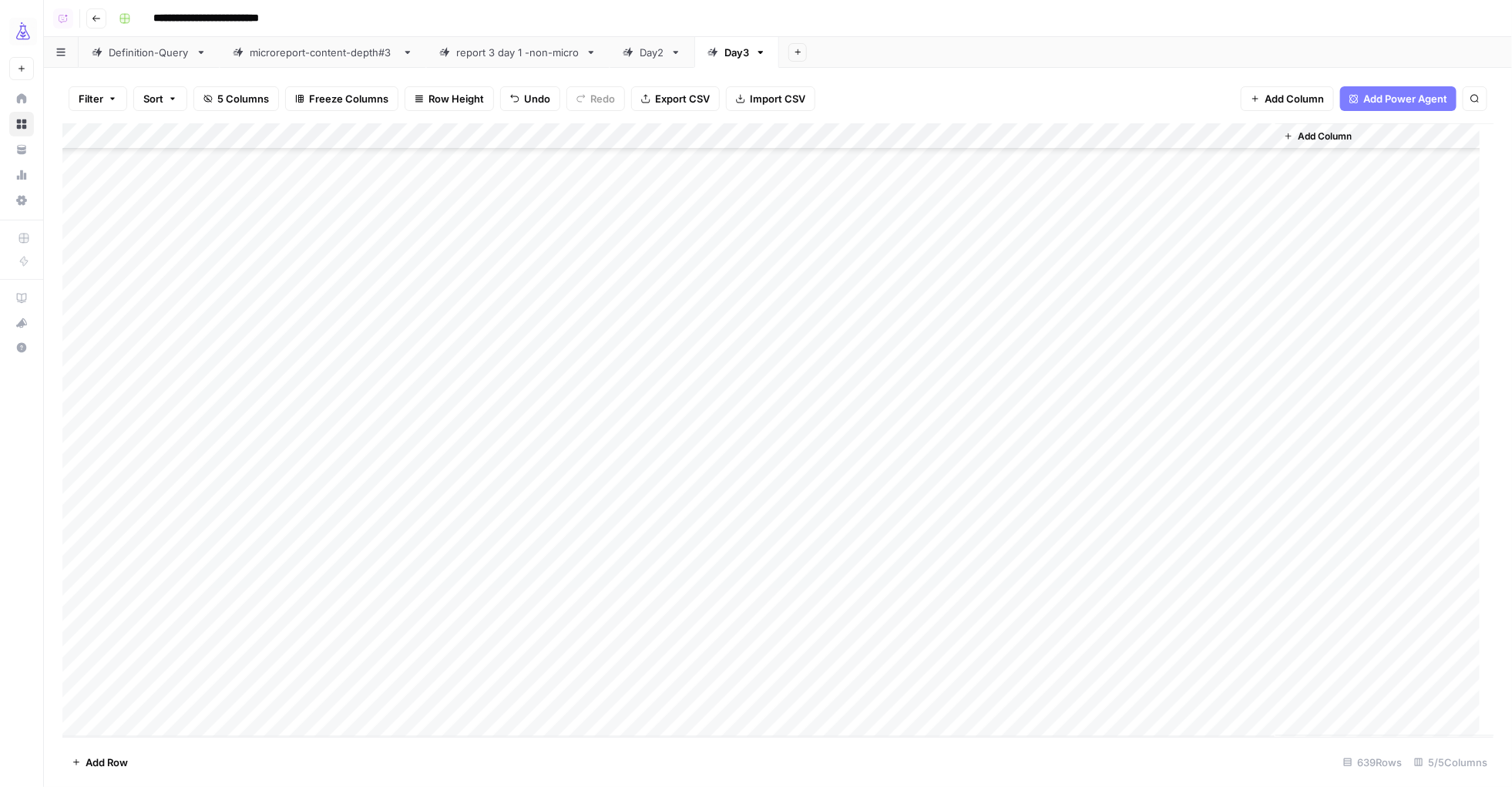
click at [78, 628] on div "Add Column" at bounding box center [778, 430] width 1432 height 613
click at [78, 306] on div "Add Column" at bounding box center [778, 430] width 1432 height 613
click at [966, 137] on div "Add Column" at bounding box center [778, 430] width 1432 height 613
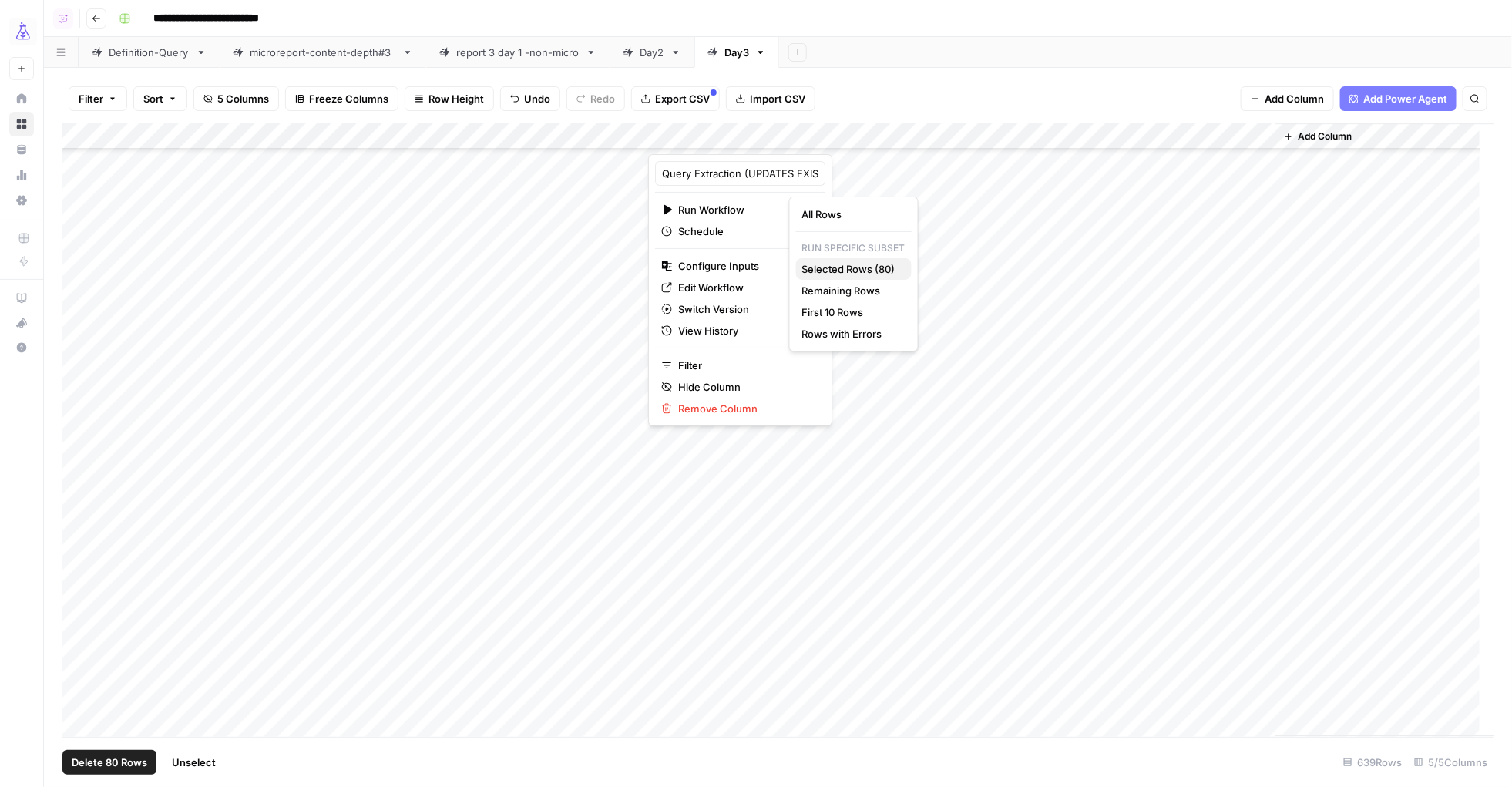
click at [841, 272] on span "Selected Rows (80)" at bounding box center [851, 269] width 97 height 15
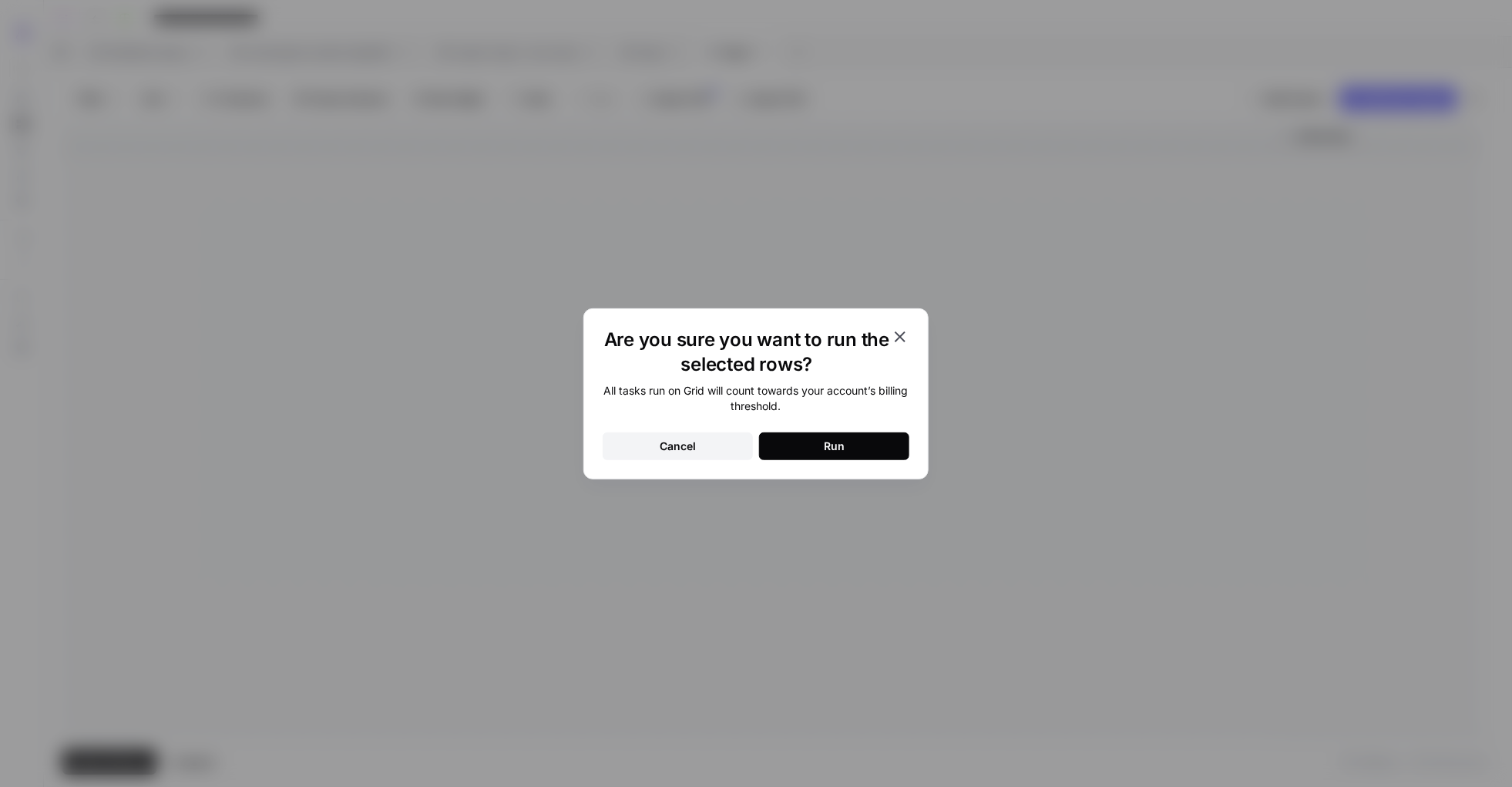
drag, startPoint x: 815, startPoint y: 442, endPoint x: 806, endPoint y: 434, distance: 12.0
click at [815, 442] on button "Run" at bounding box center [833, 446] width 150 height 28
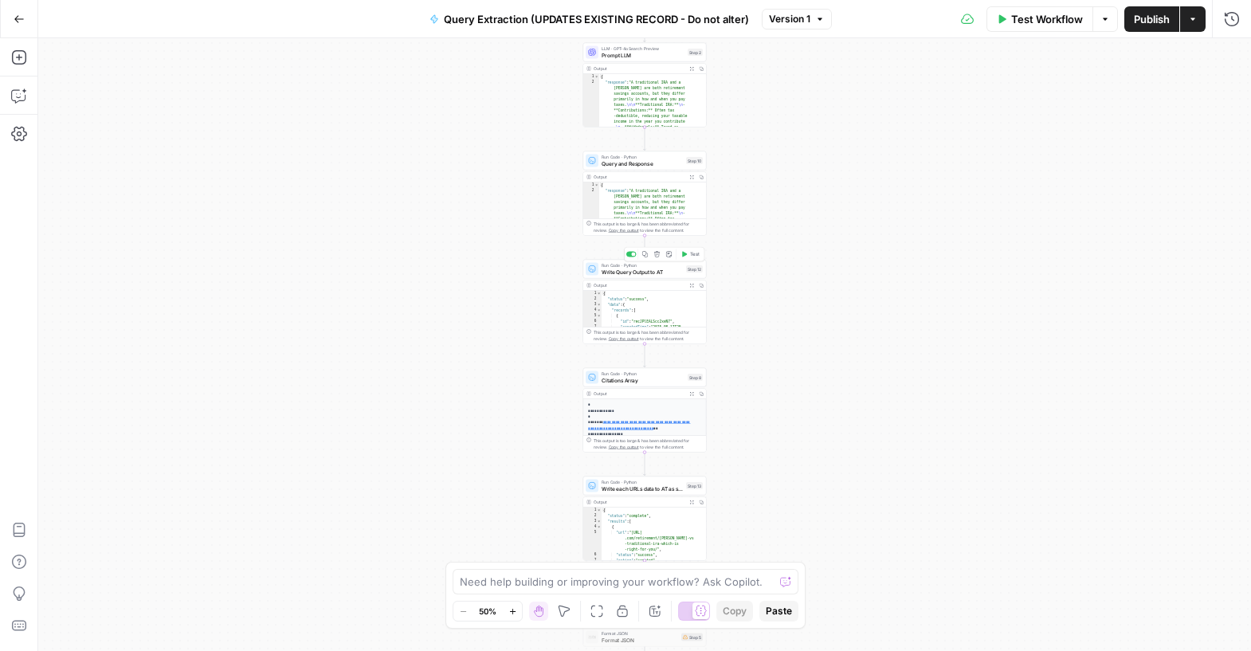
click at [656, 273] on span "Write Query Output to AT" at bounding box center [642, 272] width 81 height 8
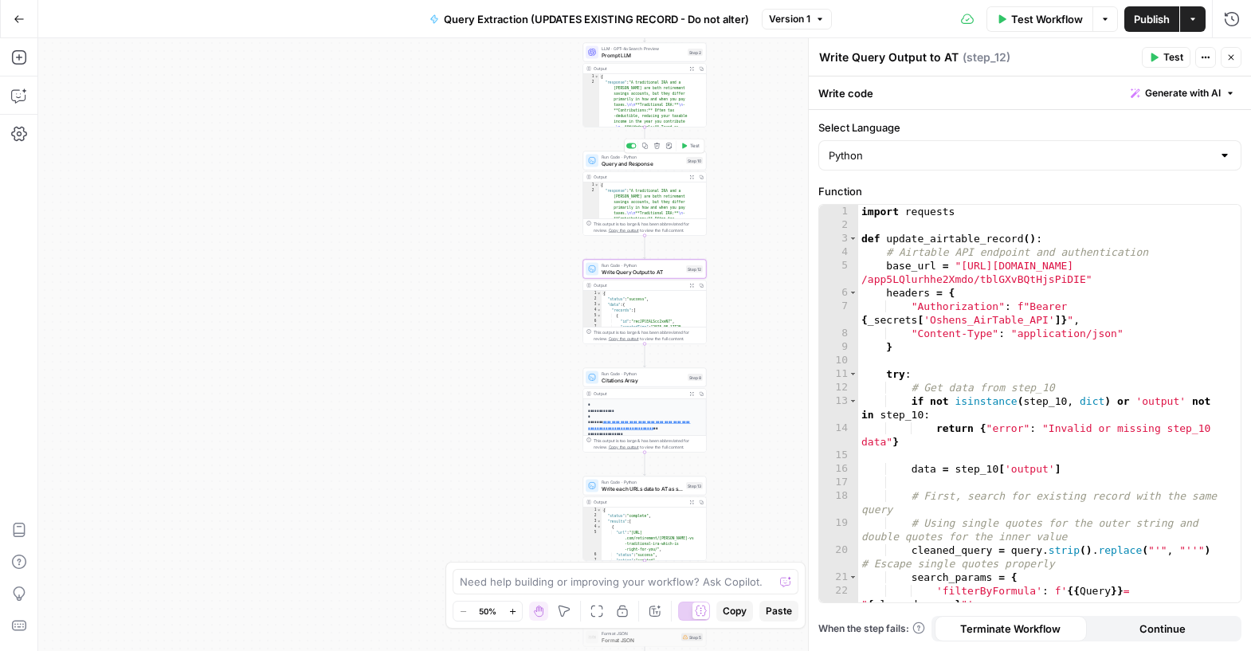
click at [635, 162] on span "Query and Response" at bounding box center [642, 163] width 81 height 8
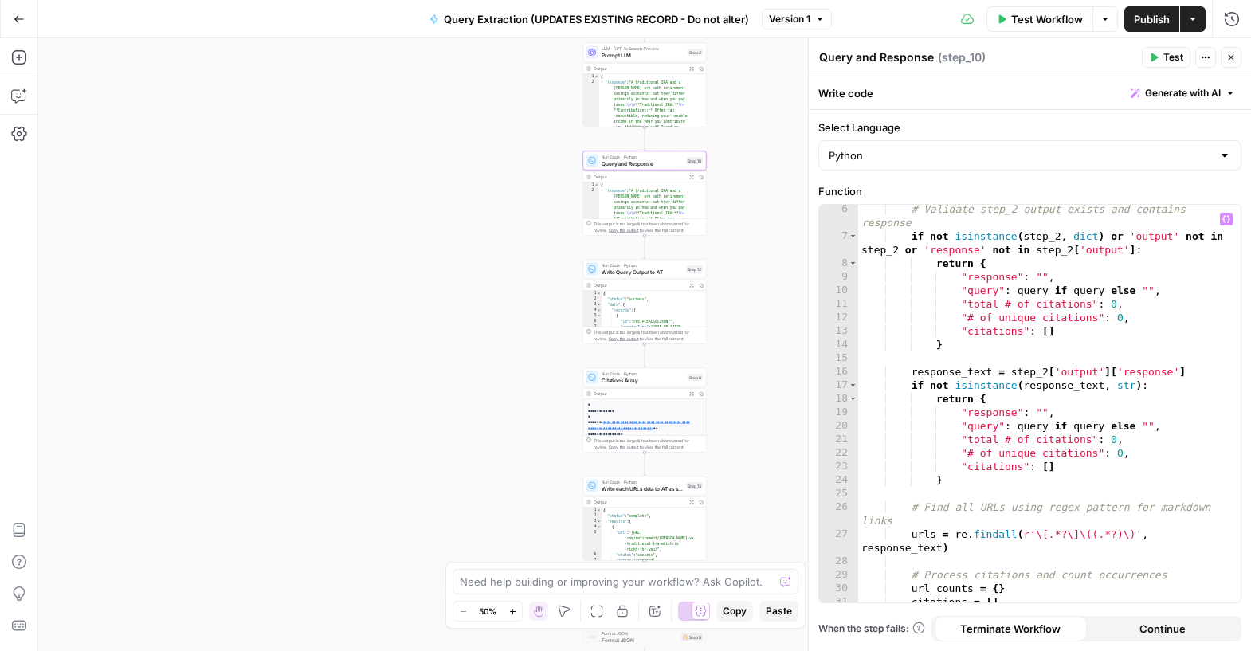
scroll to position [78, 0]
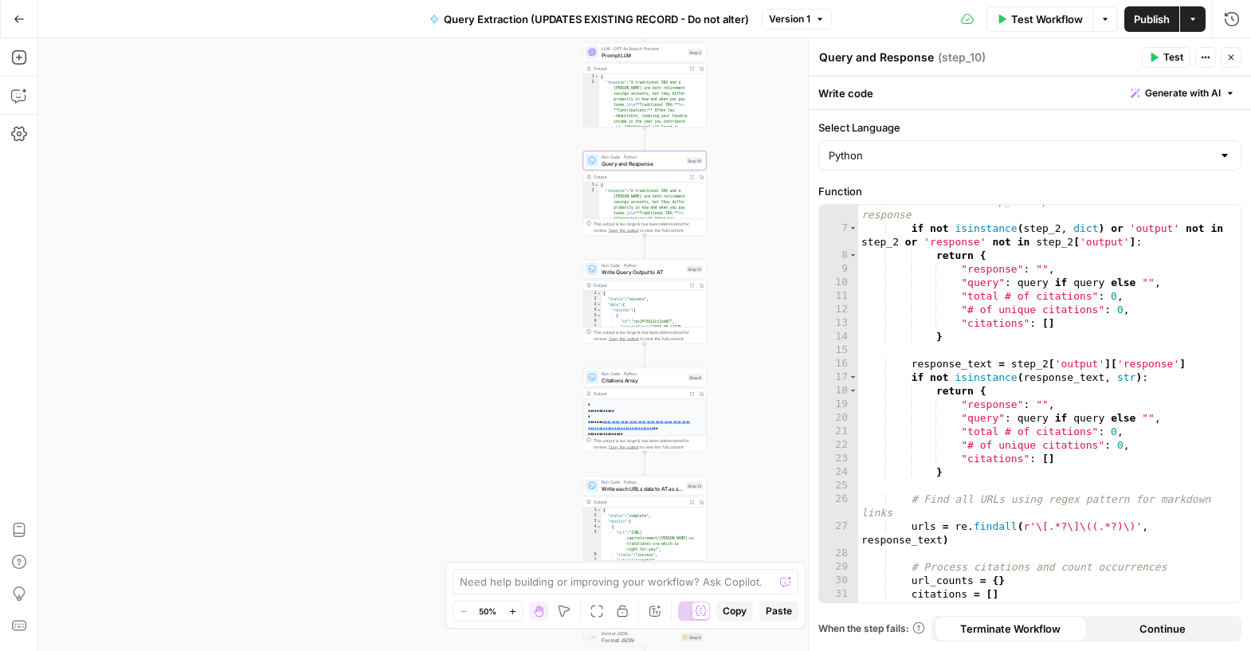
drag, startPoint x: 22, startPoint y: 98, endPoint x: 245, endPoint y: 145, distance: 228.1
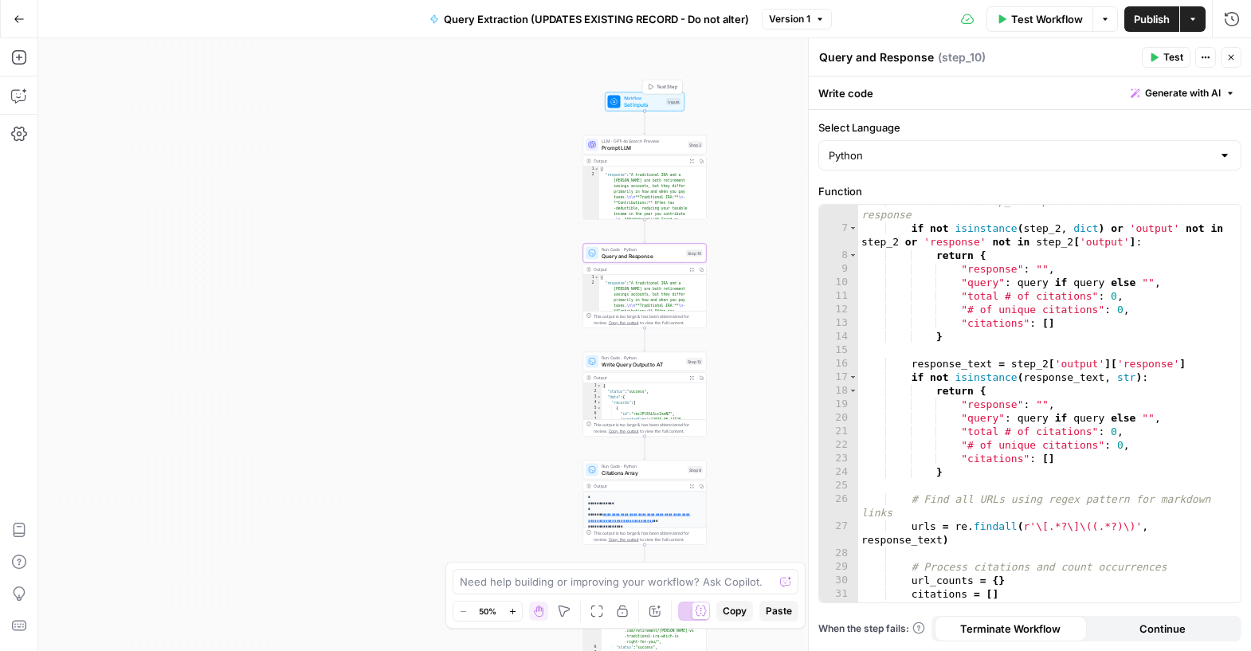
click at [624, 100] on span "Set Inputs" at bounding box center [644, 104] width 40 height 8
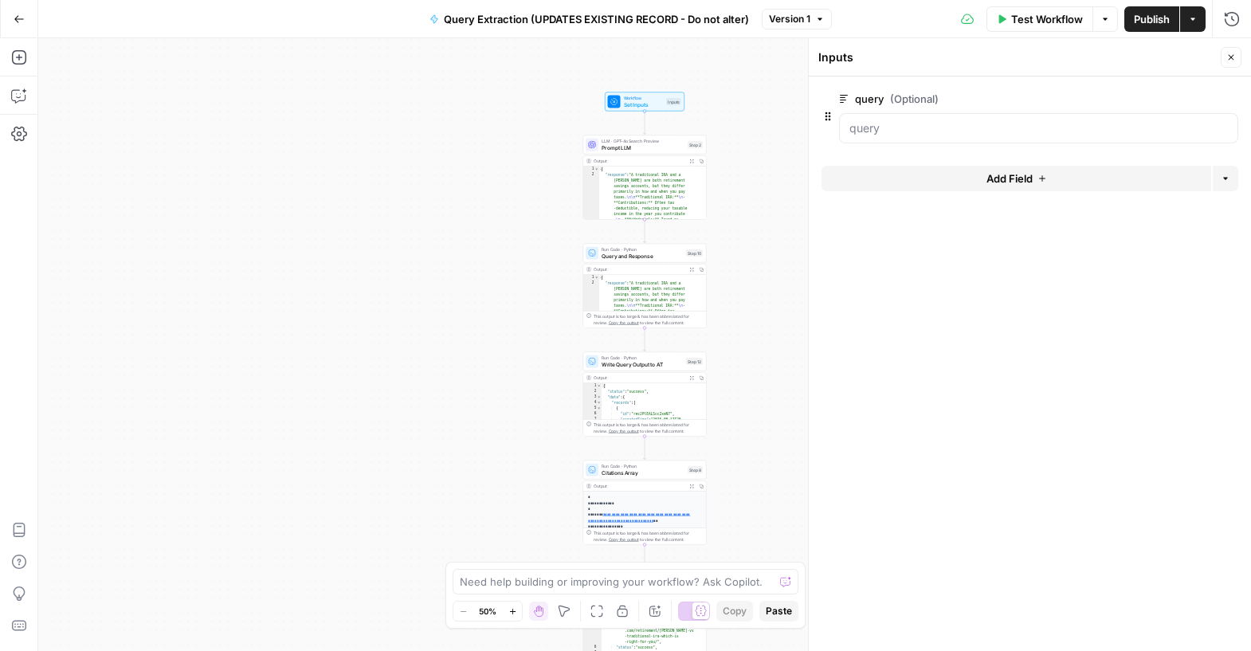
click at [999, 183] on span "Add Field" at bounding box center [1010, 179] width 46 height 16
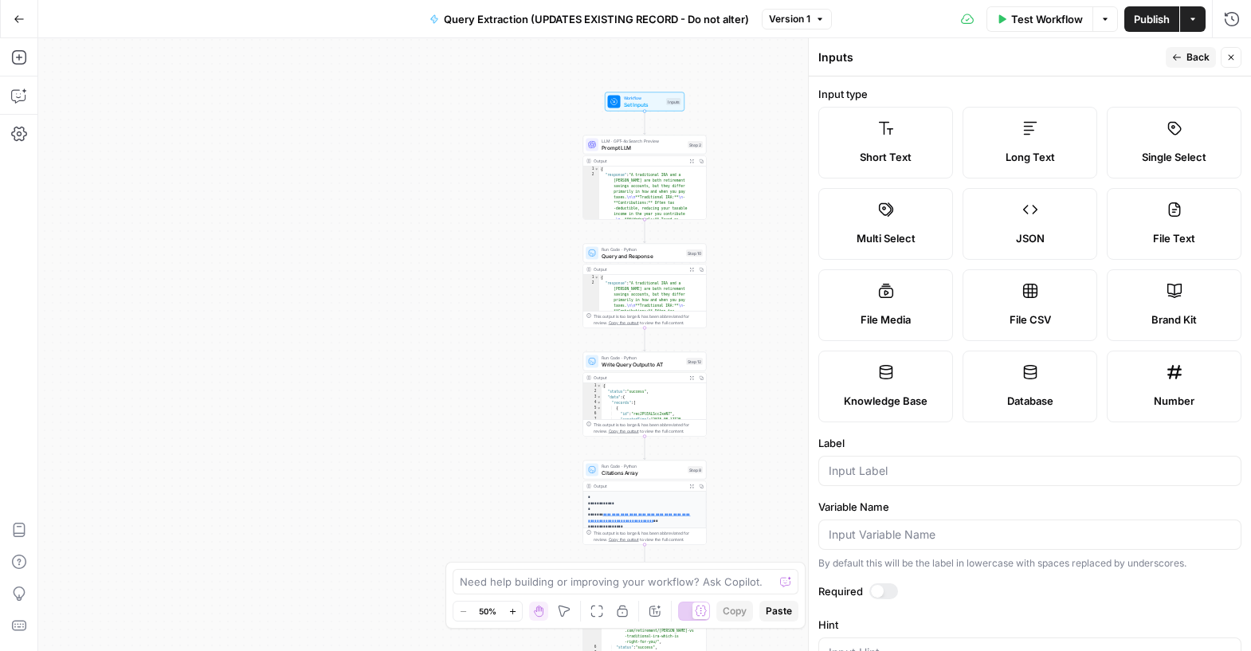
click at [976, 462] on div at bounding box center [1030, 471] width 423 height 30
type input "company"
click at [244, 116] on div "Workflow Set Inputs Inputs LLM · GPT-4o Search Preview Prompt LLM Step 2 Output…" at bounding box center [644, 344] width 1213 height 613
click at [1223, 55] on button "Close" at bounding box center [1231, 57] width 21 height 21
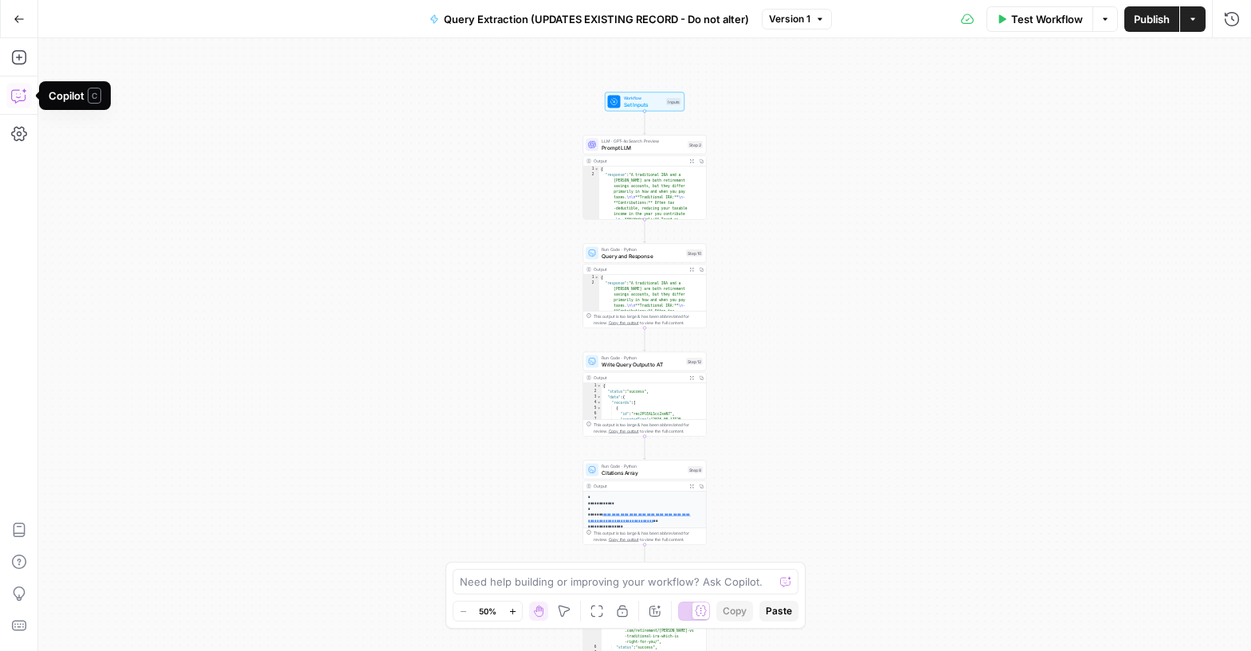
click at [26, 100] on icon "button" at bounding box center [19, 96] width 16 height 16
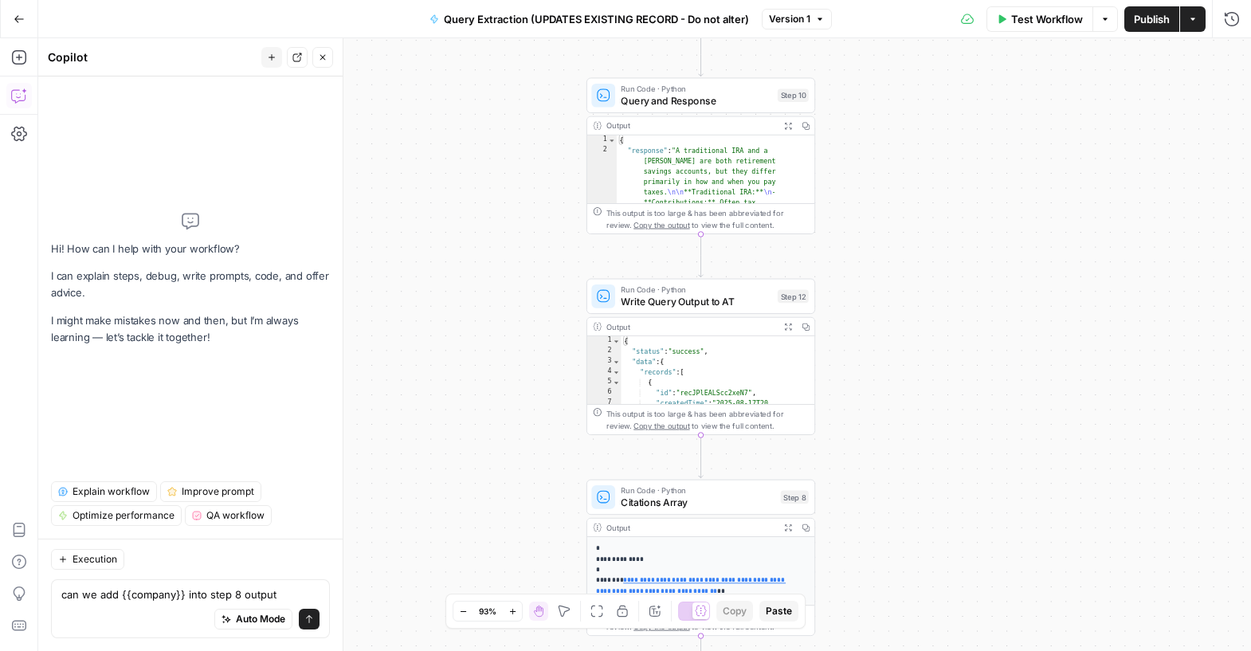
drag, startPoint x: 237, startPoint y: 595, endPoint x: 309, endPoint y: 601, distance: 72.7
click at [309, 601] on textarea "can we add {{company}} into step 8 output" at bounding box center [190, 595] width 258 height 16
type textarea "can we add {{company}} into step 8 for each "url""
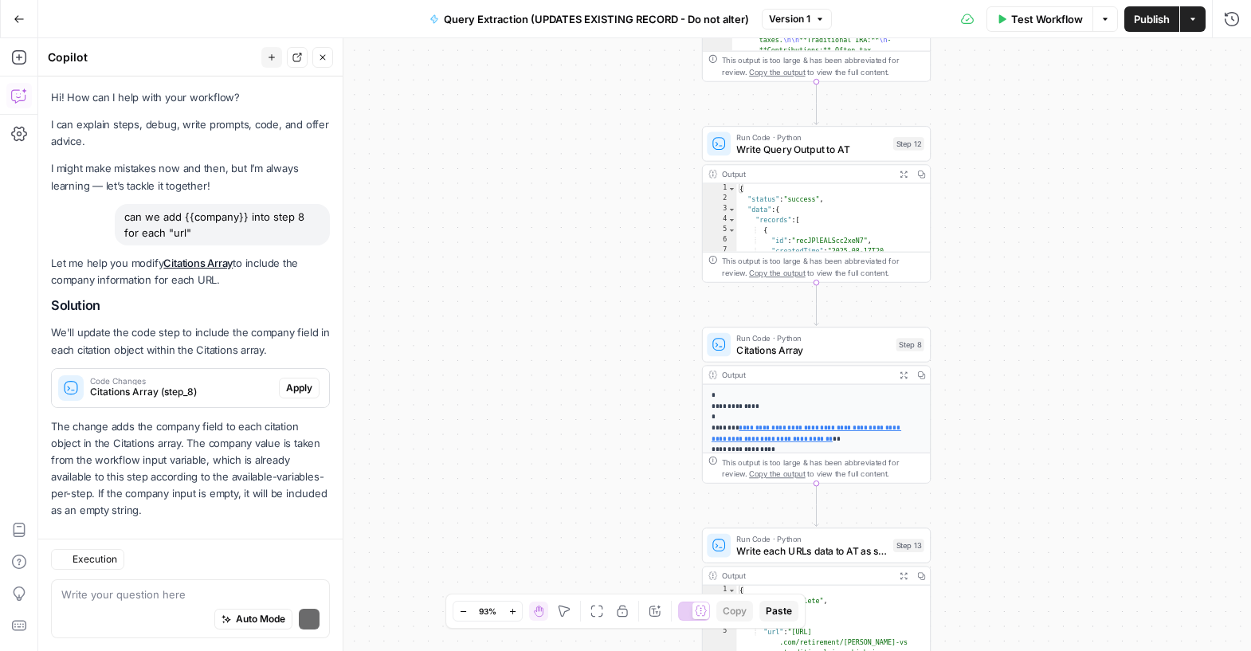
scroll to position [18, 0]
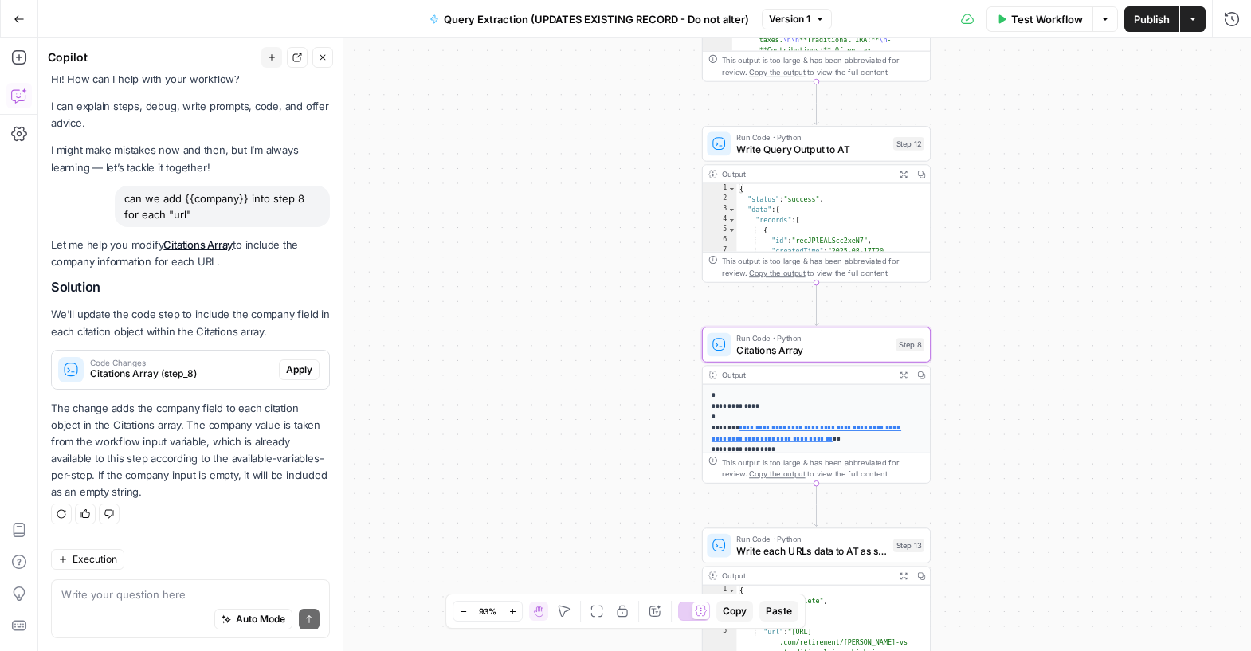
click at [286, 371] on span "Apply" at bounding box center [299, 370] width 26 height 14
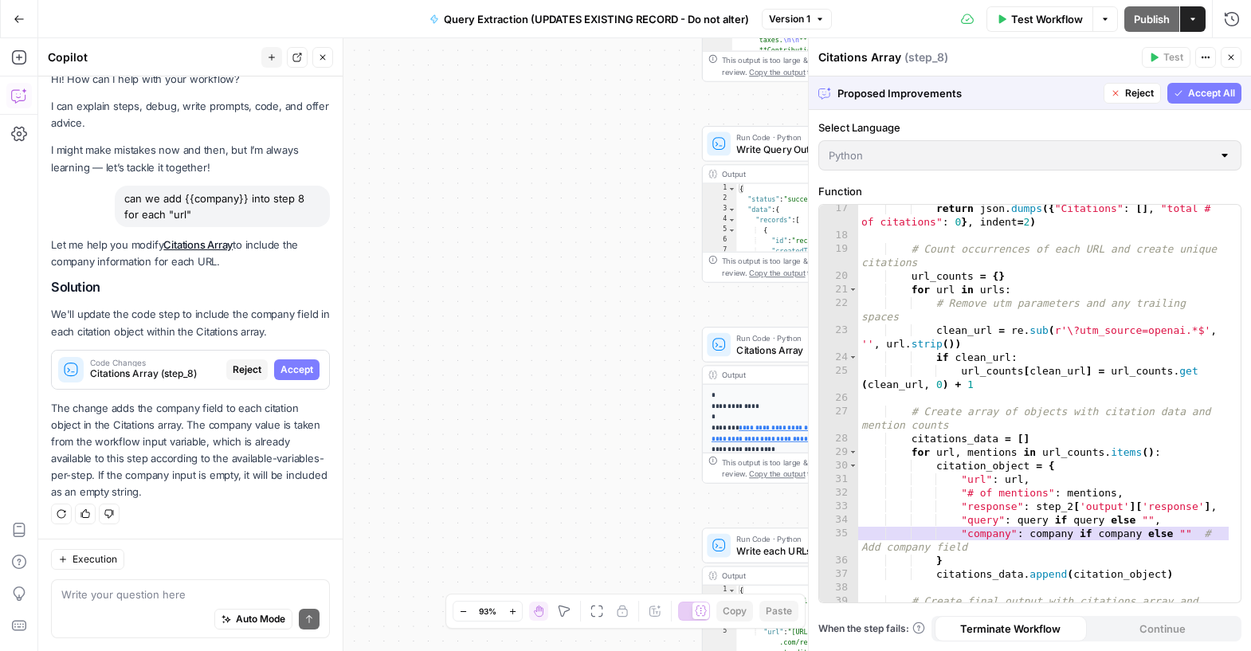
scroll to position [310, 0]
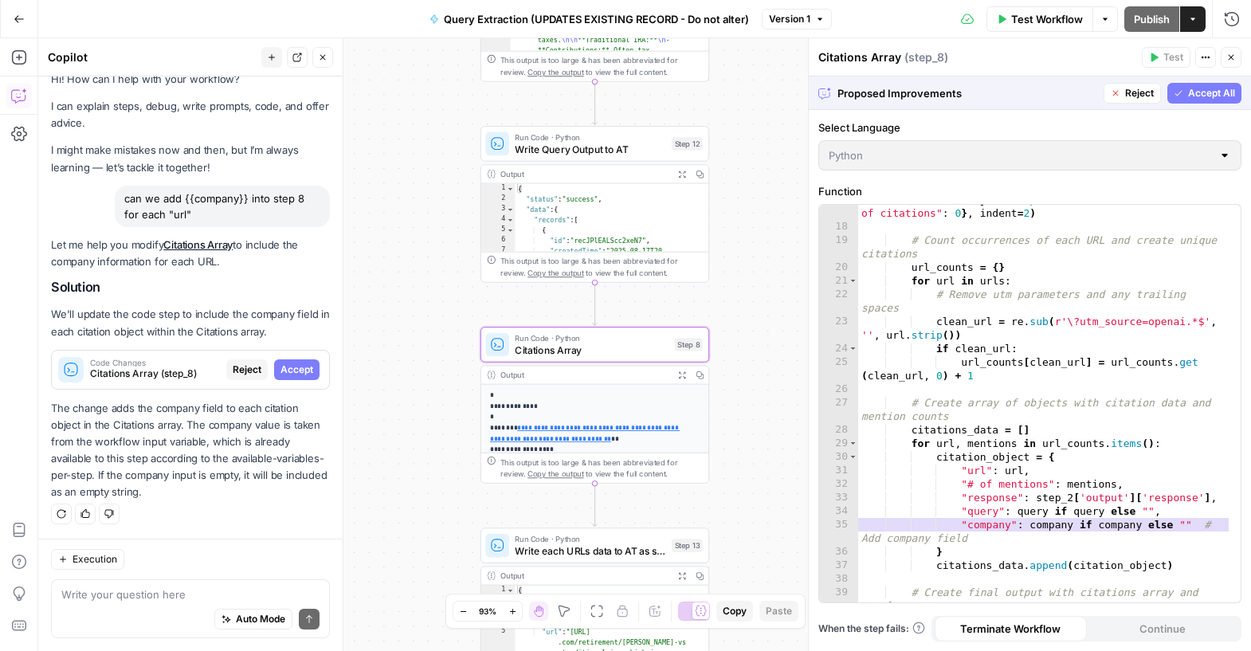
click at [285, 371] on span "Accept" at bounding box center [297, 370] width 33 height 14
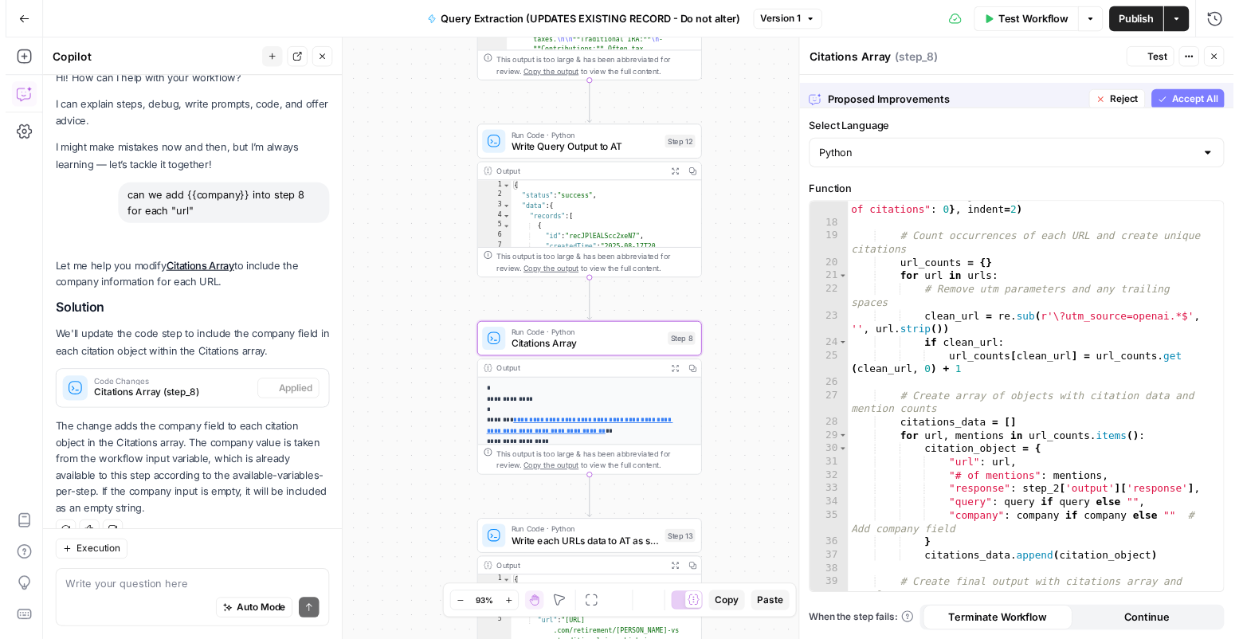
scroll to position [44, 0]
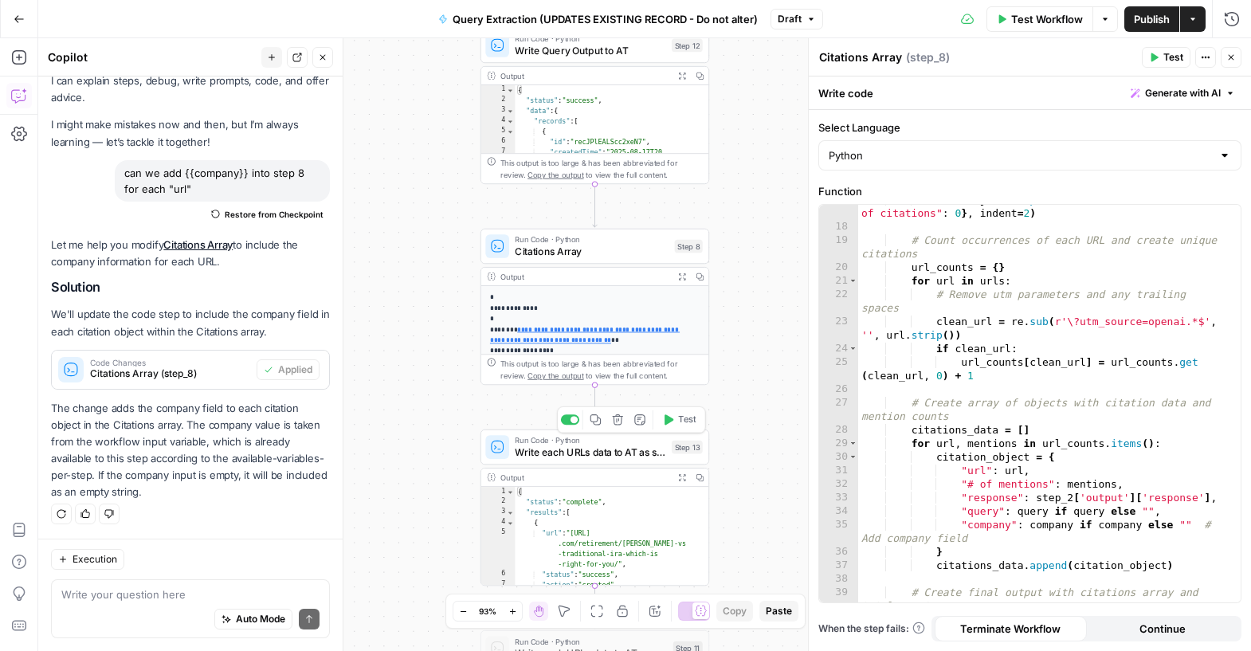
click at [548, 450] on span "Write each URLs data to AT as single records" at bounding box center [590, 452] width 151 height 15
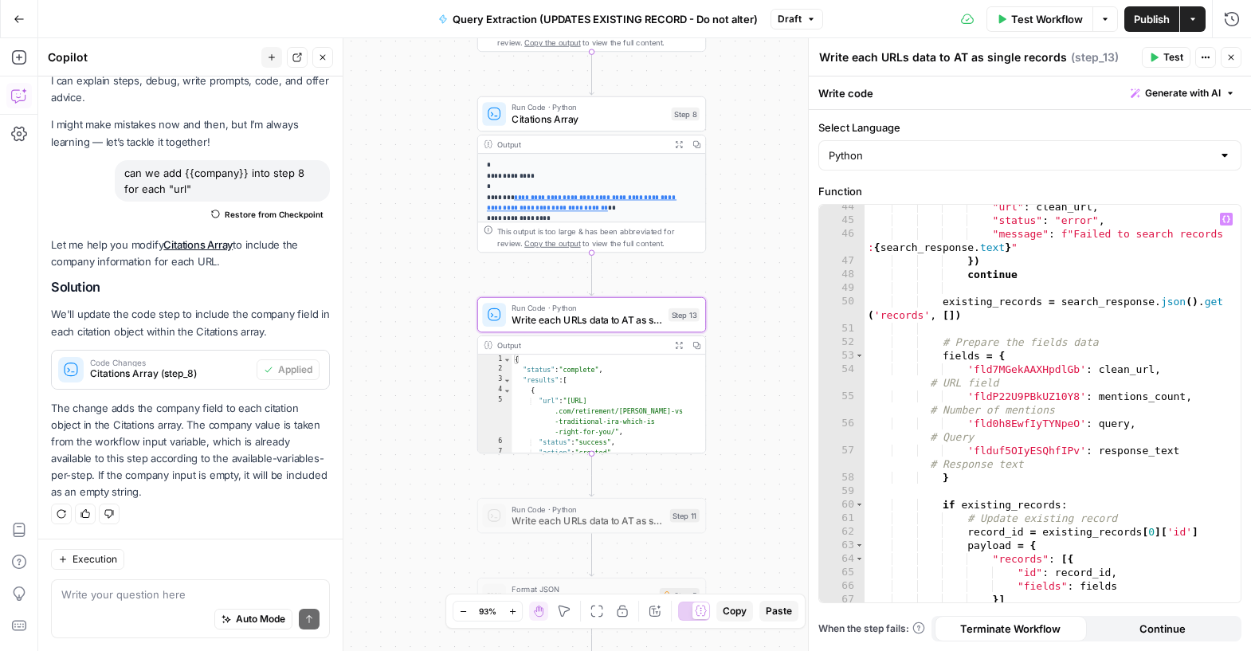
scroll to position [731, 0]
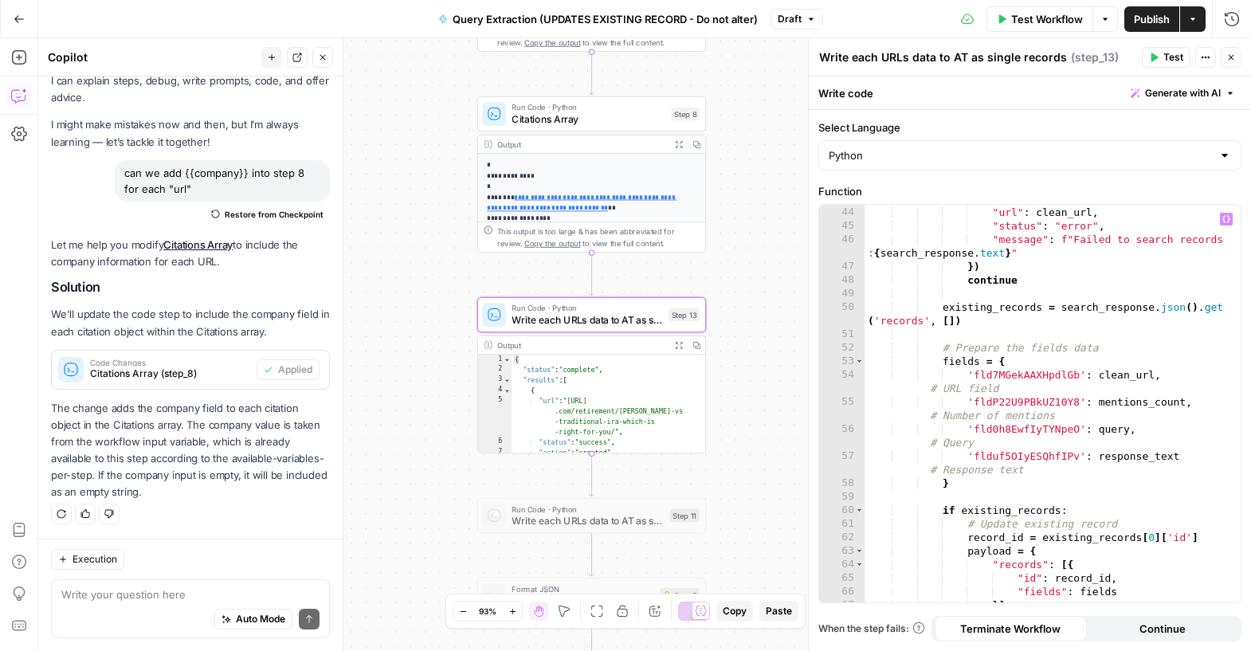
type textarea "**********"
click at [1051, 469] on div "results . append ({ "url" : clean_url , "status" : "error" , "message" : f"Fail…" at bounding box center [1047, 404] width 364 height 425
drag, startPoint x: 1019, startPoint y: 469, endPoint x: 945, endPoint y: 461, distance: 73.8
click at [945, 461] on div "results . append ({ "url" : clean_url , "status" : "error" , "message" : f"Fail…" at bounding box center [1047, 404] width 364 height 425
click at [1056, 471] on div "results . append ({ "url" : clean_url , "status" : "error" , "message" : f"Fail…" at bounding box center [1047, 404] width 364 height 425
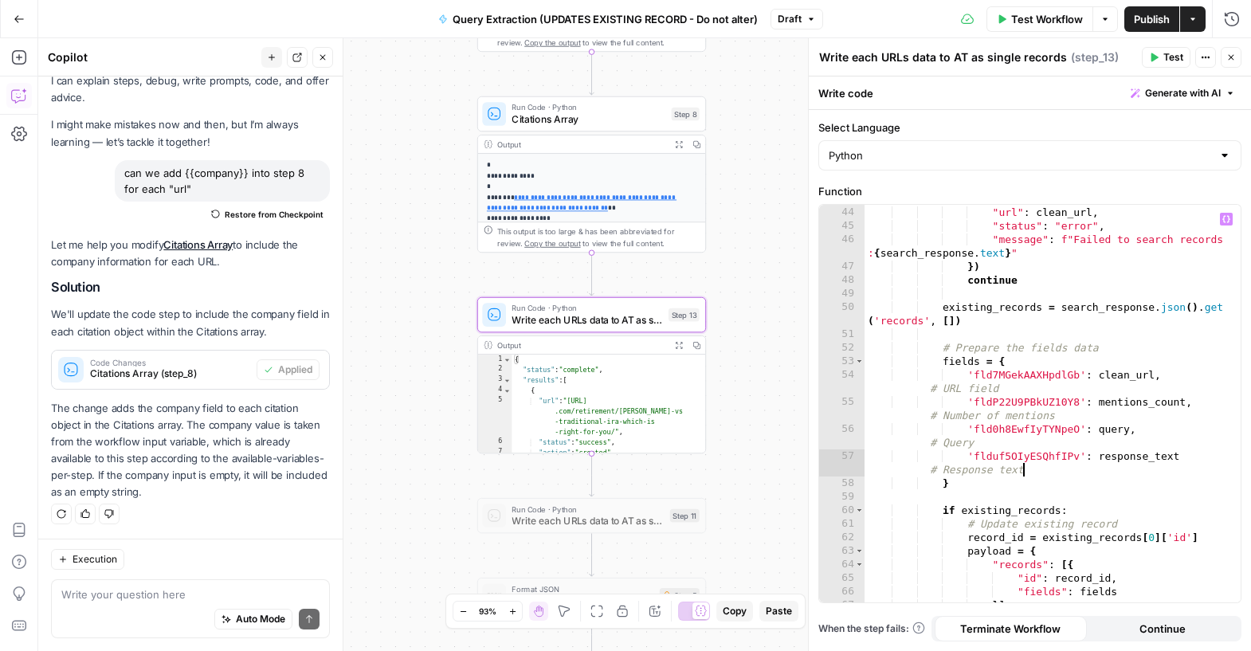
scroll to position [0, 76]
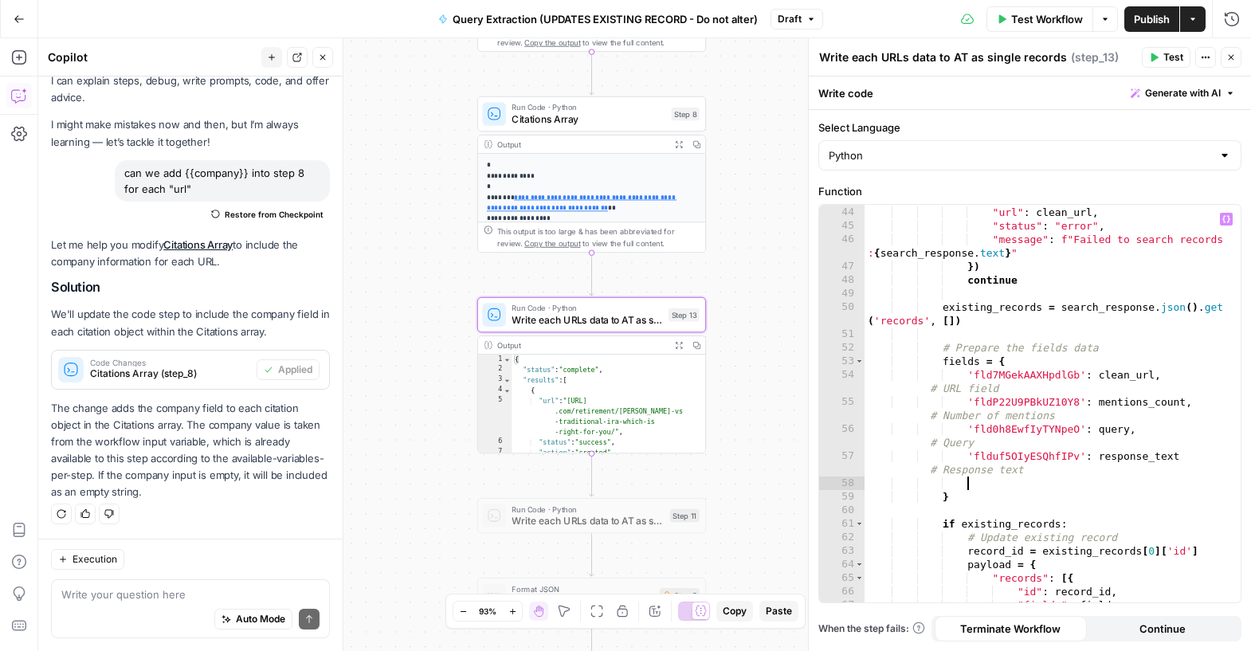
paste textarea "**********"
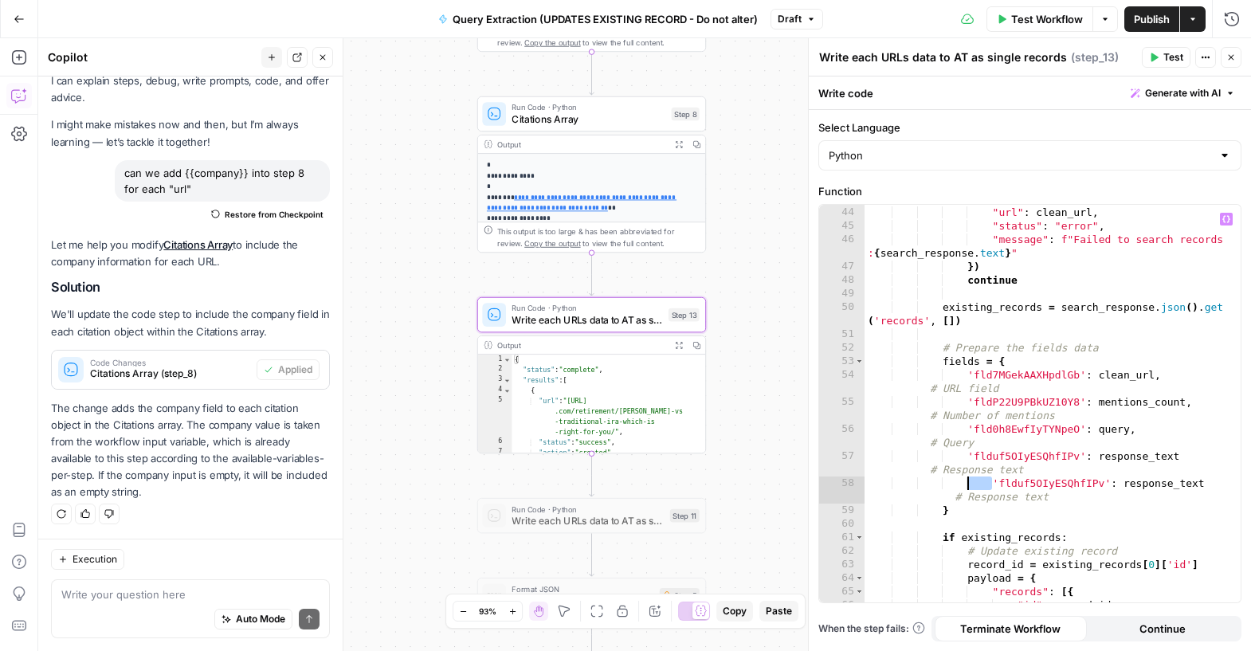
drag, startPoint x: 992, startPoint y: 481, endPoint x: 966, endPoint y: 482, distance: 25.5
click at [966, 482] on div "results . append ({ "url" : clean_url , "status" : "error" , "message" : f"Fail…" at bounding box center [1047, 404] width 364 height 425
drag, startPoint x: 1099, startPoint y: 485, endPoint x: 1176, endPoint y: 487, distance: 76.6
click at [1176, 487] on div "results . append ({ "url" : clean_url , "status" : "error" , "message" : f"Fail…" at bounding box center [1047, 404] width 364 height 425
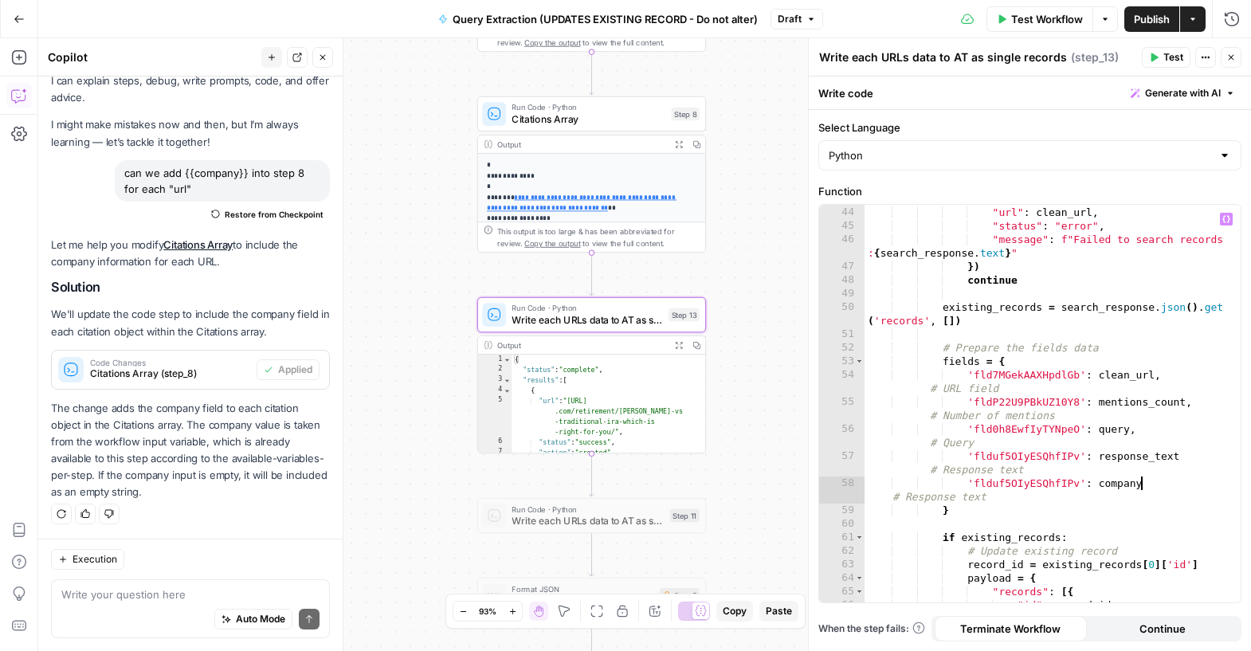
click at [918, 500] on div "results . append ({ "url" : clean_url , "status" : "error" , "message" : f"Fail…" at bounding box center [1047, 404] width 364 height 425
click at [968, 497] on div "results . append ({ "url" : clean_url , "status" : "error" , "message" : f"Fail…" at bounding box center [1047, 404] width 364 height 425
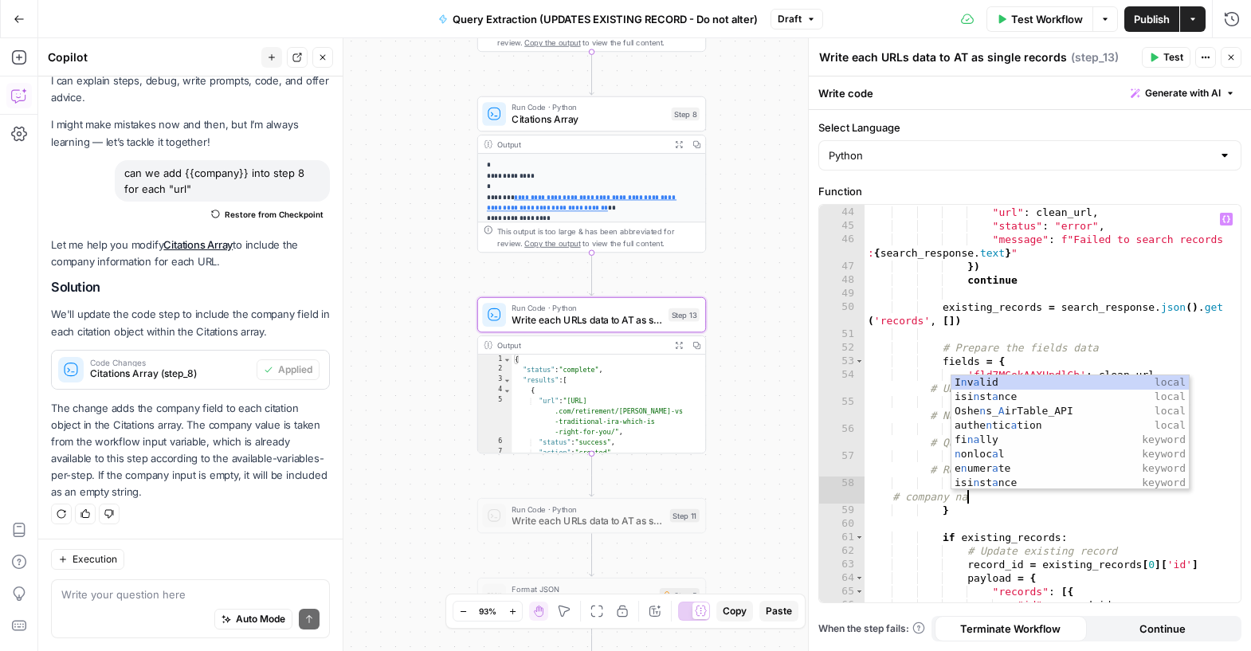
scroll to position [0, 358]
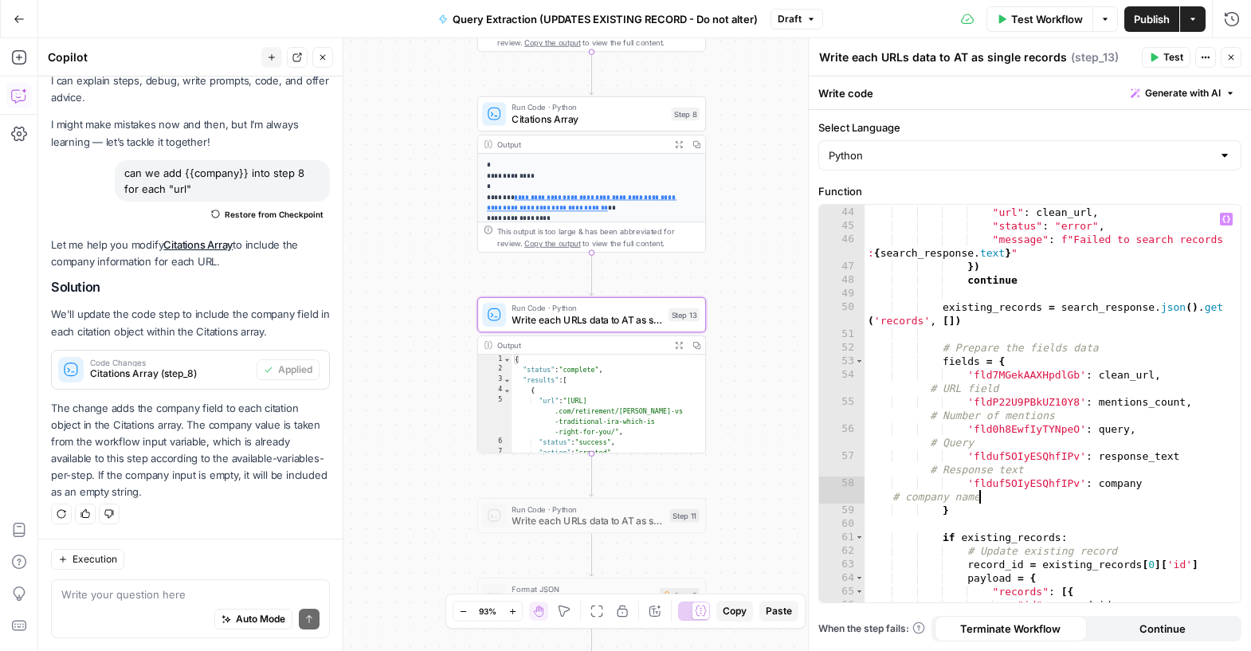
click at [1203, 459] on div "results . append ({ "url" : clean_url , "status" : "error" , "message" : f"Fail…" at bounding box center [1047, 404] width 364 height 425
click at [1175, 458] on div "results . append ({ "url" : clean_url , "status" : "error" , "message" : f"Fail…" at bounding box center [1047, 404] width 364 height 425
click at [1026, 483] on div "results . append ({ "url" : clean_url , "status" : "error" , "message" : f"Fail…" at bounding box center [1047, 404] width 364 height 425
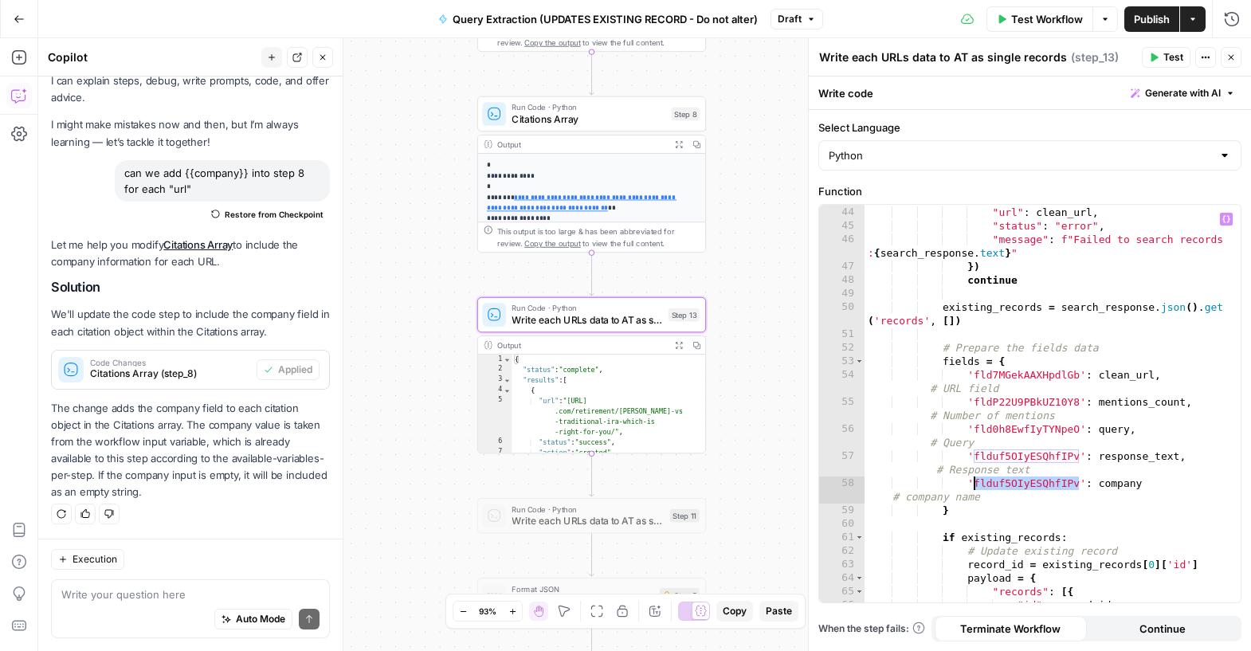
paste textarea
click at [1026, 485] on div "results . append ({ "url" : clean_url , "status" : "error" , "message" : f"Fail…" at bounding box center [1047, 404] width 364 height 425
paste textarea
click at [1039, 457] on div "results . append ({ "url" : clean_url , "status" : "error" , "message" : f"Fail…" at bounding box center [1047, 404] width 364 height 425
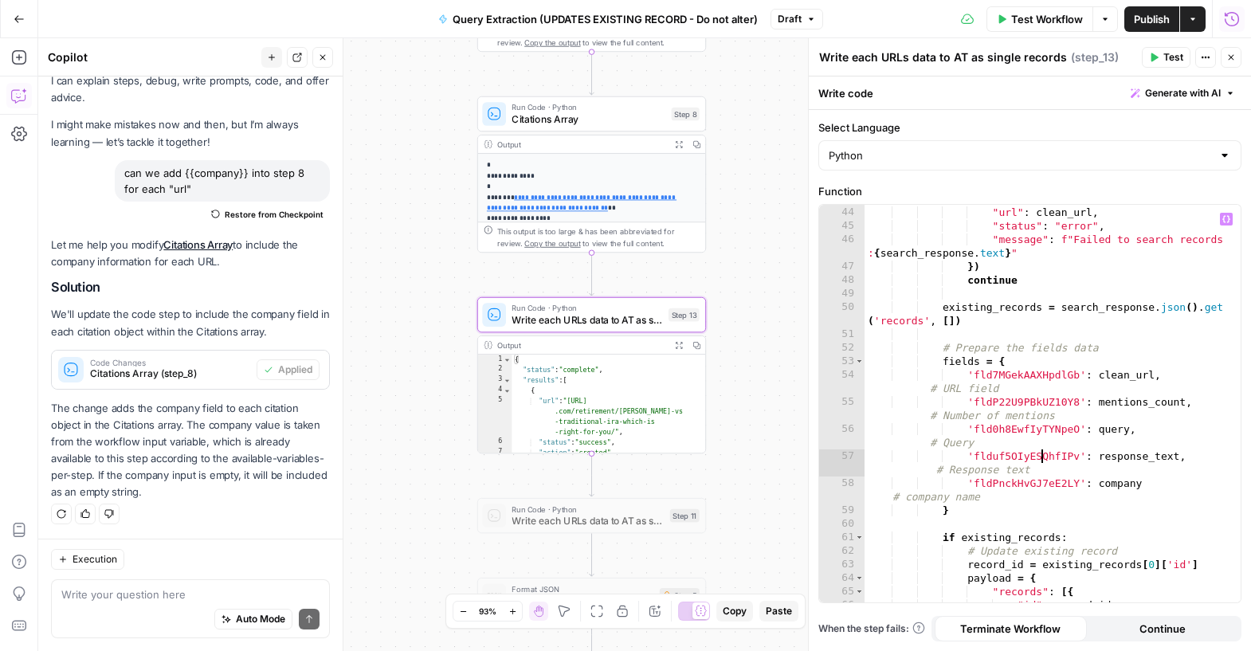
click at [1039, 457] on div "results . append ({ "url" : clean_url , "status" : "error" , "message" : f"Fail…" at bounding box center [1047, 404] width 364 height 425
paste textarea
type textarea "**********"
click at [1137, 459] on div "results . append ({ "url" : clean_url , "status" : "error" , "message" : f"Fail…" at bounding box center [1047, 404] width 364 height 425
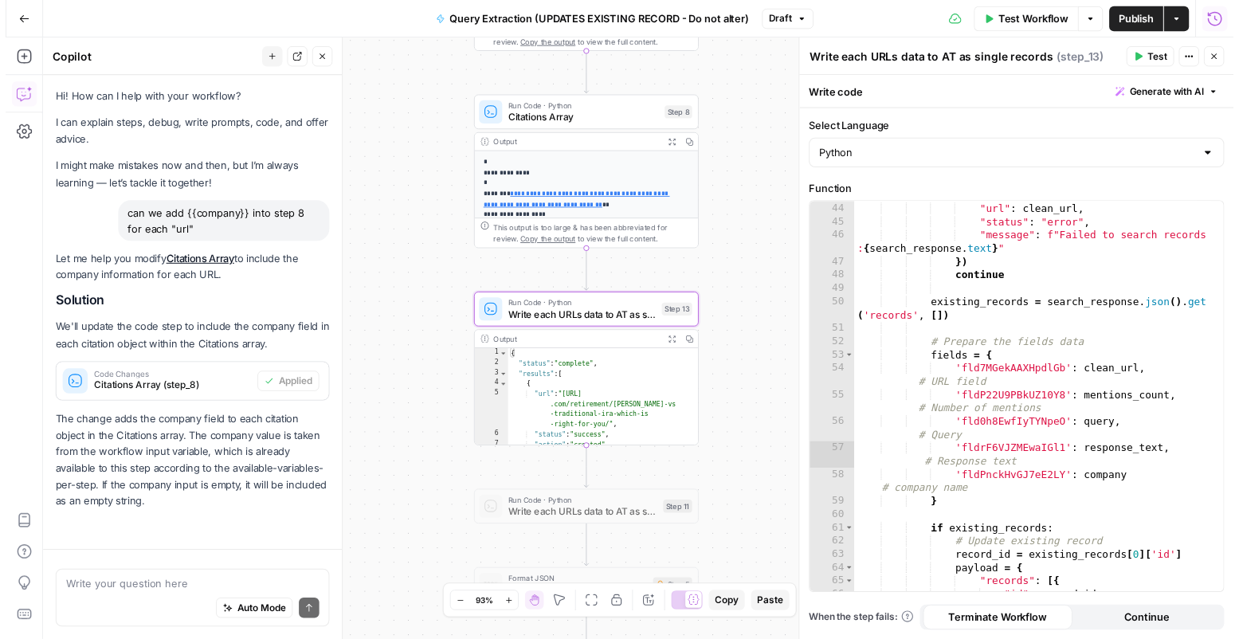
scroll to position [44, 0]
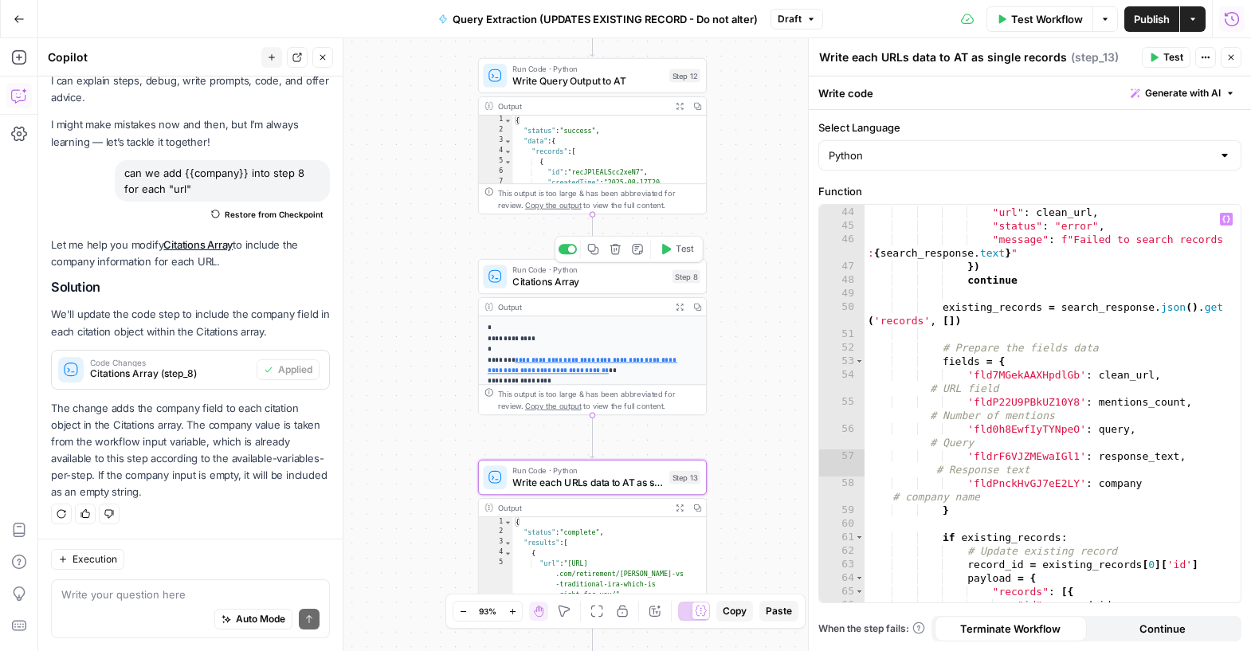
click at [548, 278] on span "Citations Array" at bounding box center [590, 281] width 154 height 15
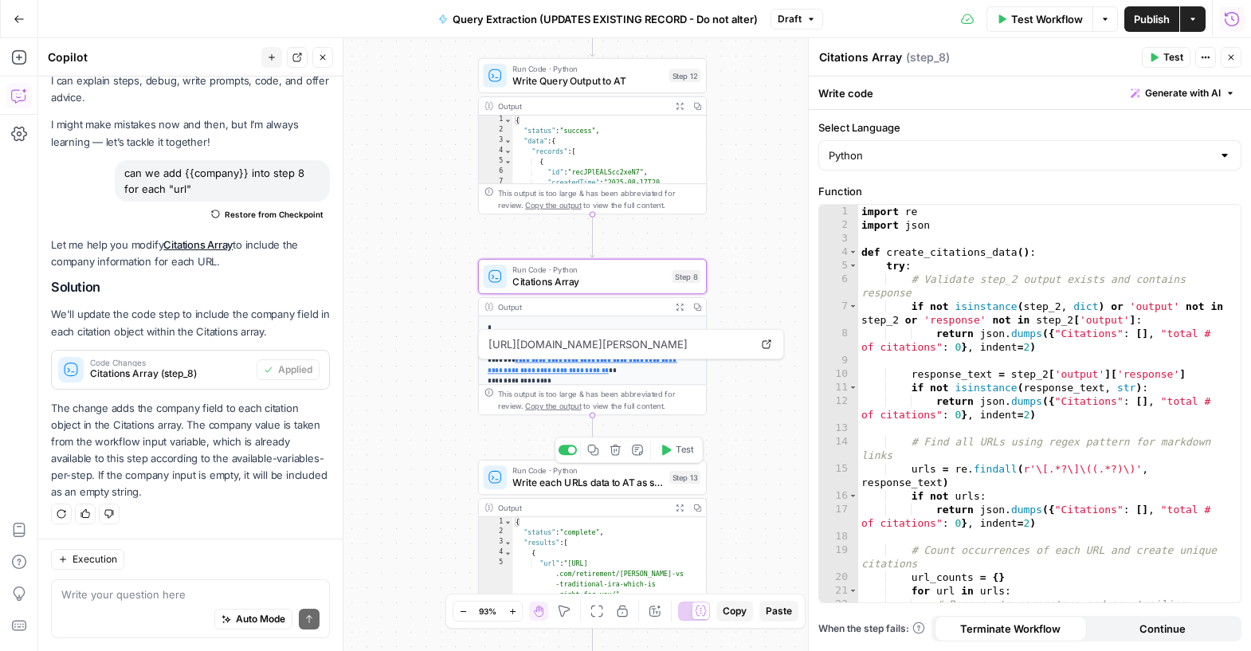
click at [634, 478] on span "Write each URLs data to AT as single records" at bounding box center [588, 482] width 151 height 15
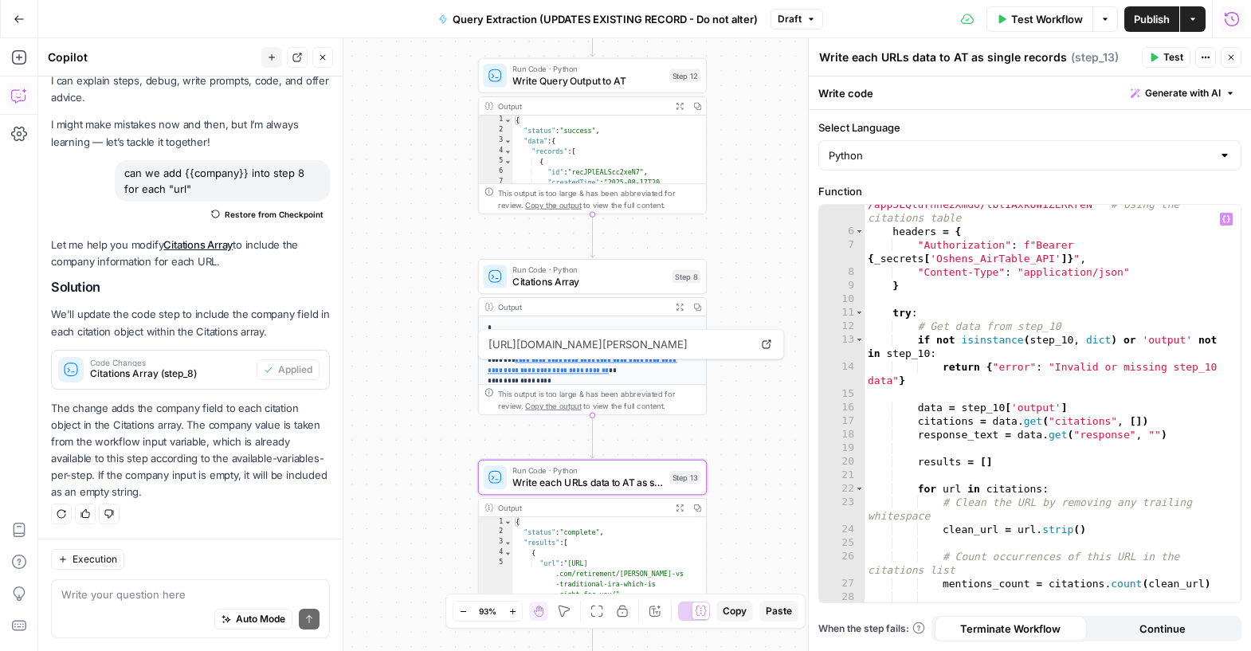
scroll to position [89, 0]
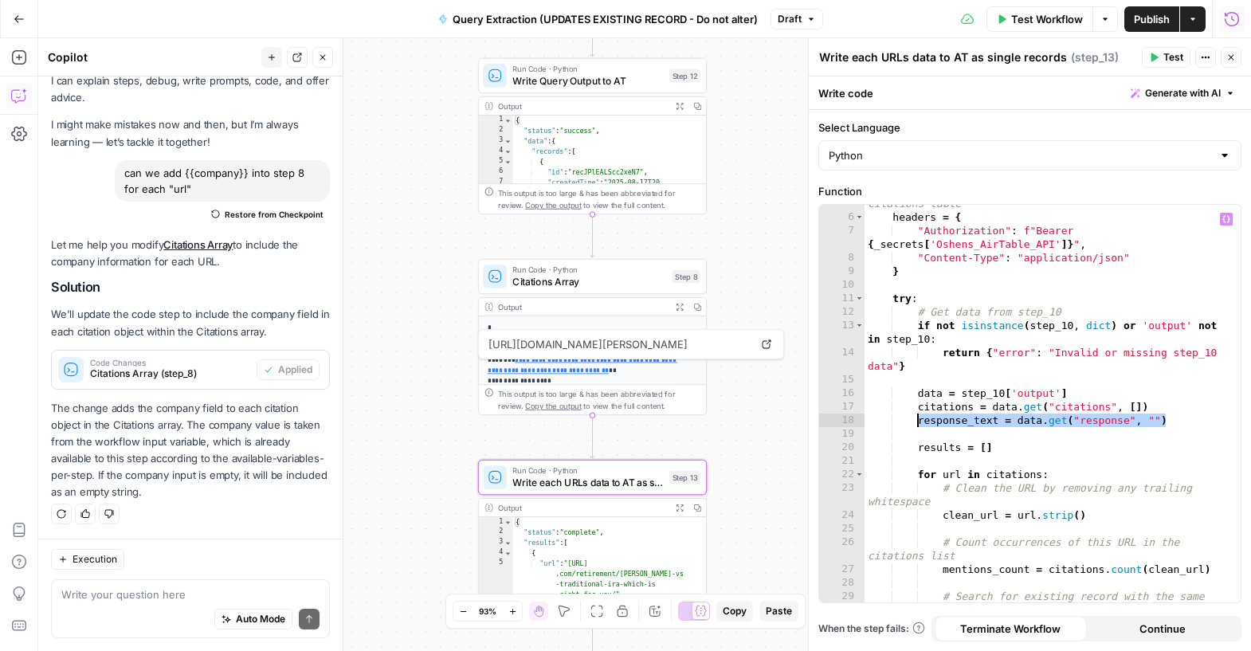
drag, startPoint x: 1165, startPoint y: 419, endPoint x: 917, endPoint y: 417, distance: 247.9
click at [917, 417] on div "base_url = "https://api.airtable.com/v0 /app5LQlurhhe2Xmdo/tblIAxkOWIZERkreN" #…" at bounding box center [1047, 402] width 364 height 465
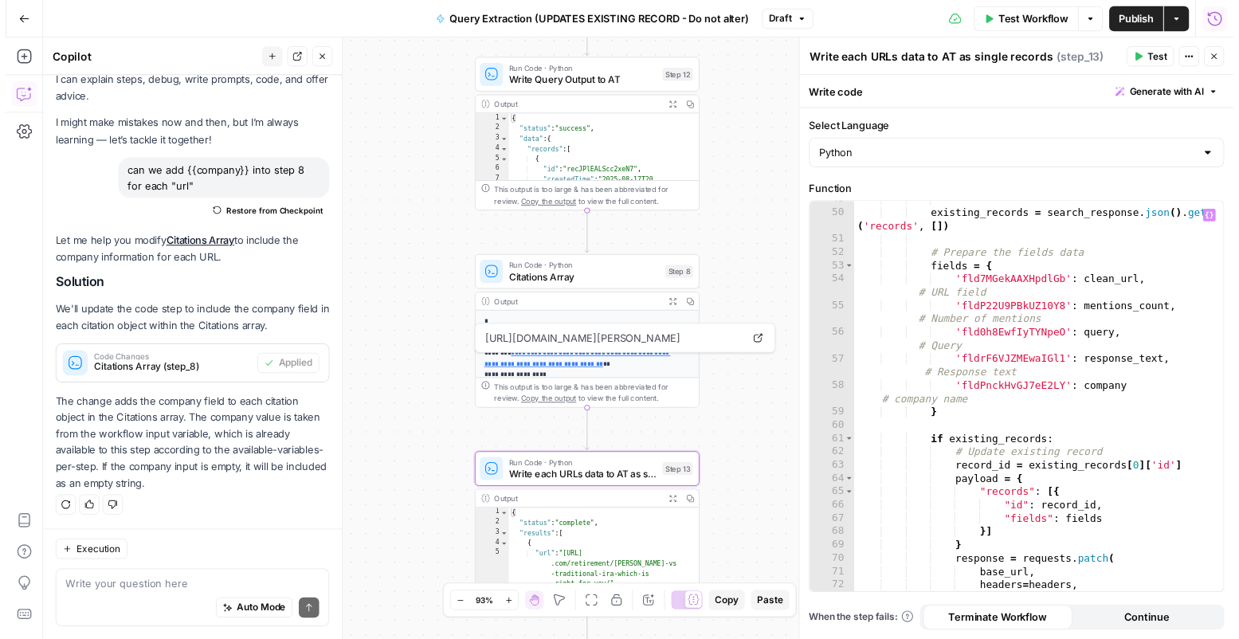
scroll to position [822, 0]
click at [1021, 308] on div "existing_records = search_response . json ( ) . get ( 'records' , [ ]) # Prepar…" at bounding box center [1047, 408] width 364 height 425
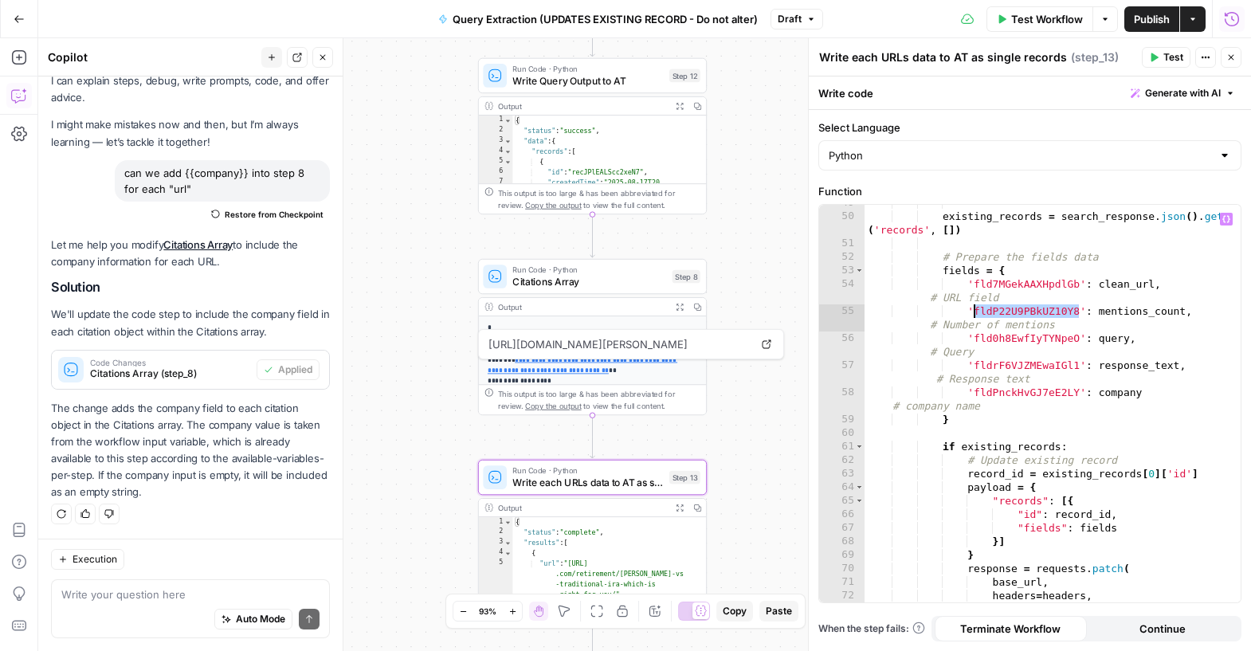
paste textarea
type textarea "**********"
click at [1004, 325] on div "existing_records = search_response . json ( ) . get ( 'records' , [ ]) # Prepar…" at bounding box center [1047, 408] width 364 height 425
click at [1012, 324] on div "existing_records = search_response . json ( ) . get ( 'records' , [ ]) # Prepar…" at bounding box center [1047, 408] width 364 height 425
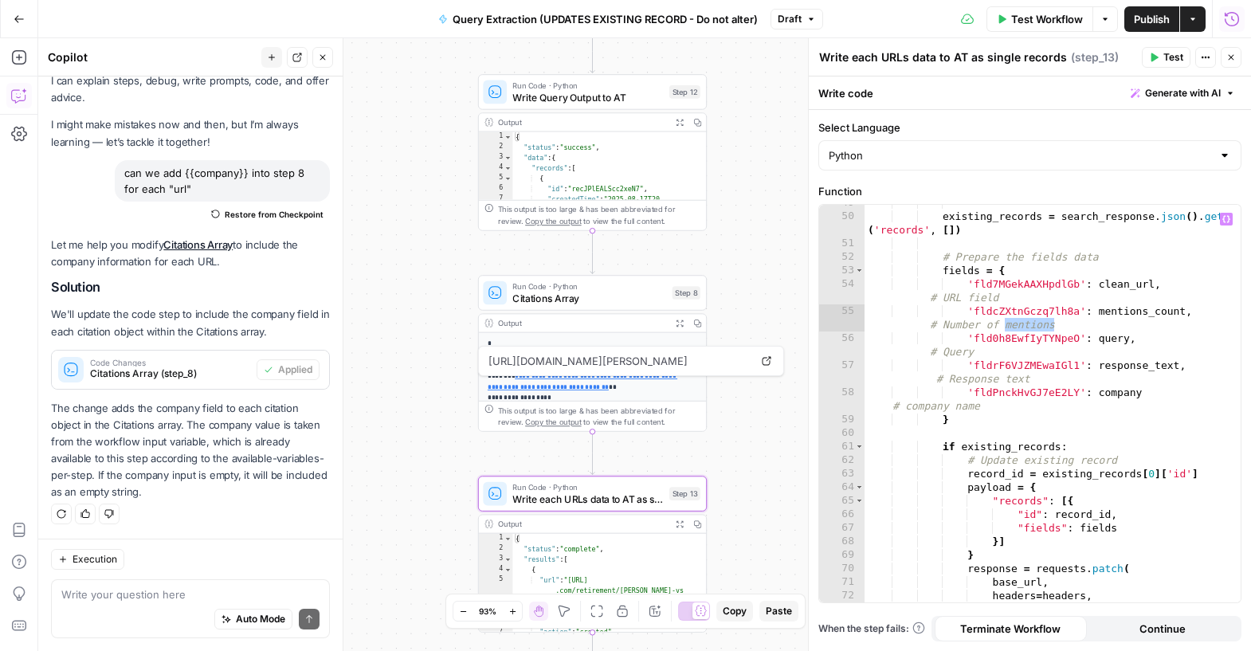
click at [434, 206] on div "Workflow Set Inputs Inputs LLM · GPT-4o Search Preview Prompt LLM Step 2 Output…" at bounding box center [644, 344] width 1213 height 613
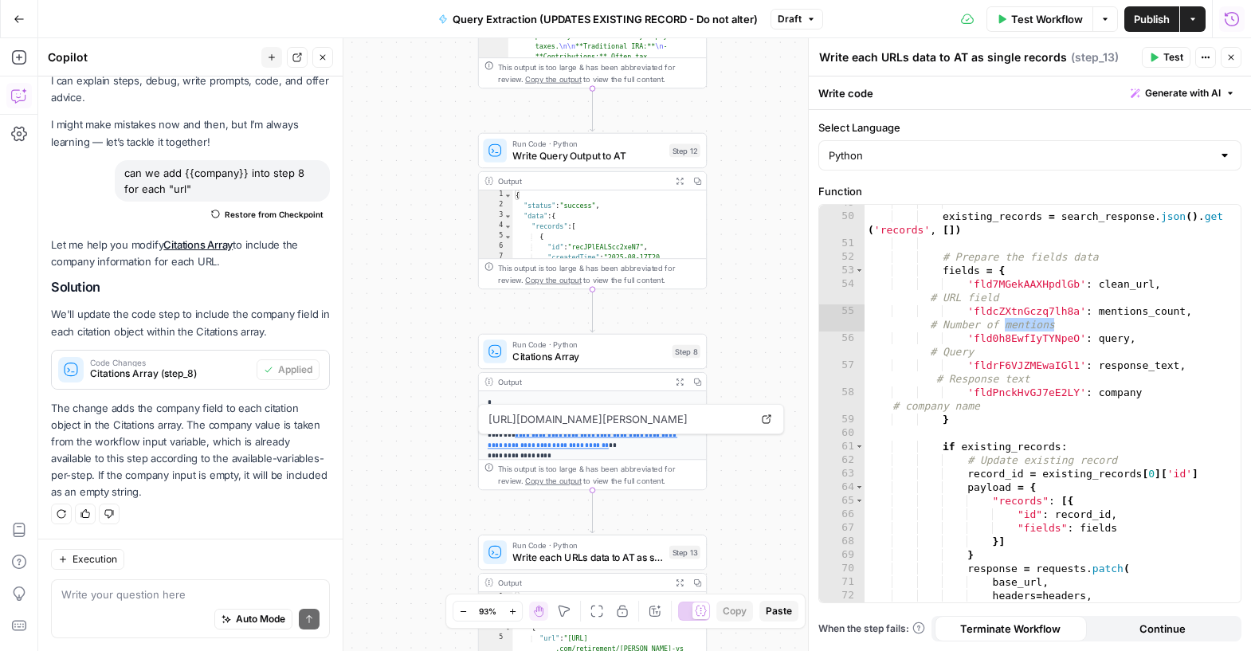
click at [539, 151] on span "Write Query Output to AT" at bounding box center [588, 155] width 151 height 15
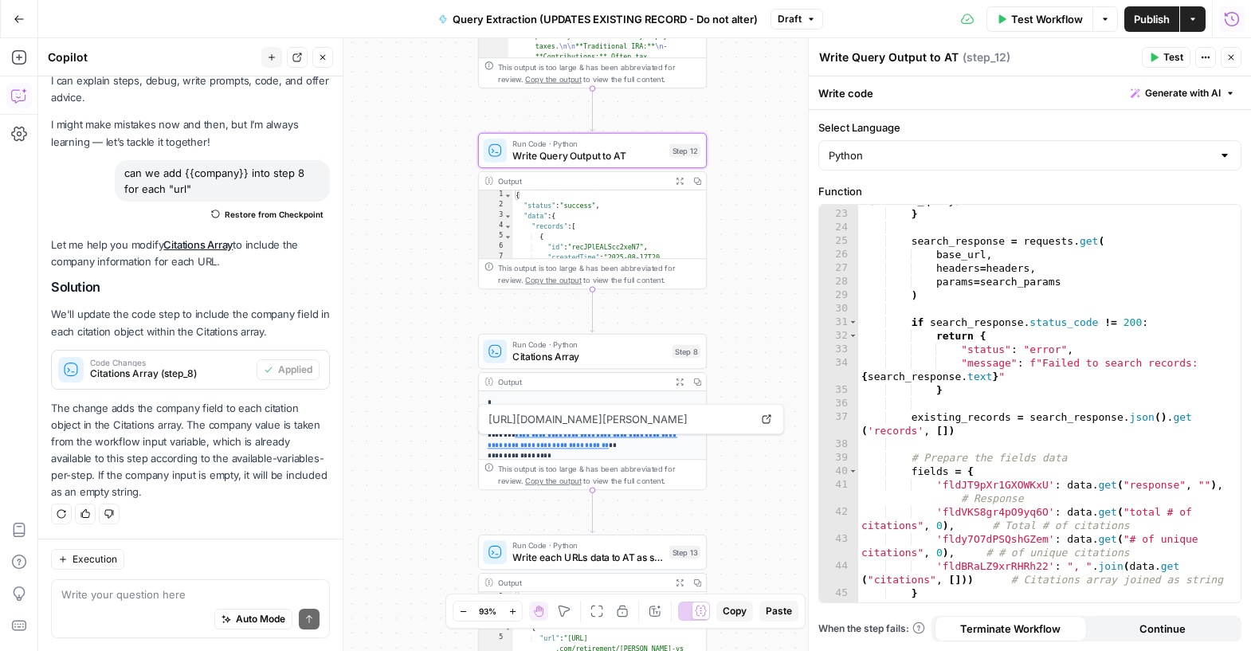
scroll to position [414, 0]
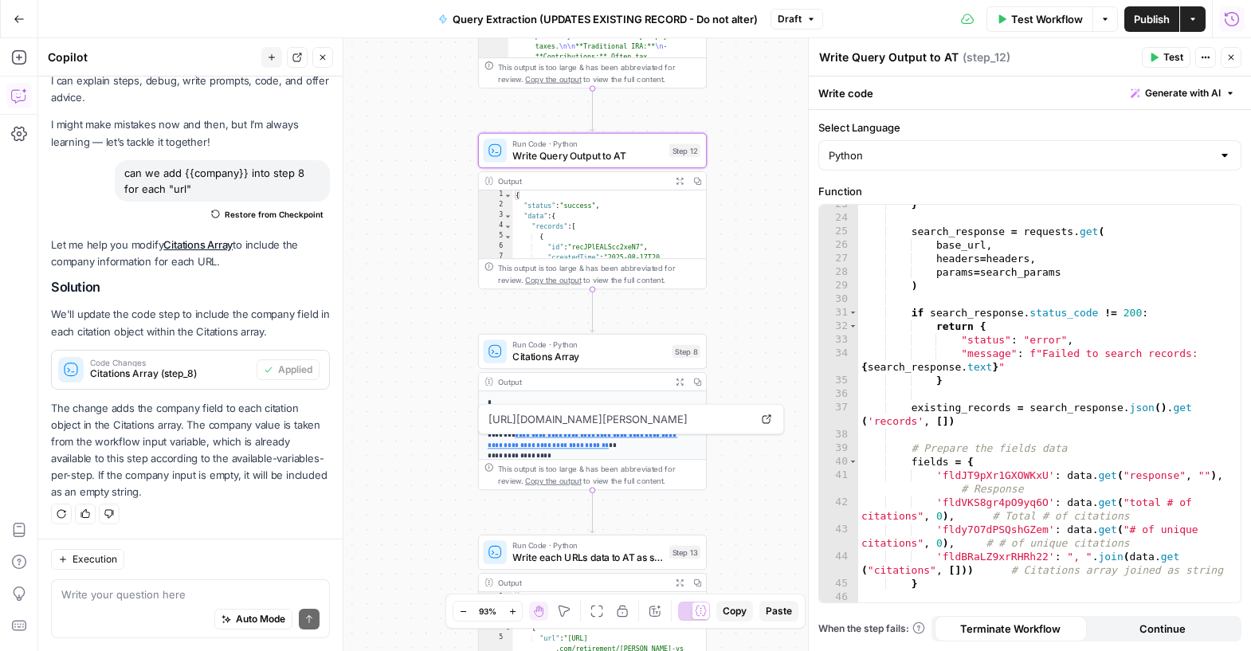
click at [993, 472] on div "} search_response = requests . get ( base_url , headers = headers , params = se…" at bounding box center [1043, 410] width 371 height 425
paste textarea
click at [992, 502] on div "} search_response = requests . get ( base_url , headers = headers , params = se…" at bounding box center [1043, 410] width 371 height 425
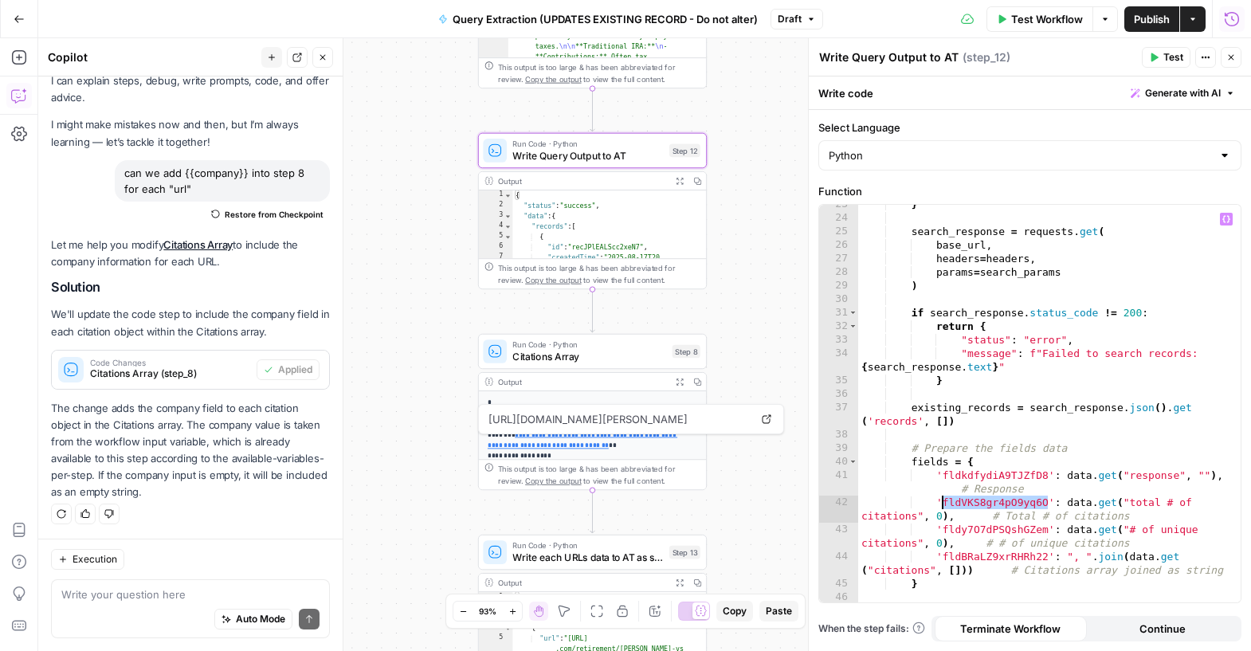
paste textarea
click at [985, 531] on div "} search_response = requests . get ( base_url , headers = headers , params = se…" at bounding box center [1043, 410] width 371 height 425
paste textarea
click at [1002, 556] on div "} search_response = requests . get ( base_url , headers = headers , params = se…" at bounding box center [1043, 410] width 371 height 425
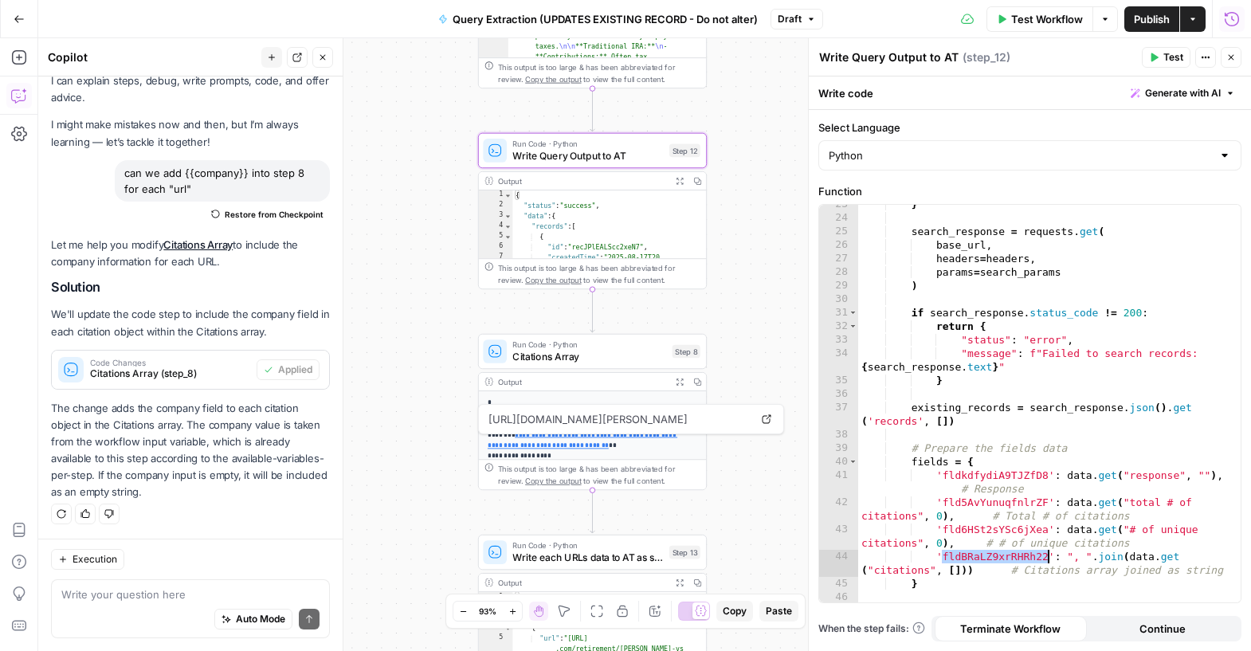
click at [1002, 556] on div "} search_response = requests . get ( base_url , headers = headers , params = se…" at bounding box center [1043, 410] width 371 height 425
paste textarea
type textarea "**********"
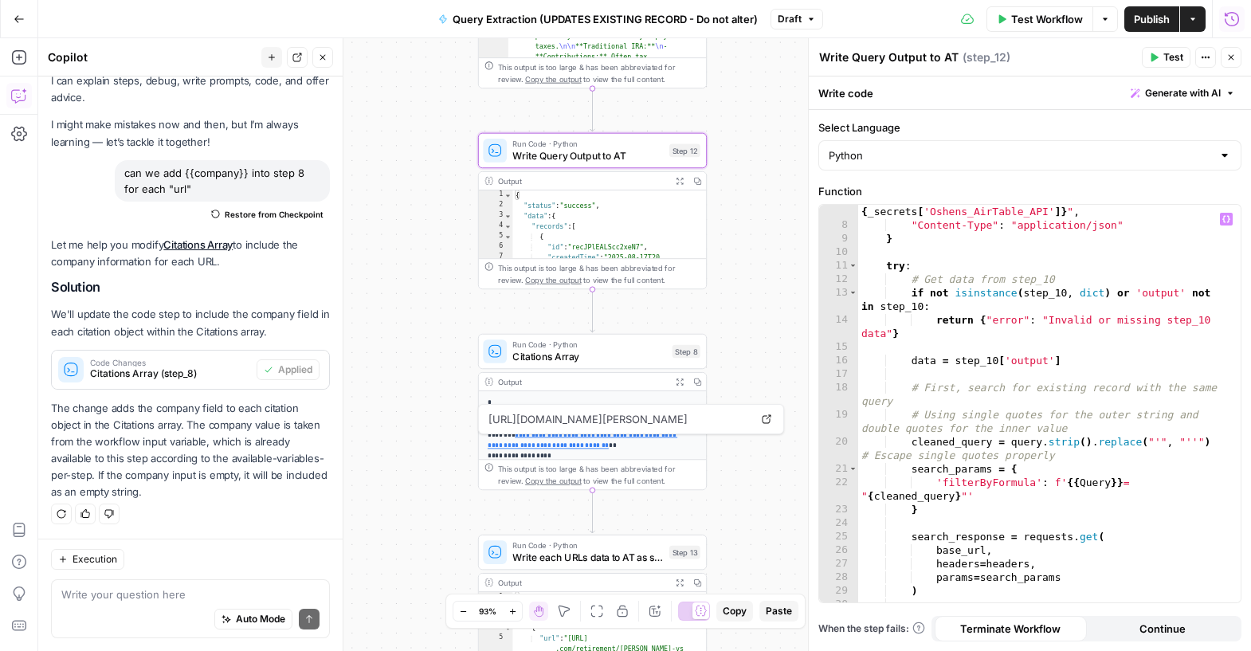
scroll to position [49, 0]
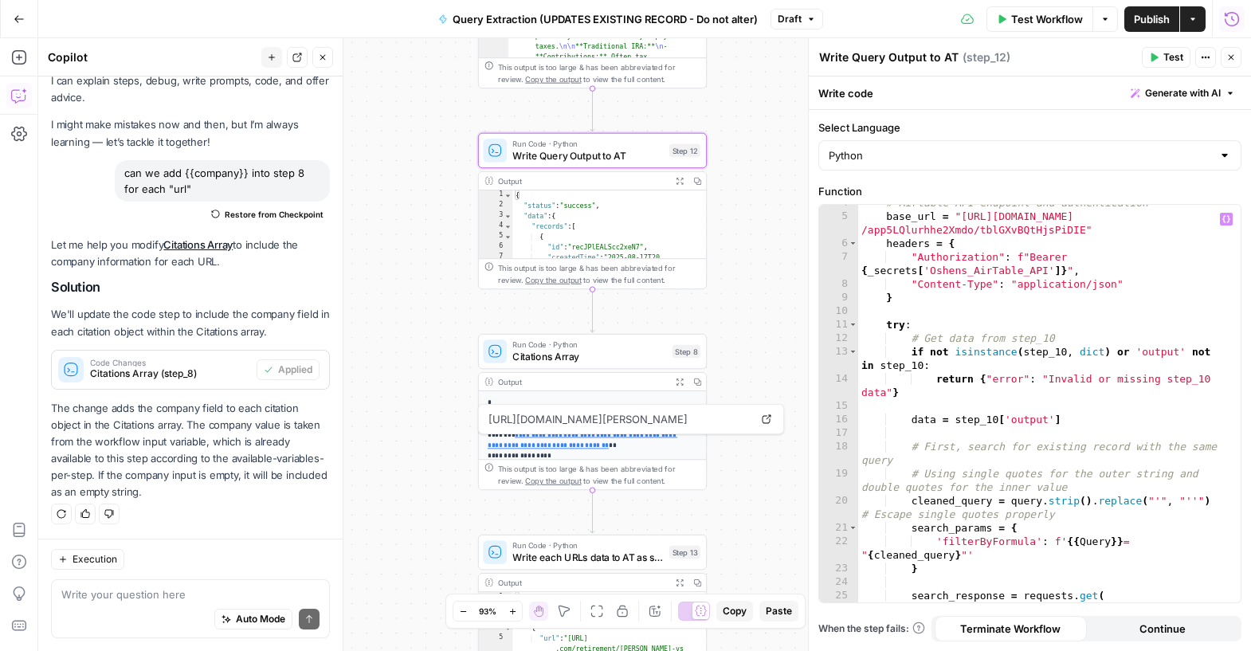
click at [1142, 14] on span "Publish" at bounding box center [1152, 19] width 36 height 16
click at [747, 352] on div "Workflow Set Inputs Inputs LLM · GPT-4o Search Preview Prompt LLM Step 2 Output…" at bounding box center [644, 344] width 1213 height 613
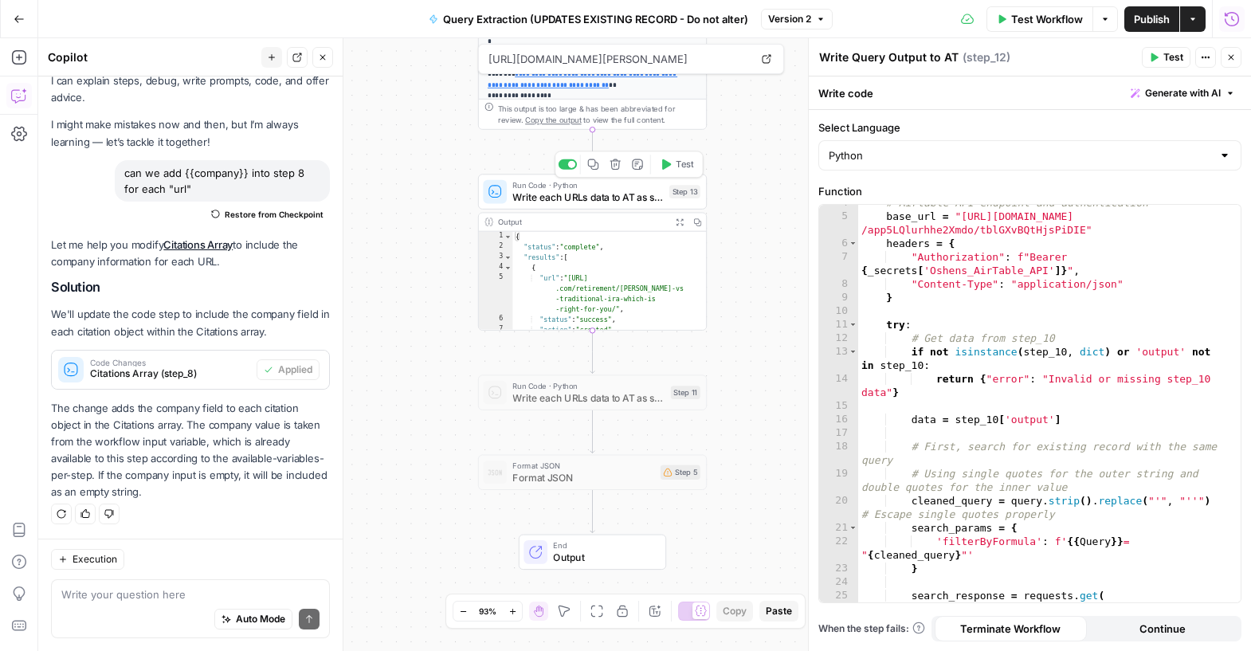
click at [623, 200] on span "Write each URLs data to AT as single records" at bounding box center [588, 197] width 151 height 15
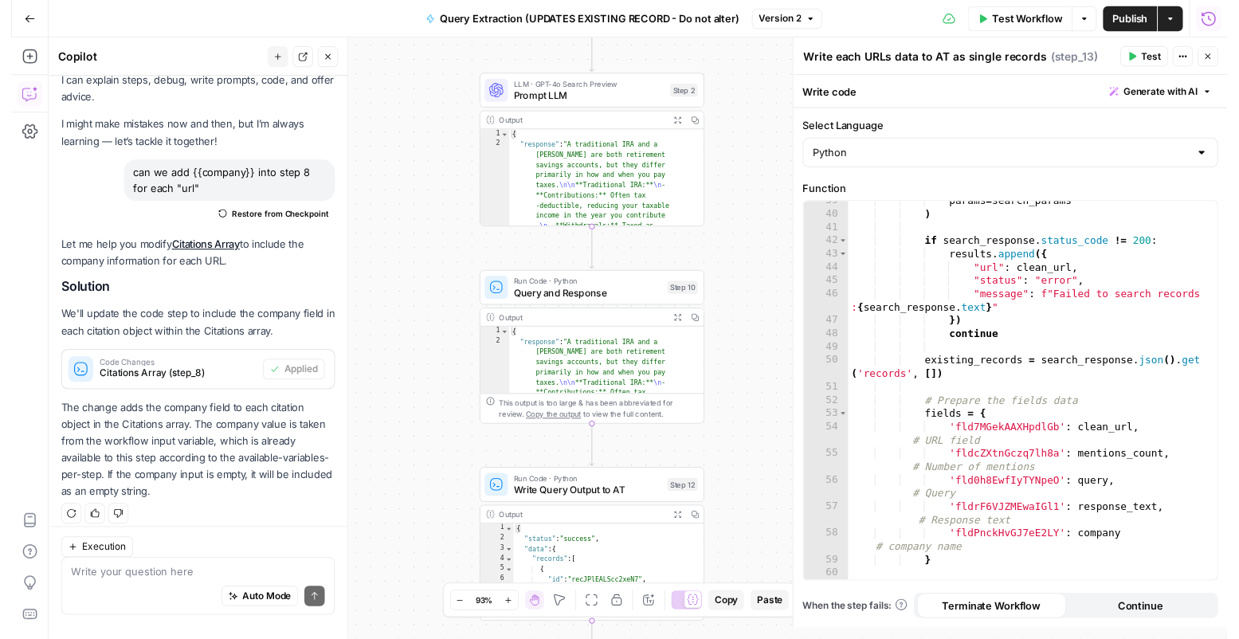
scroll to position [44, 0]
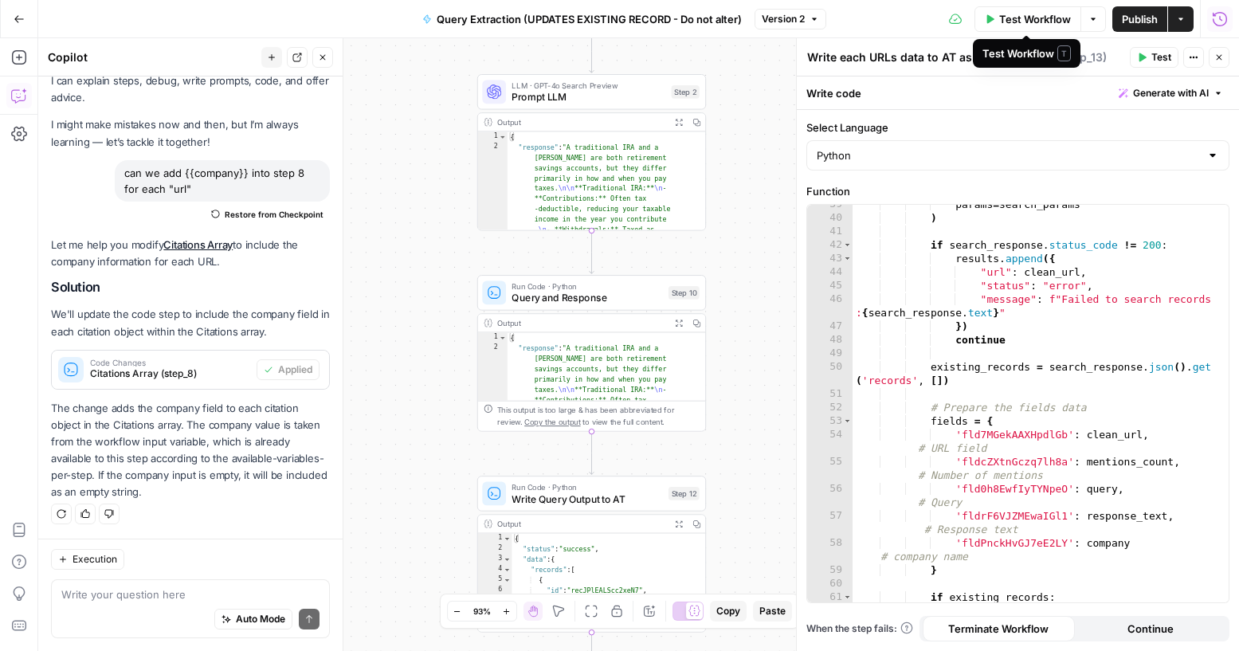
click at [1004, 18] on span "Test Workflow" at bounding box center [1036, 19] width 72 height 16
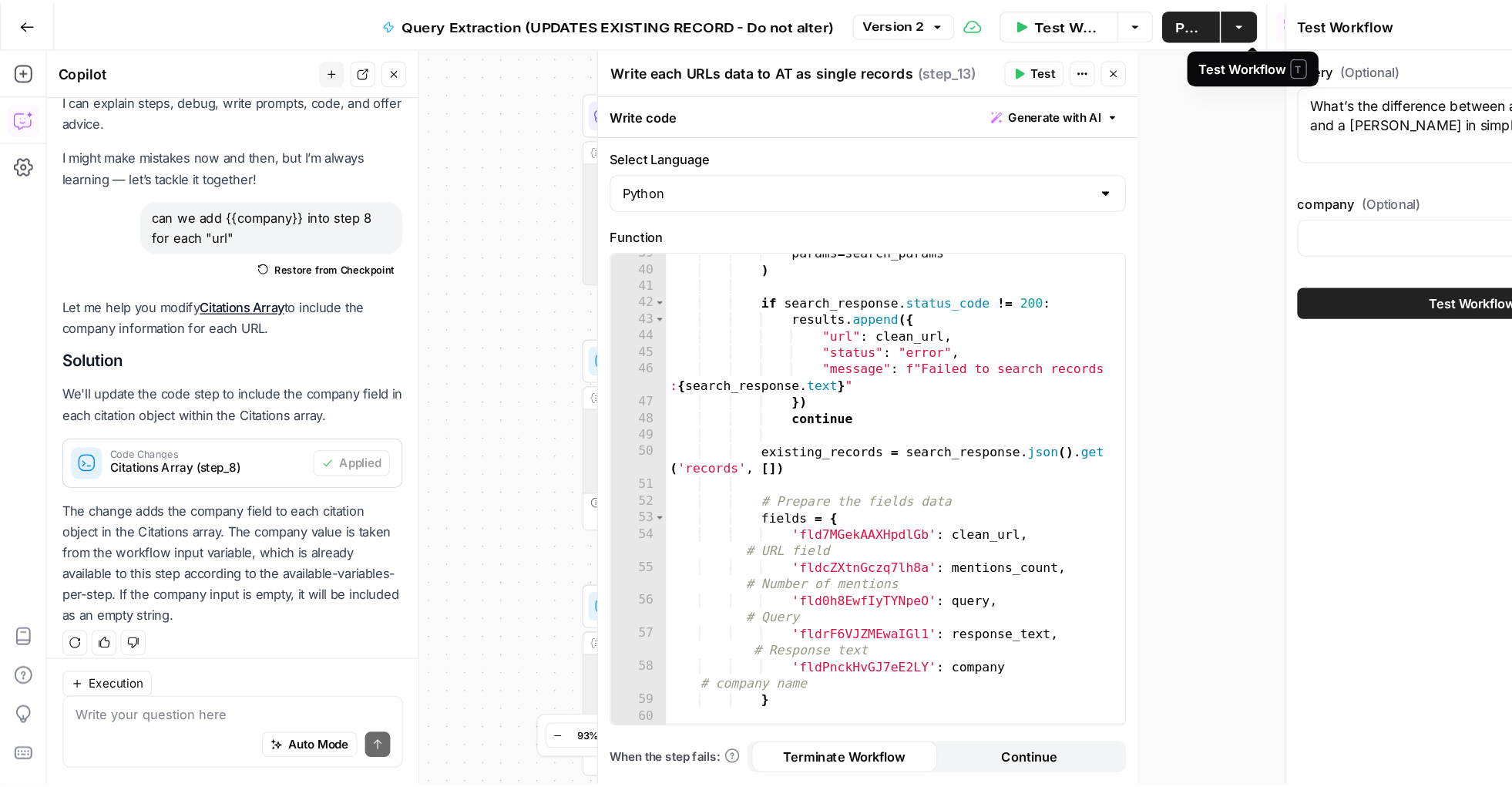
scroll to position [54, 0]
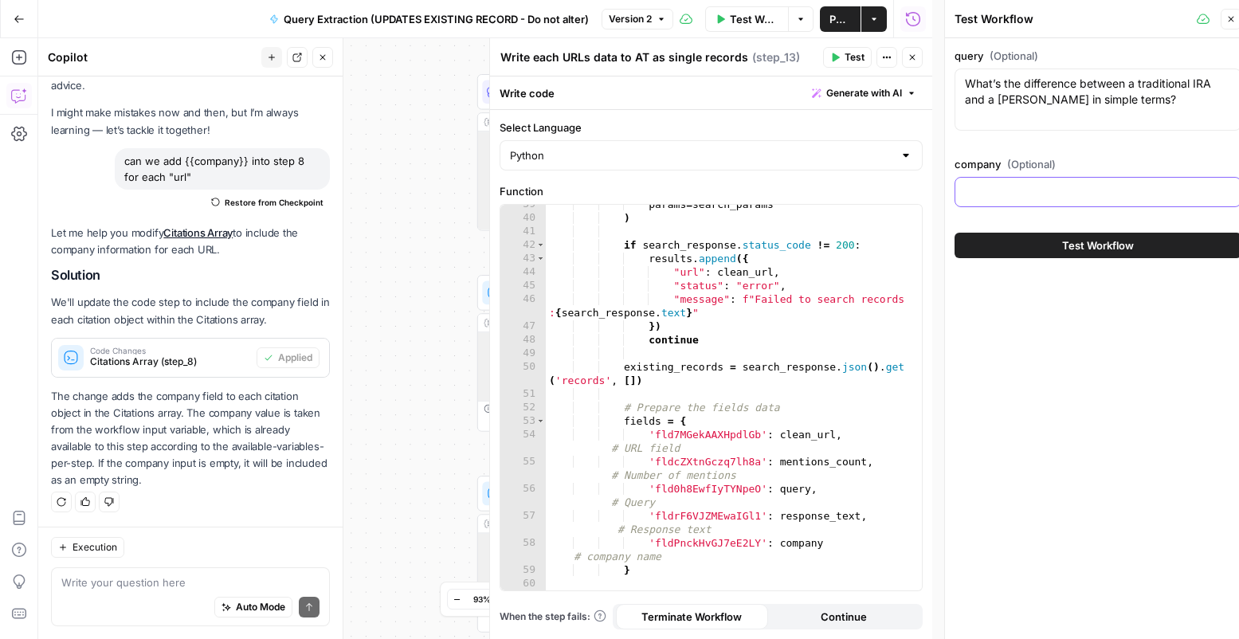
click at [1089, 184] on input "company (Optional)" at bounding box center [1098, 192] width 266 height 16
paste input "Acorns"
type input "Acorns"
click at [1004, 92] on textarea "What’s the difference between a traditional IRA and a Roth IRA in simple terms?" at bounding box center [1098, 92] width 266 height 32
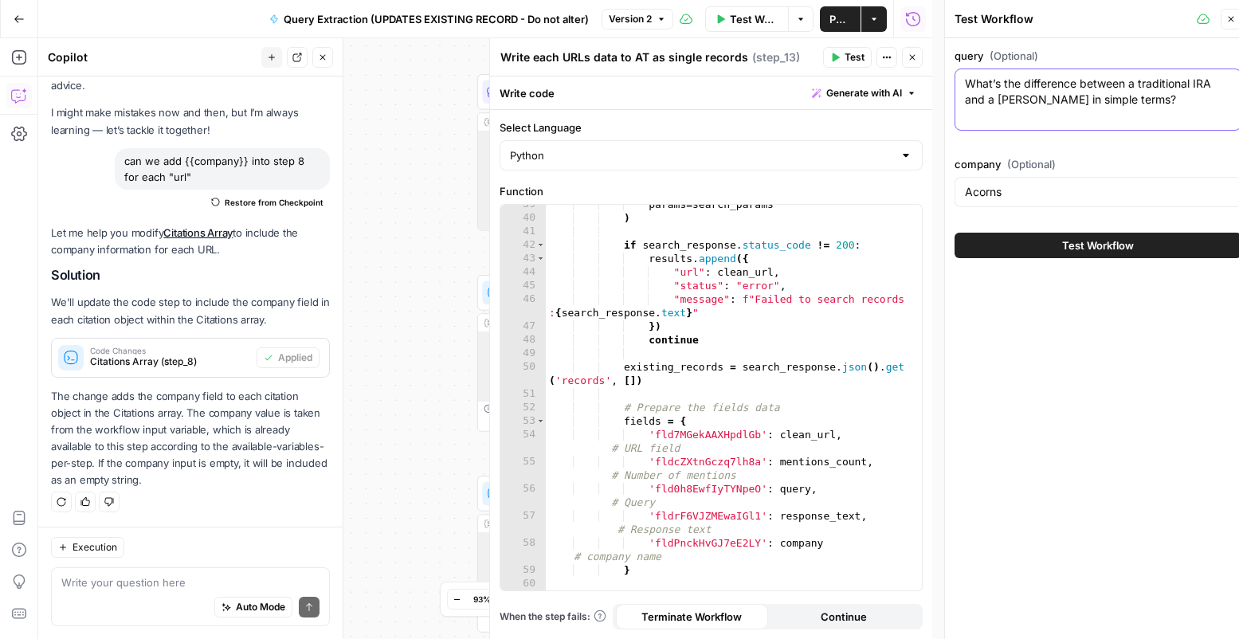
click at [1004, 91] on textarea "What’s the difference between a traditional IRA and a Roth IRA in simple terms?" at bounding box center [1098, 92] width 266 height 32
paste textarea "easiest way to start investing with just a few dollar"
type textarea "What’s the easiest way to start investing with just a few dollars?"
click at [320, 57] on icon "button" at bounding box center [323, 58] width 10 height 10
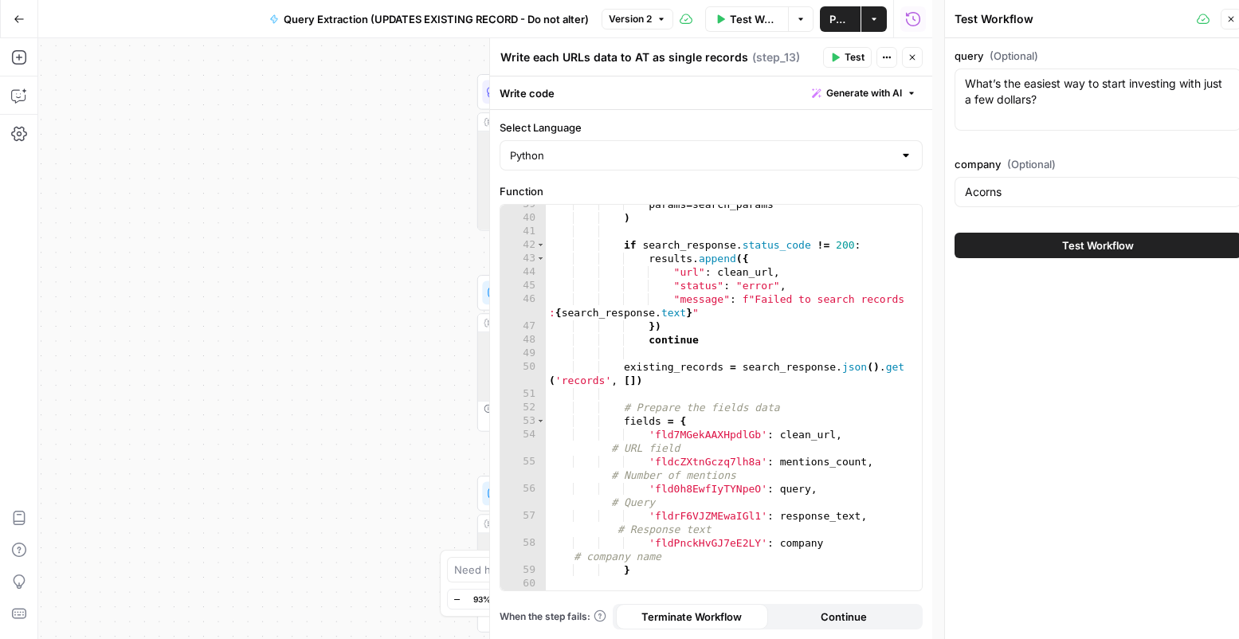
click at [911, 58] on icon "button" at bounding box center [913, 58] width 6 height 6
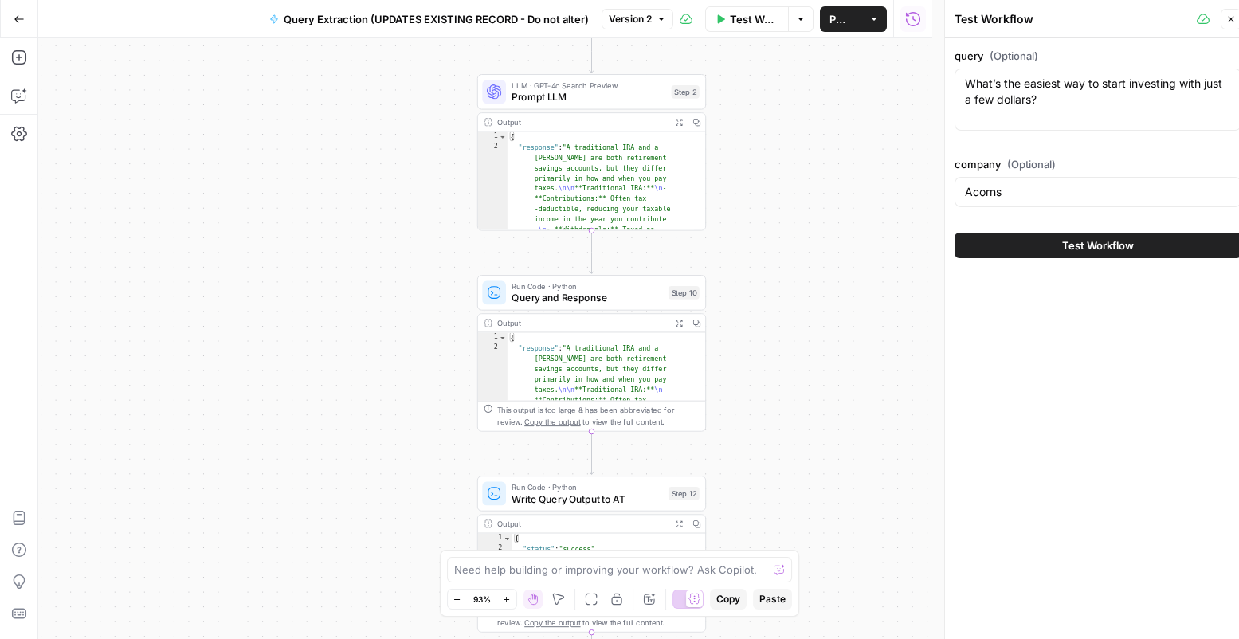
click at [992, 242] on button "Test Workflow" at bounding box center [1098, 246] width 287 height 26
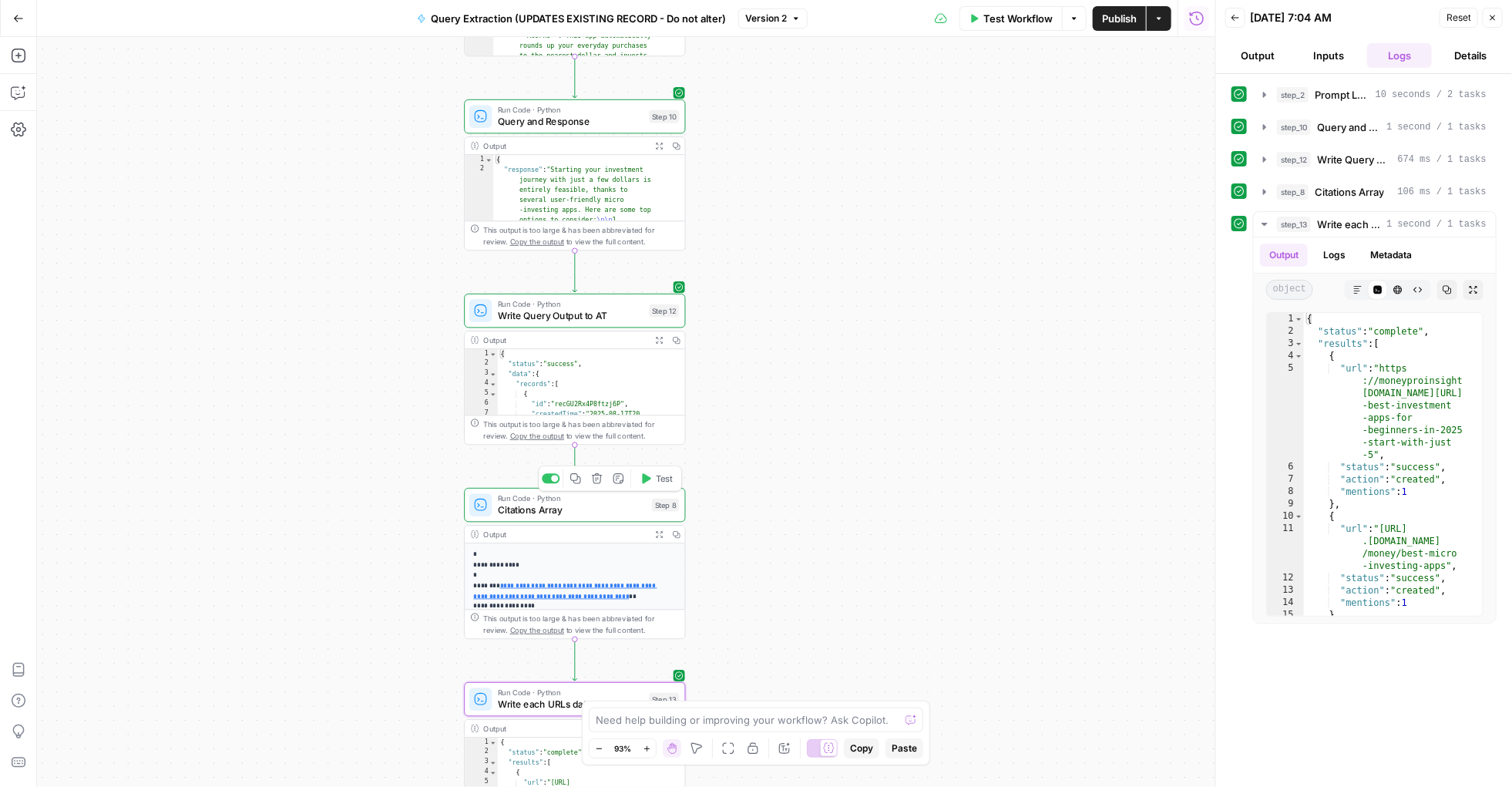
click at [586, 509] on span "Citations Array" at bounding box center [572, 510] width 149 height 15
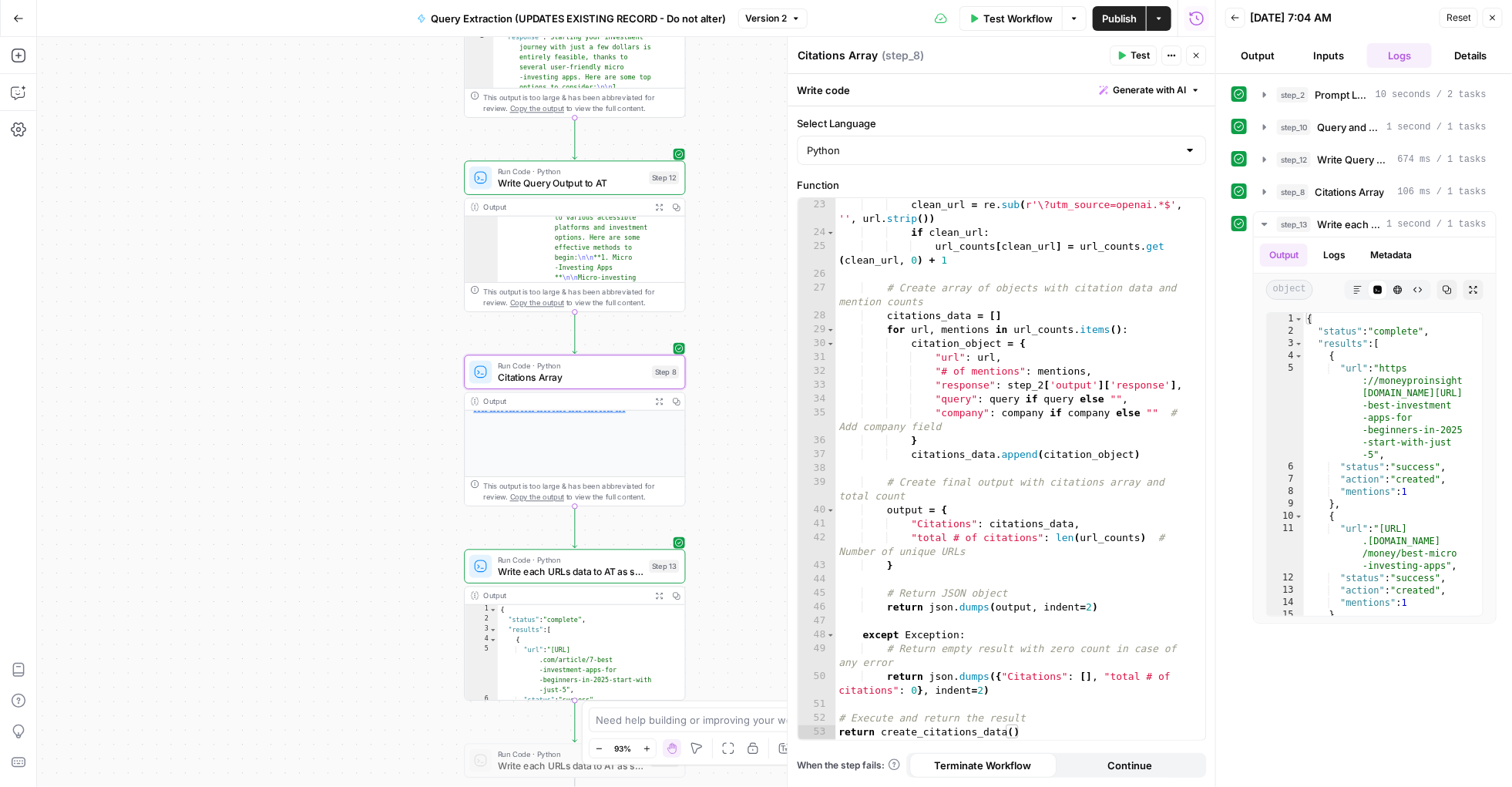
scroll to position [132, 0]
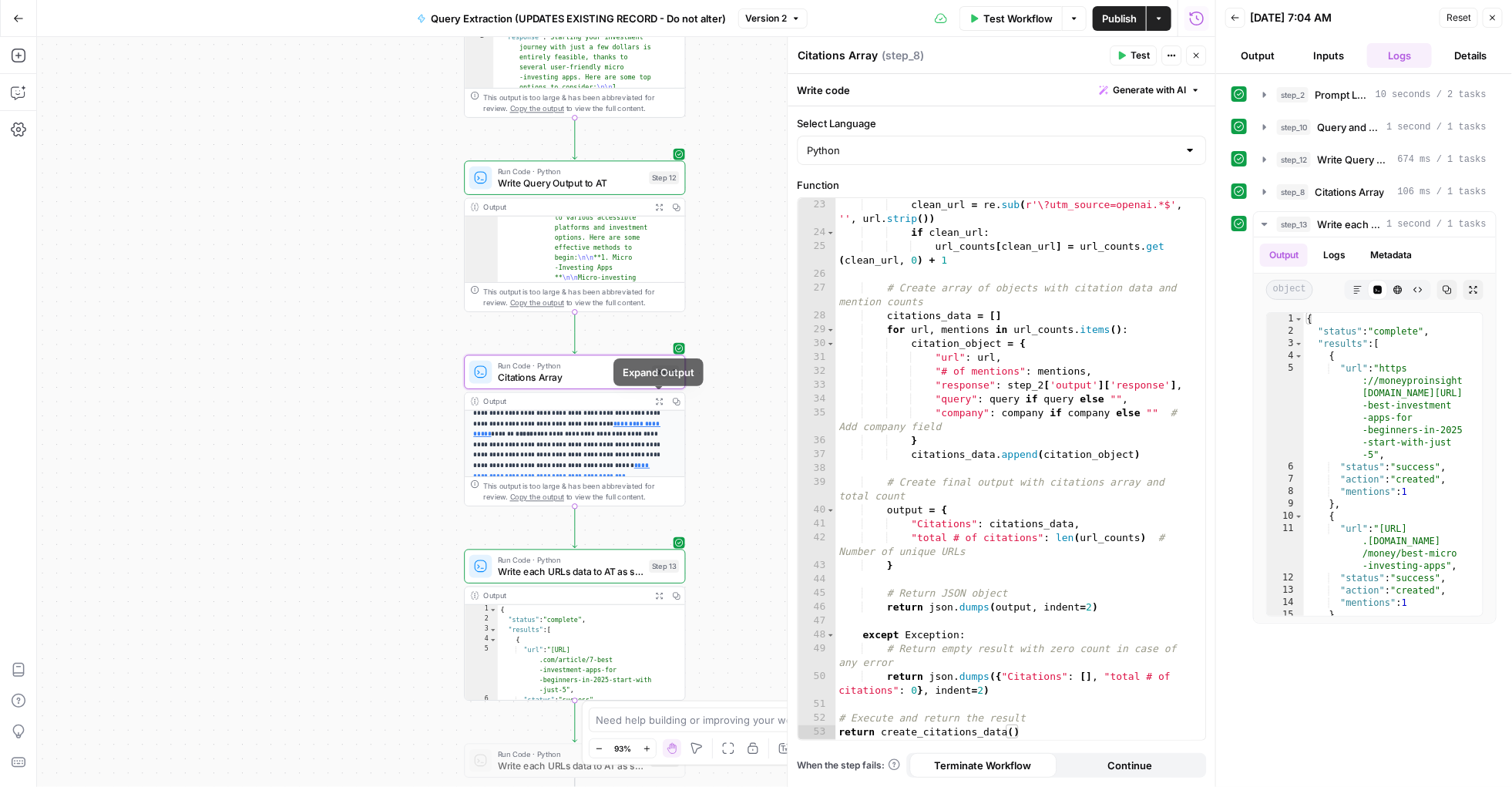
click at [659, 399] on icon "button" at bounding box center [658, 401] width 6 height 6
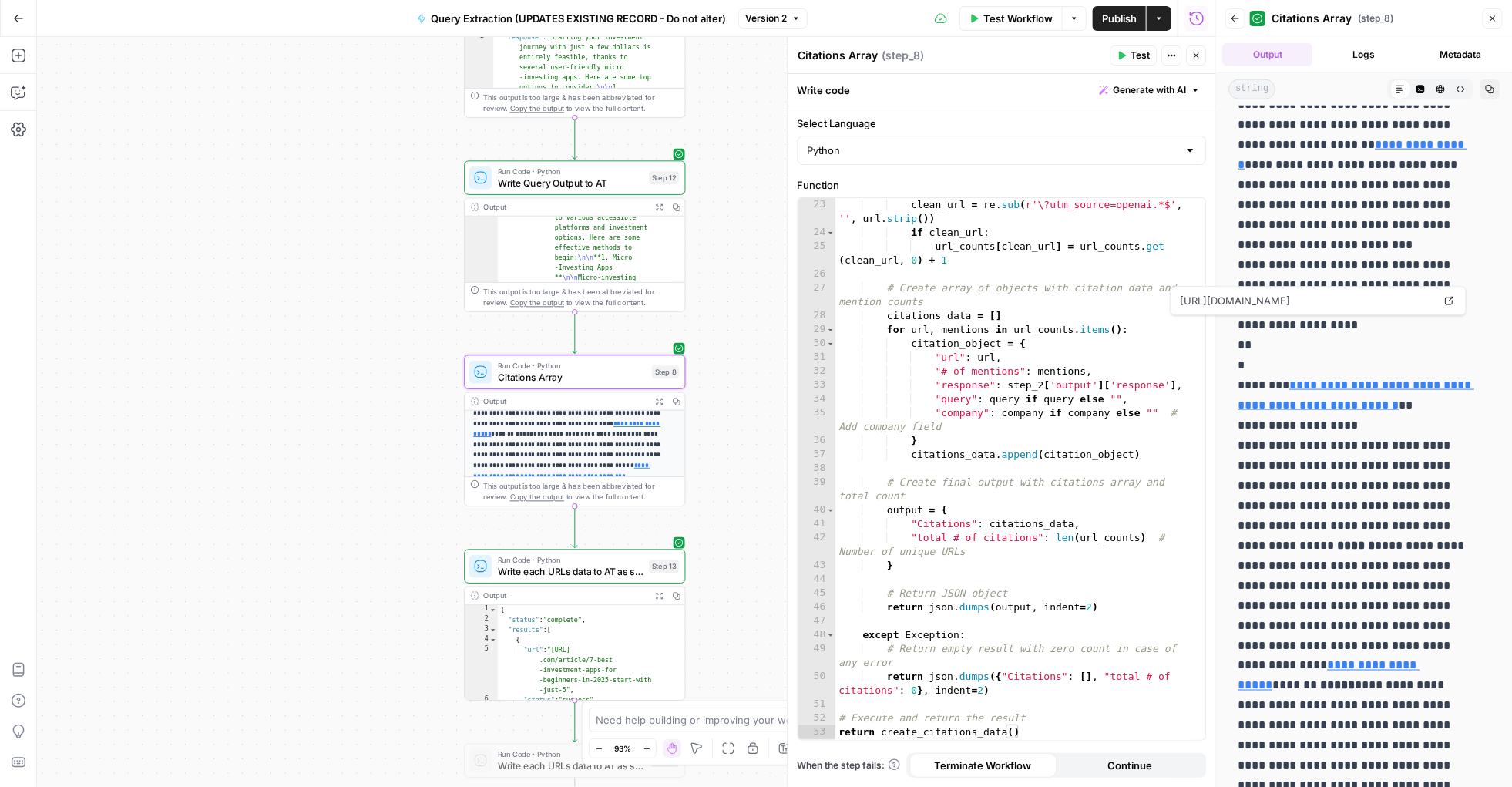
scroll to position [884, 0]
click at [610, 568] on span "Write each URLs data to AT as single records" at bounding box center [570, 570] width 146 height 15
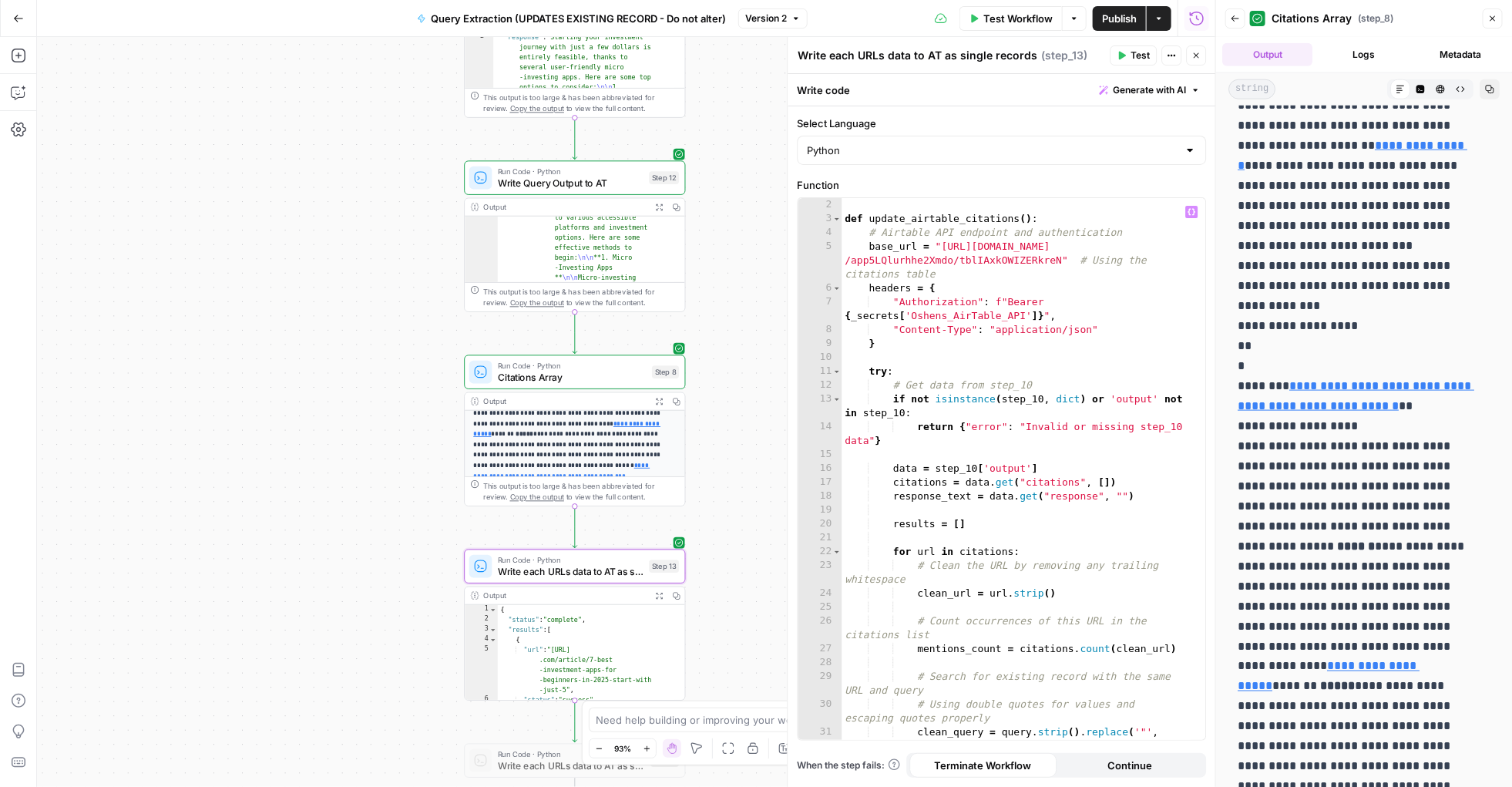
scroll to position [14, 0]
